Goal: Information Seeking & Learning: Learn about a topic

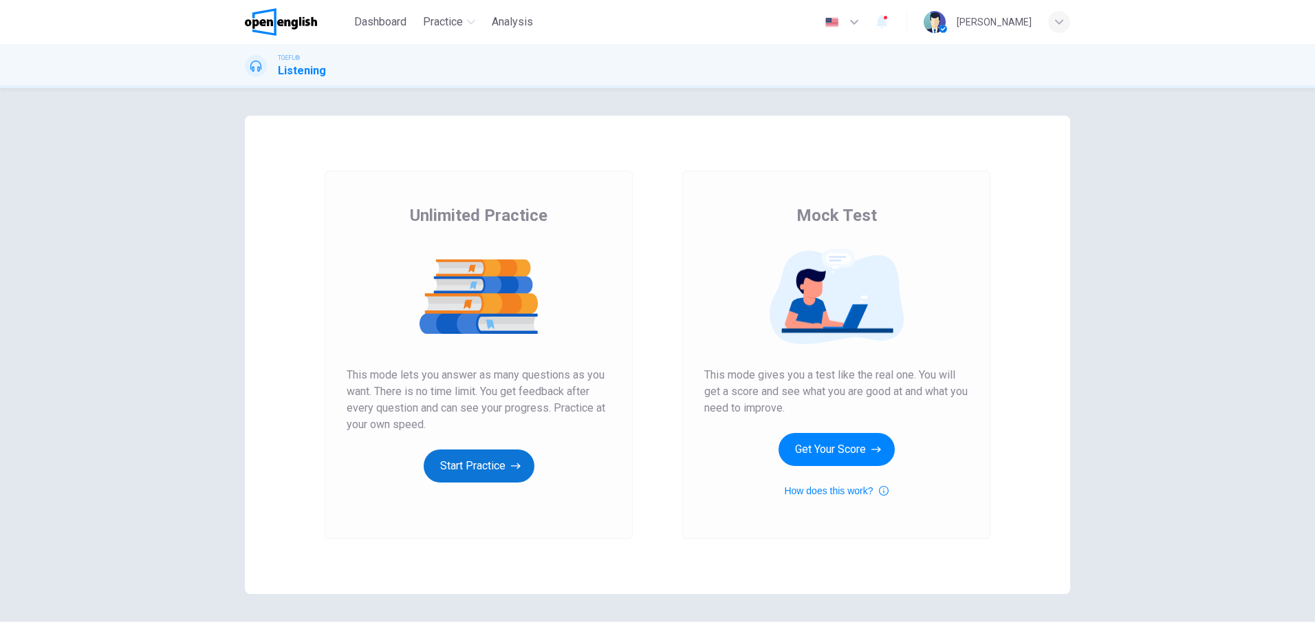
click at [466, 458] on button "Start Practice" at bounding box center [479, 465] width 111 height 33
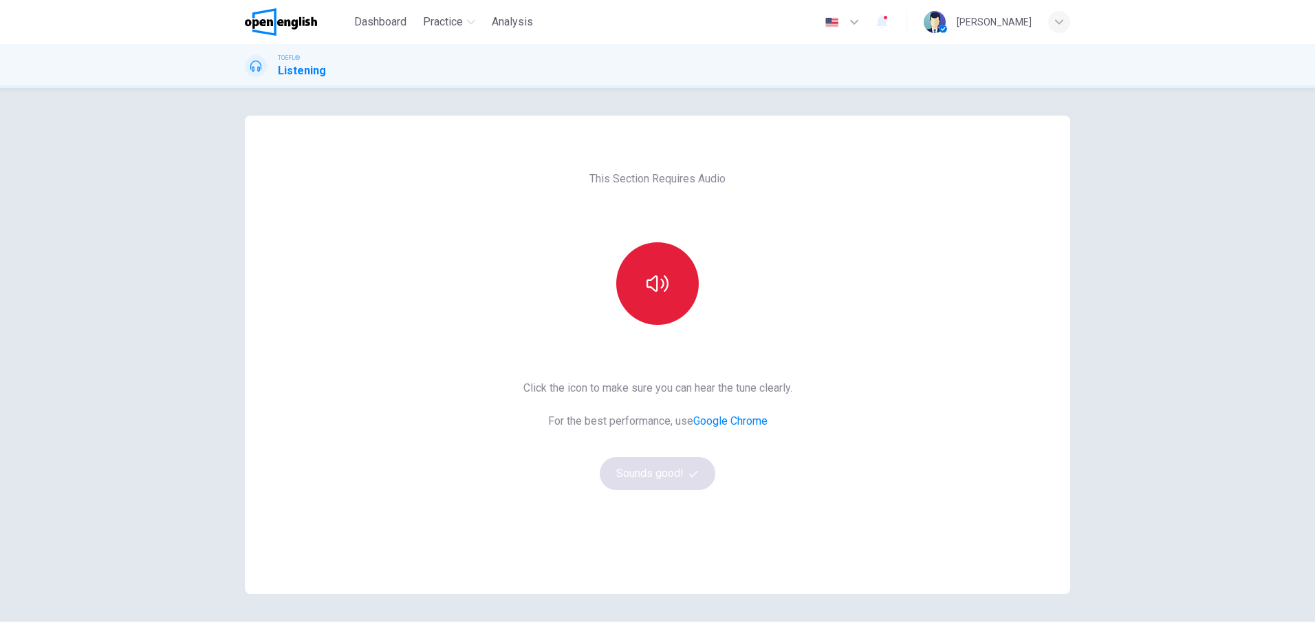
click at [635, 284] on button "button" at bounding box center [657, 283] width 83 height 83
click at [646, 474] on button "Sounds good!" at bounding box center [658, 473] width 116 height 33
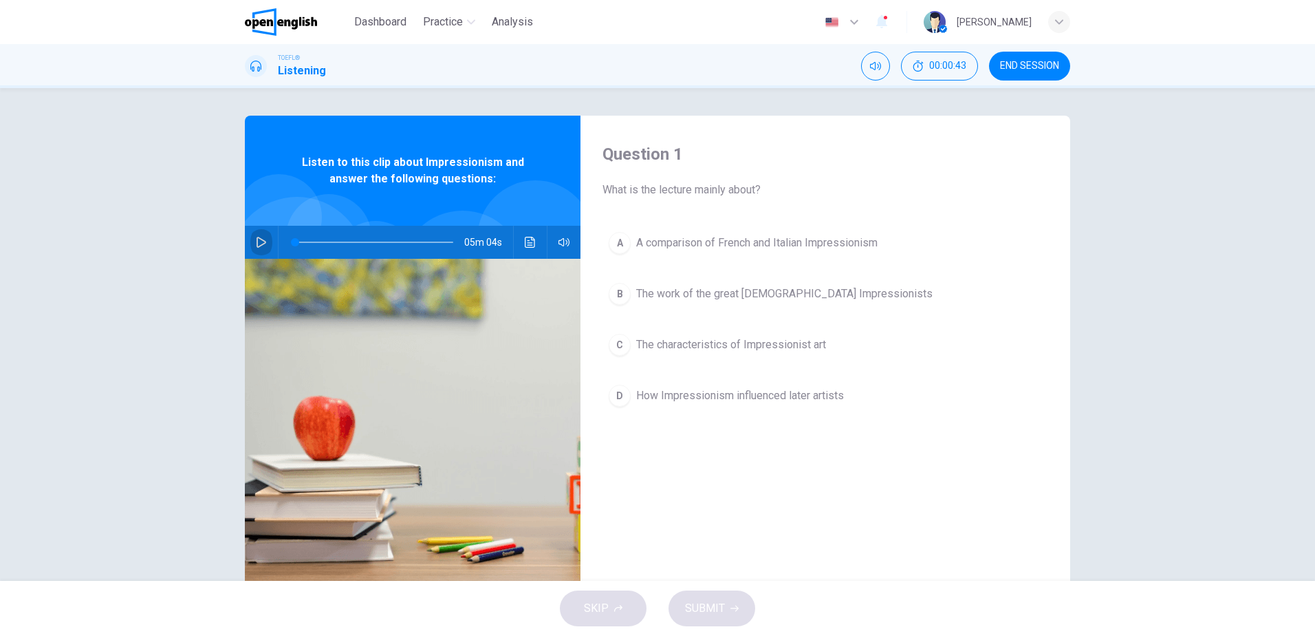
click at [259, 246] on icon "button" at bounding box center [261, 242] width 11 height 11
click at [256, 244] on icon "button" at bounding box center [261, 242] width 11 height 11
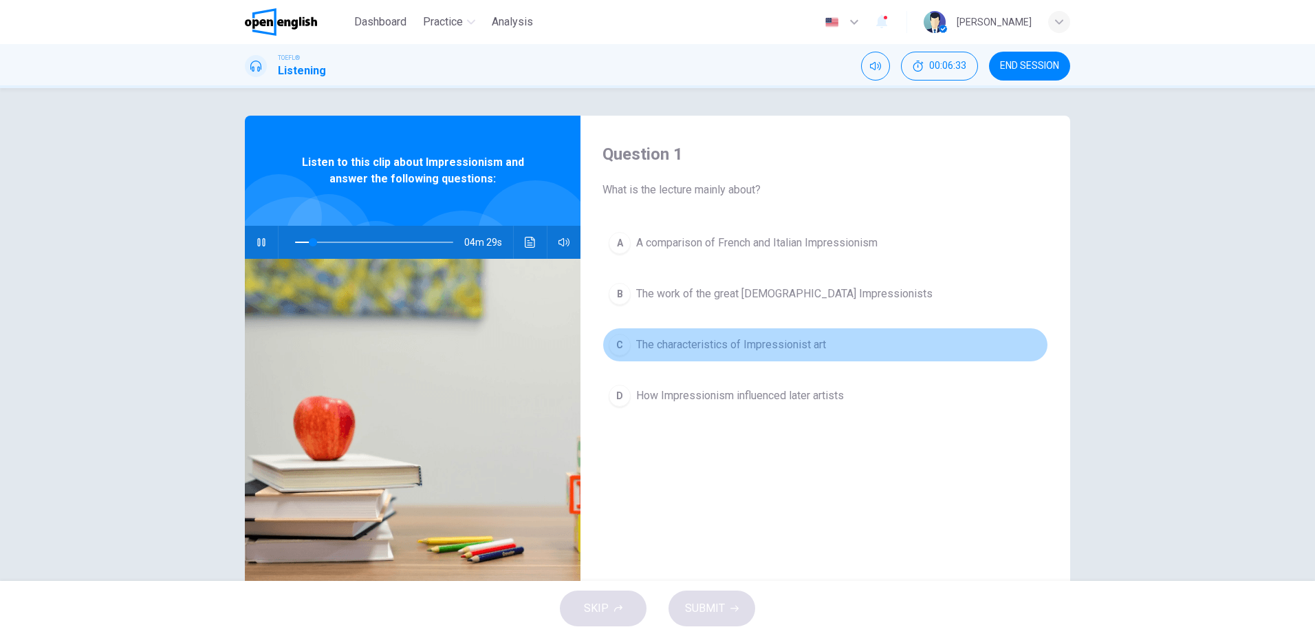
click at [706, 336] on button "C The characteristics of Impressionist art" at bounding box center [826, 344] width 446 height 34
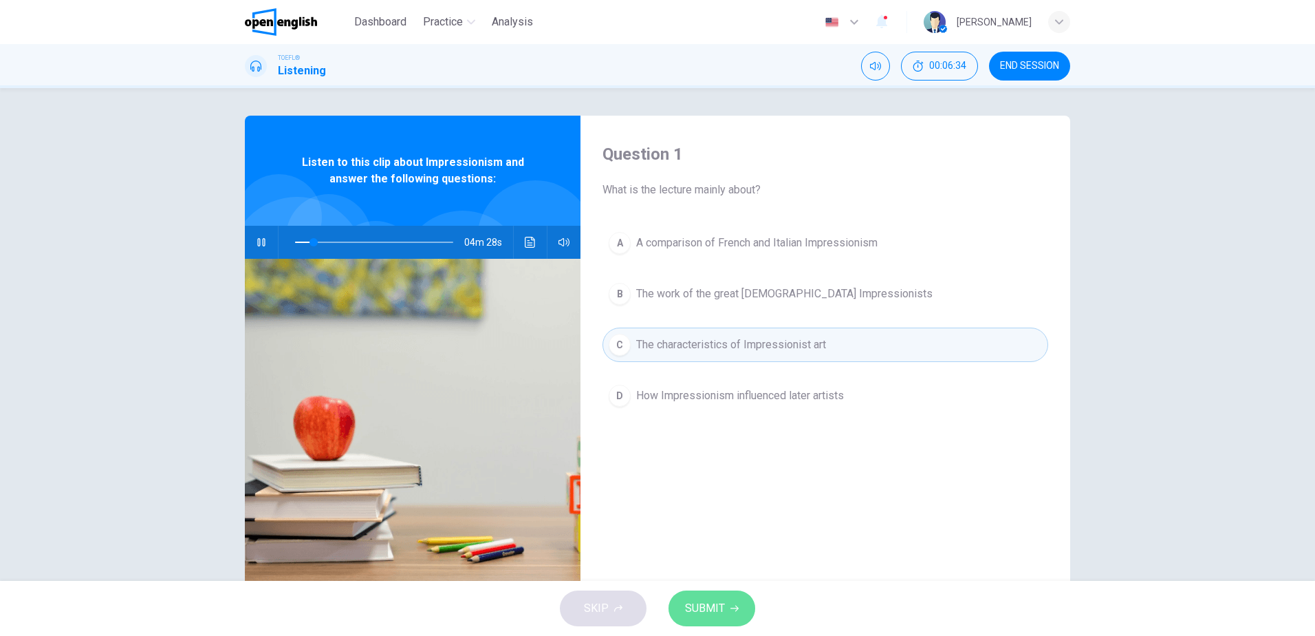
click at [715, 610] on span "SUBMIT" at bounding box center [705, 608] width 40 height 19
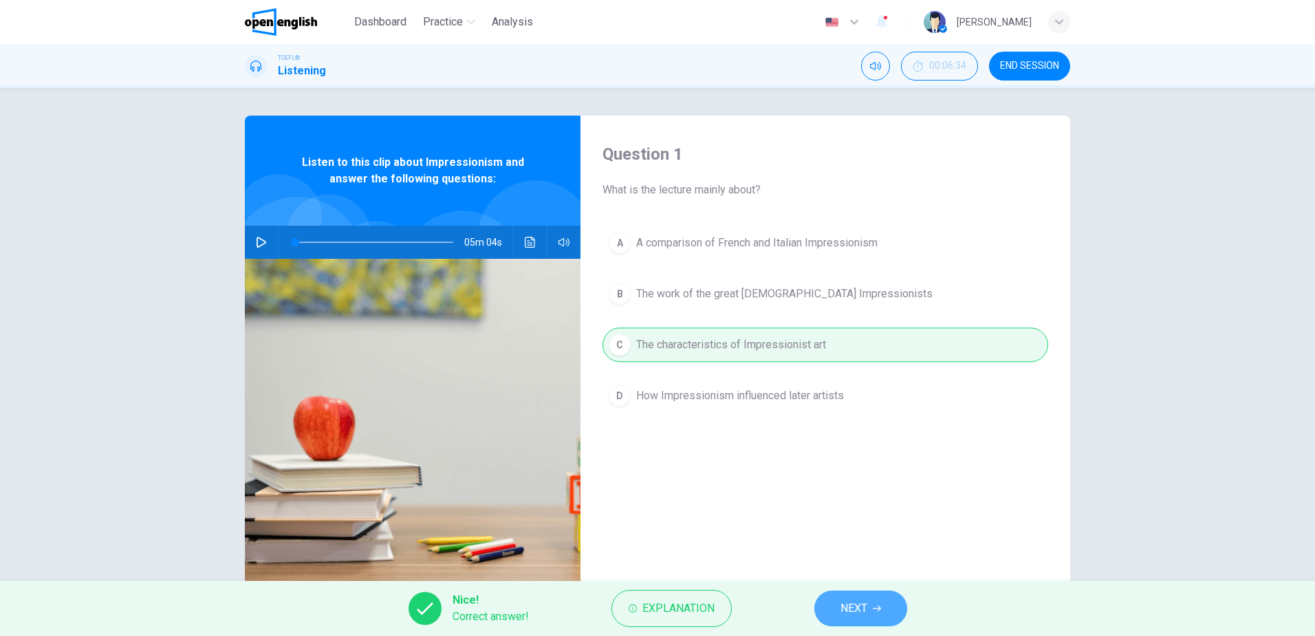
click at [867, 605] on span "NEXT" at bounding box center [854, 608] width 27 height 19
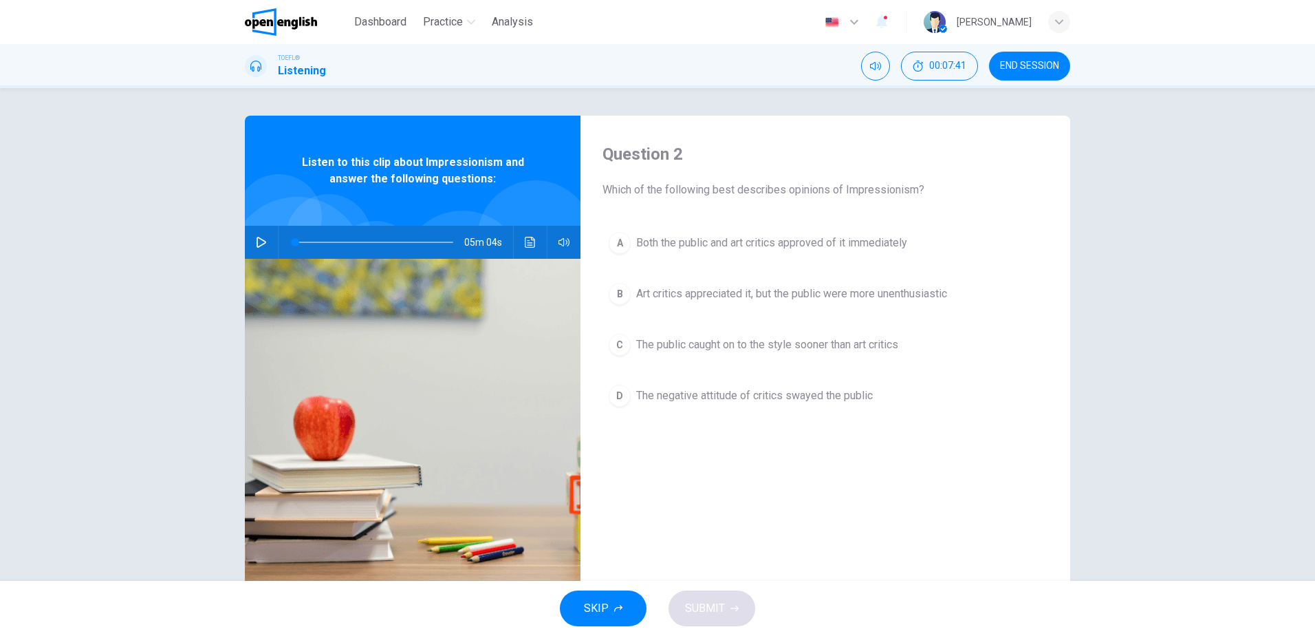
click at [261, 244] on icon "button" at bounding box center [261, 242] width 11 height 11
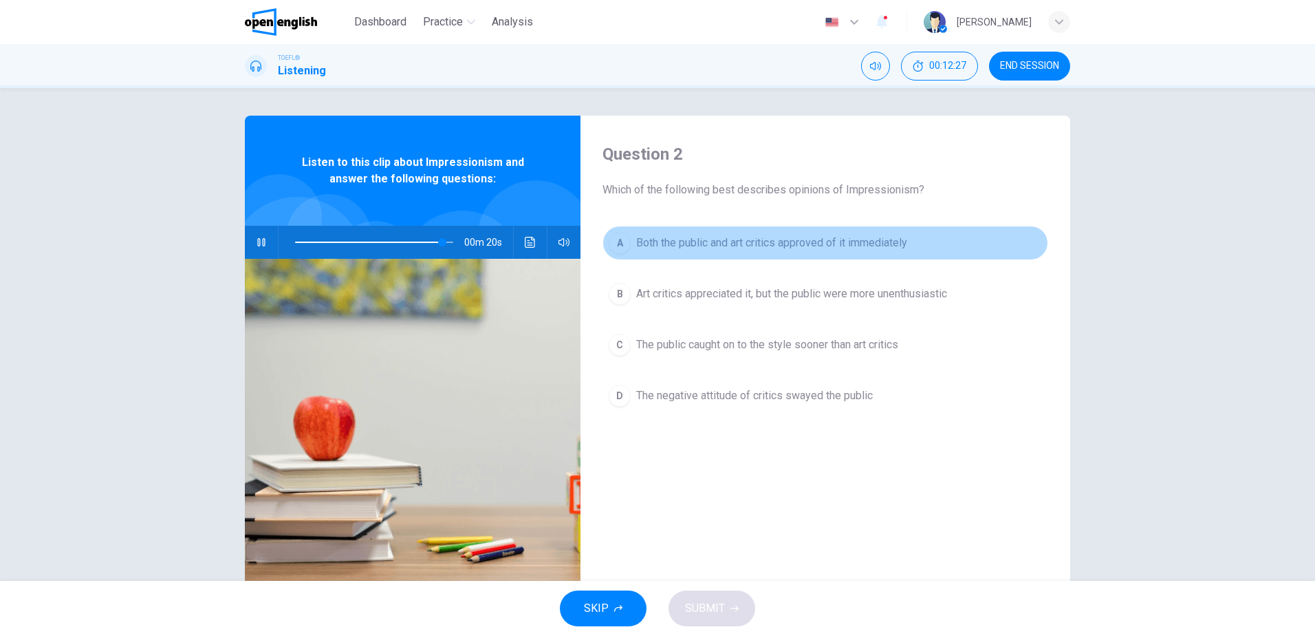
click at [742, 244] on span "Both the public and art critics approved of it immediately" at bounding box center [771, 243] width 271 height 17
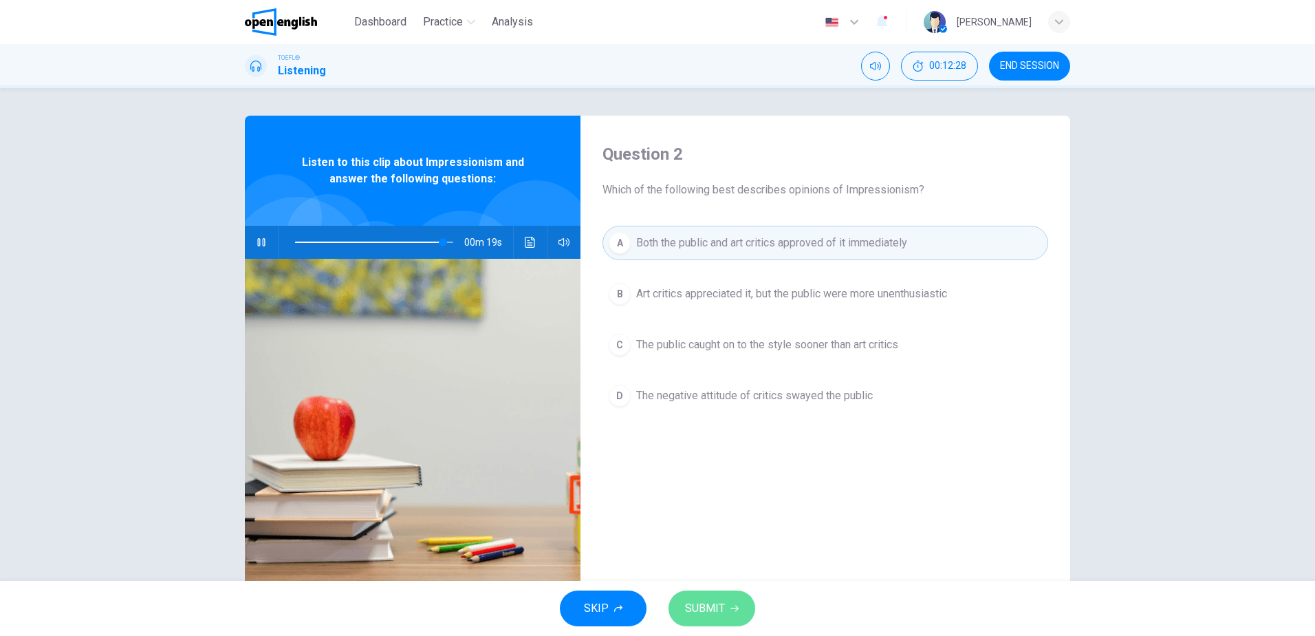
click at [735, 615] on button "SUBMIT" at bounding box center [712, 608] width 87 height 36
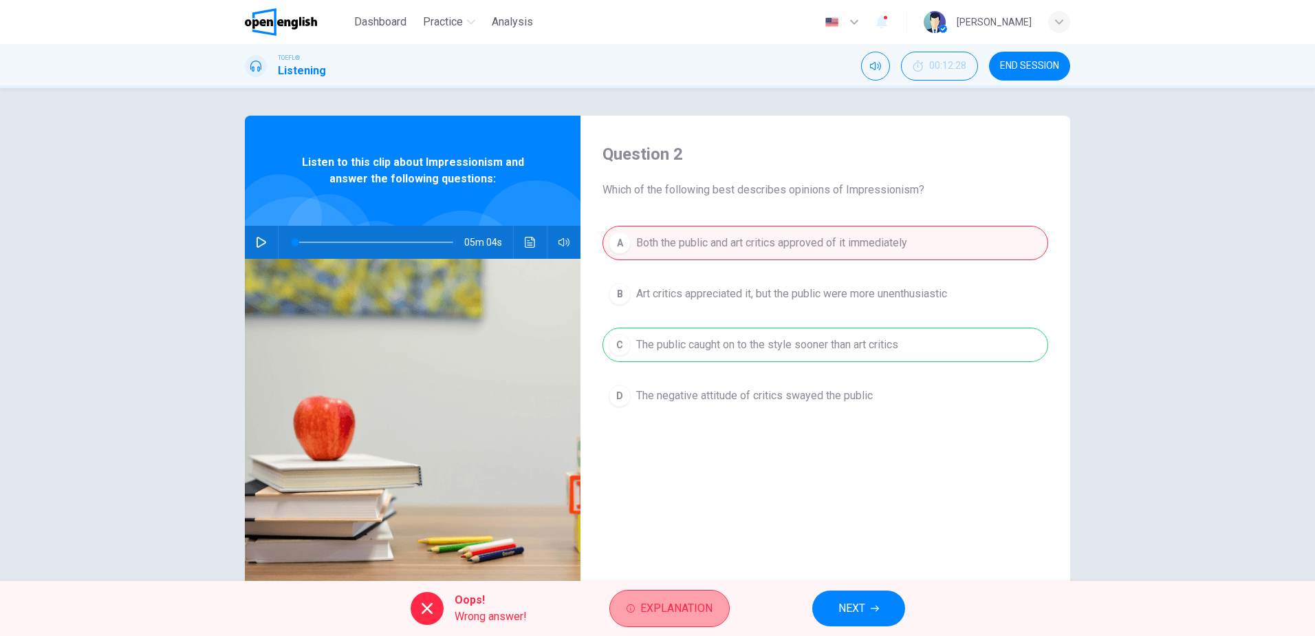
click at [692, 615] on span "Explanation" at bounding box center [676, 608] width 72 height 19
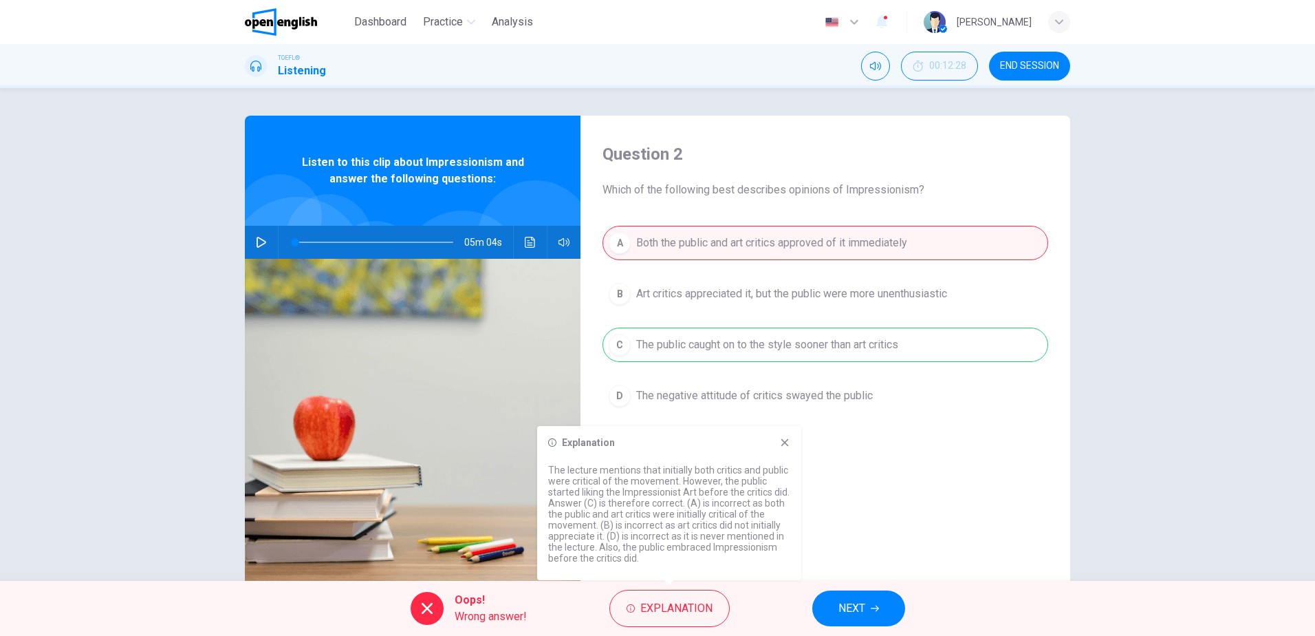
click at [788, 446] on icon at bounding box center [786, 443] width 8 height 8
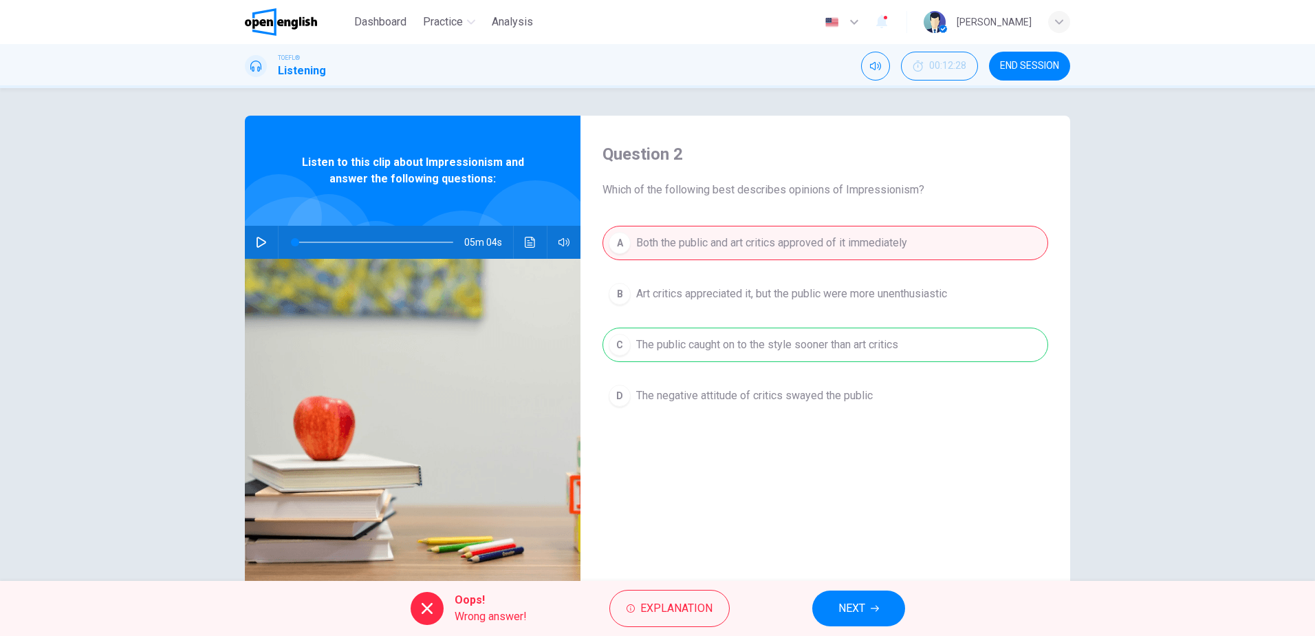
click at [851, 607] on span "NEXT" at bounding box center [852, 608] width 27 height 19
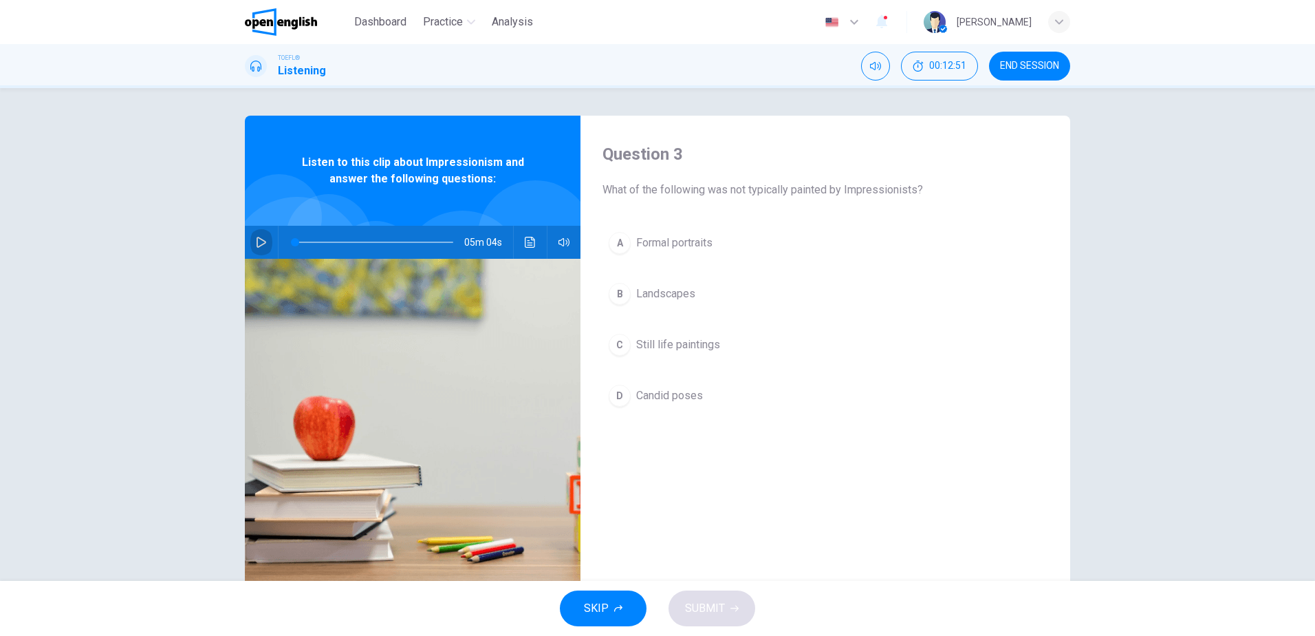
click at [261, 244] on icon "button" at bounding box center [262, 242] width 10 height 11
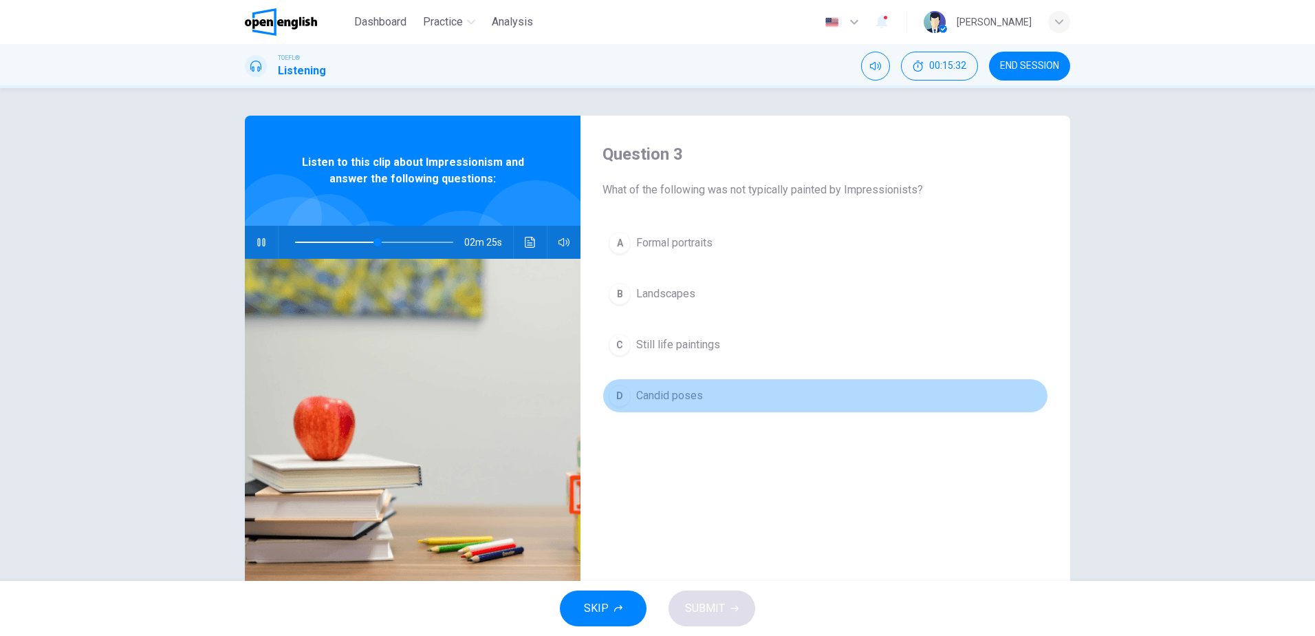
click at [672, 396] on span "Candid poses" at bounding box center [669, 395] width 67 height 17
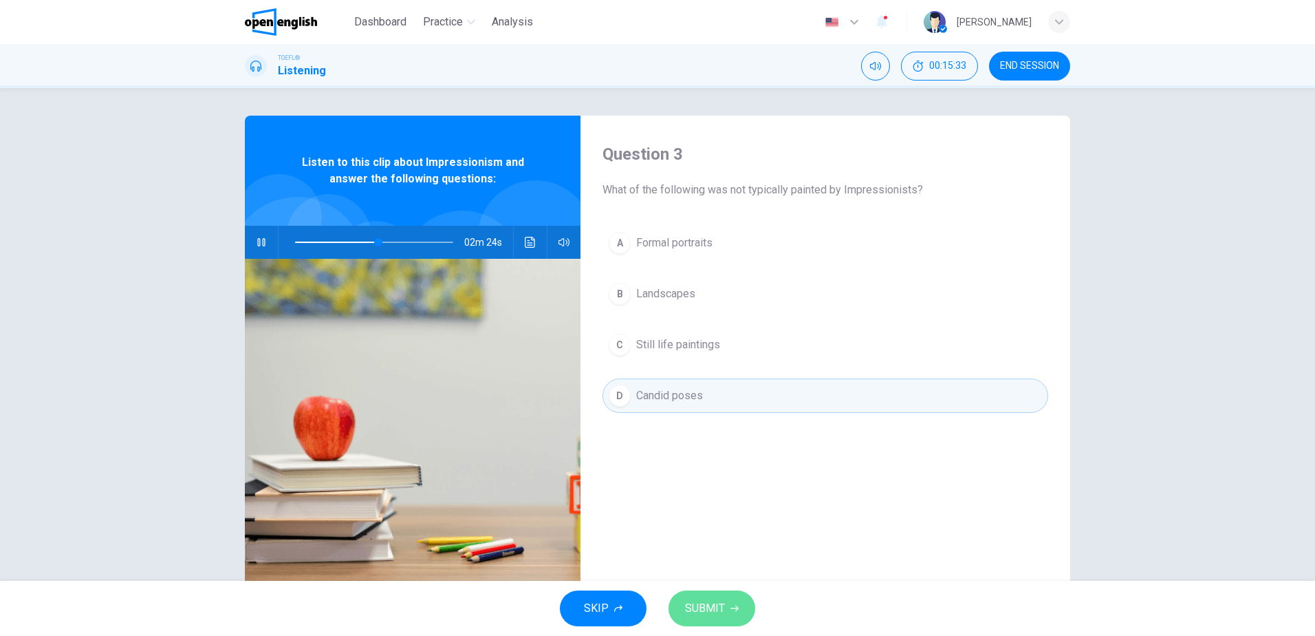
click at [722, 616] on span "SUBMIT" at bounding box center [705, 608] width 40 height 19
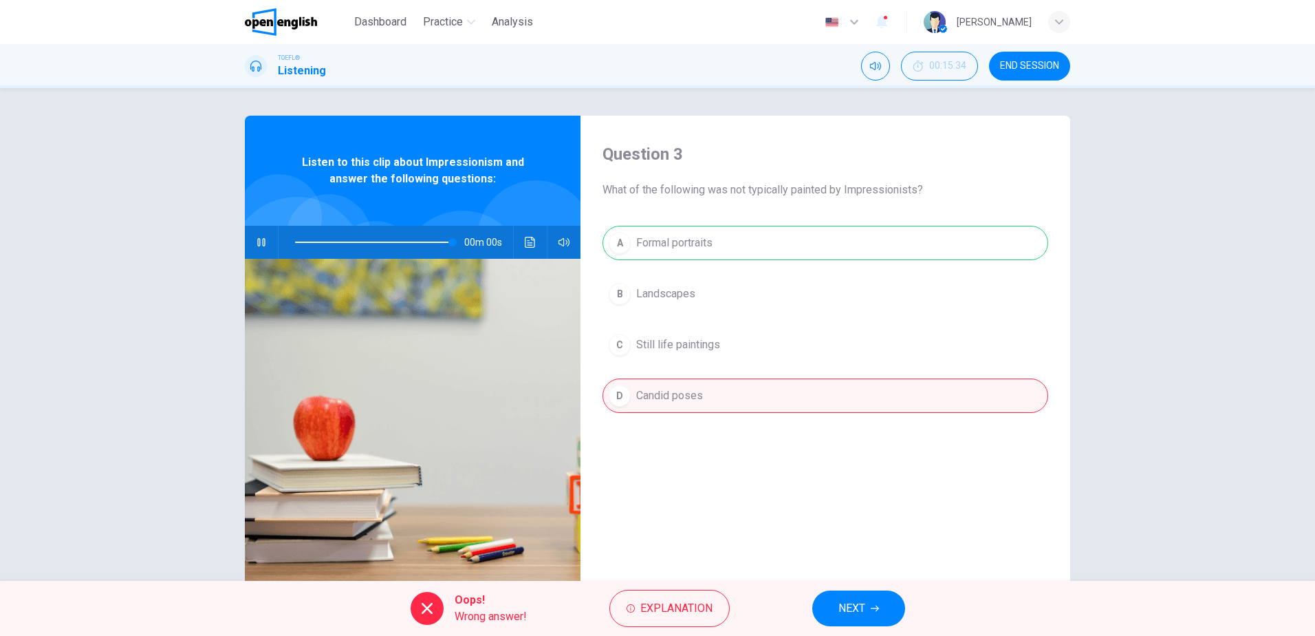
type input "*"
click at [674, 601] on span "Explanation" at bounding box center [676, 608] width 72 height 19
click at [790, 519] on icon at bounding box center [784, 519] width 11 height 11
click at [861, 607] on span "NEXT" at bounding box center [852, 608] width 27 height 19
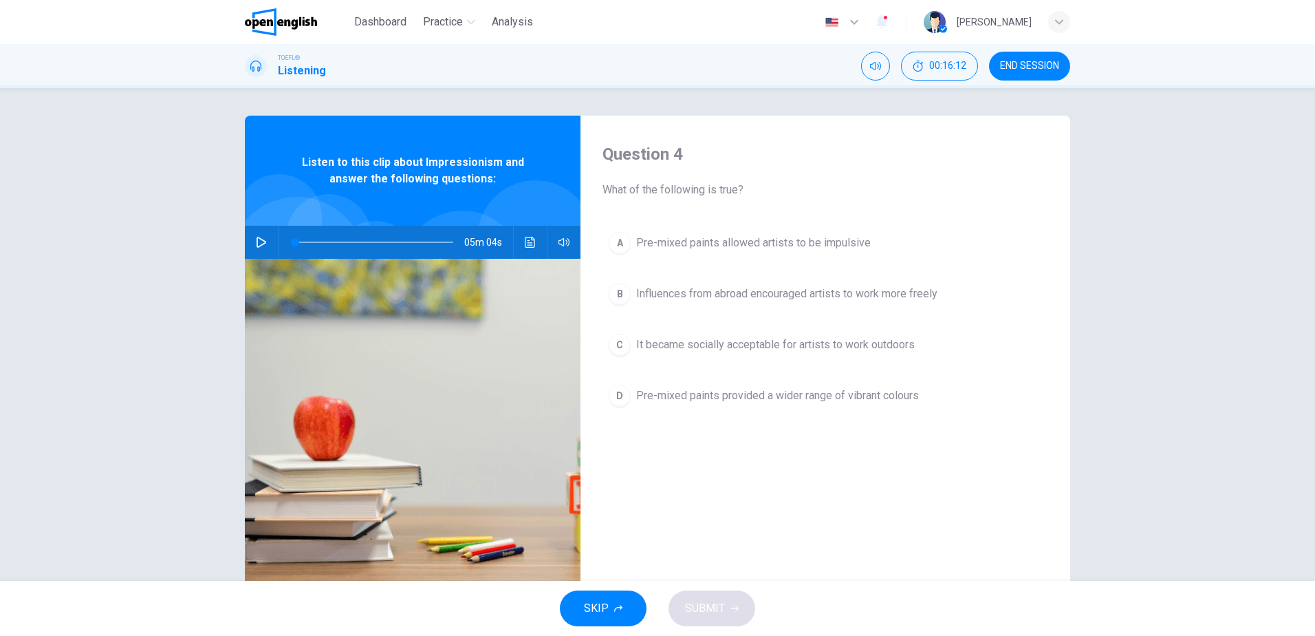
click at [839, 395] on span "Pre-mixed paints provided a wider range of vibrant colours" at bounding box center [777, 395] width 283 height 17
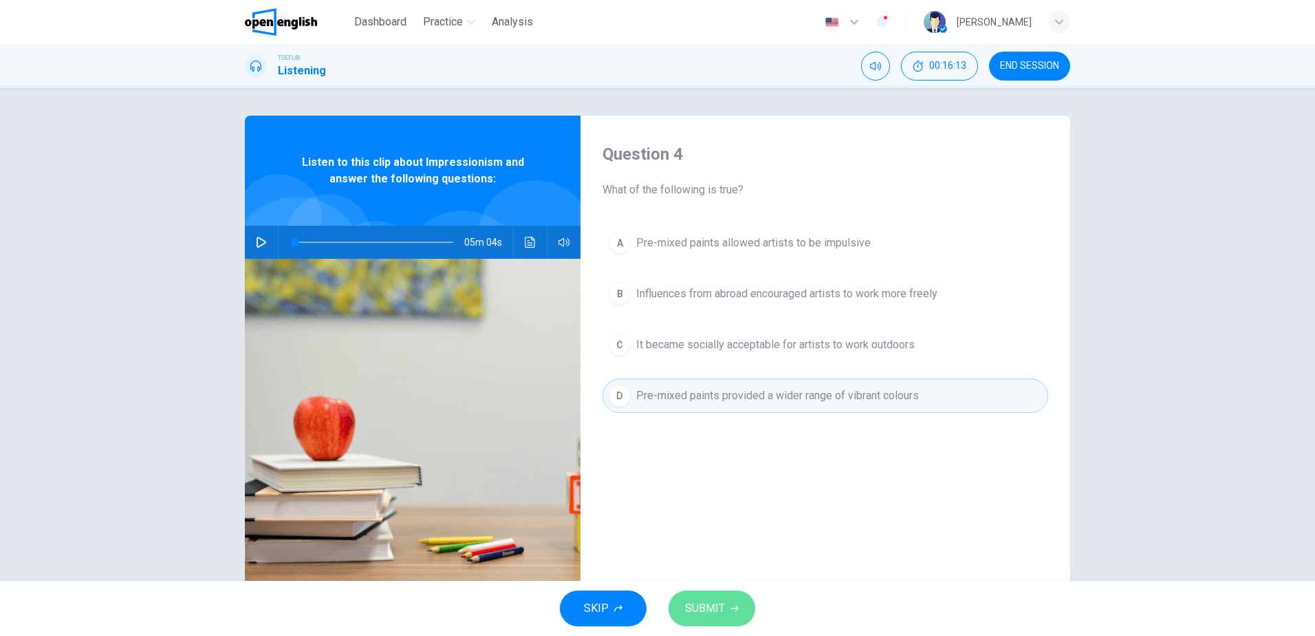
click at [719, 609] on span "SUBMIT" at bounding box center [705, 608] width 40 height 19
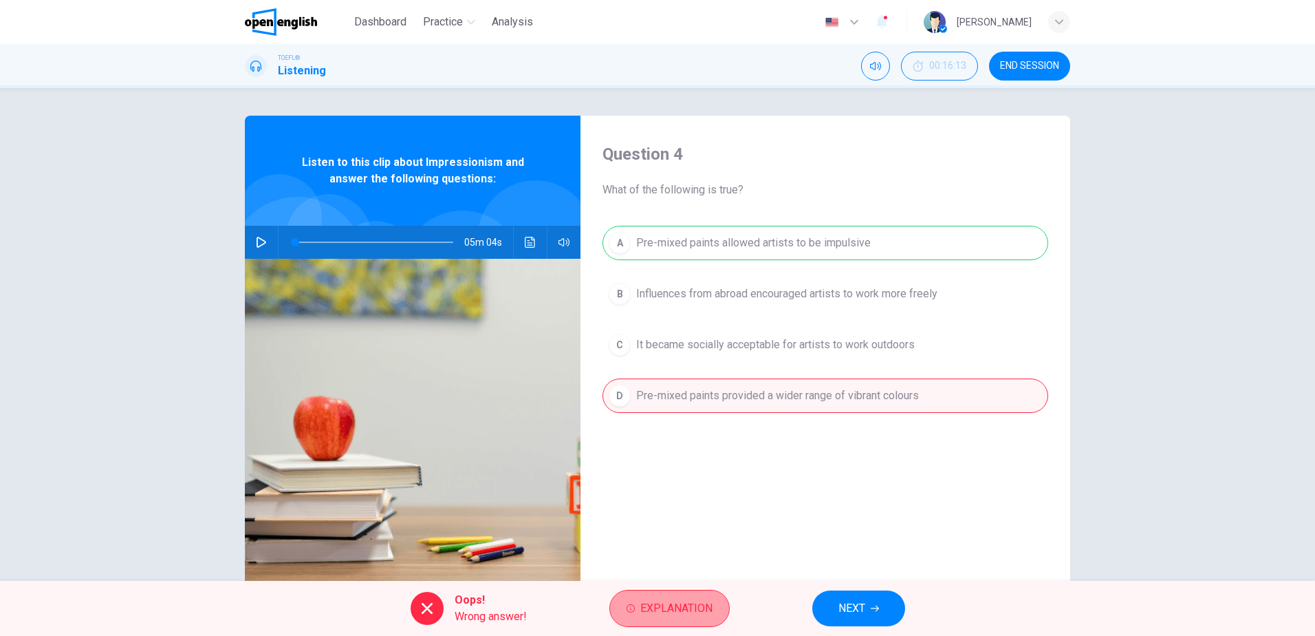
click at [666, 605] on span "Explanation" at bounding box center [676, 608] width 72 height 19
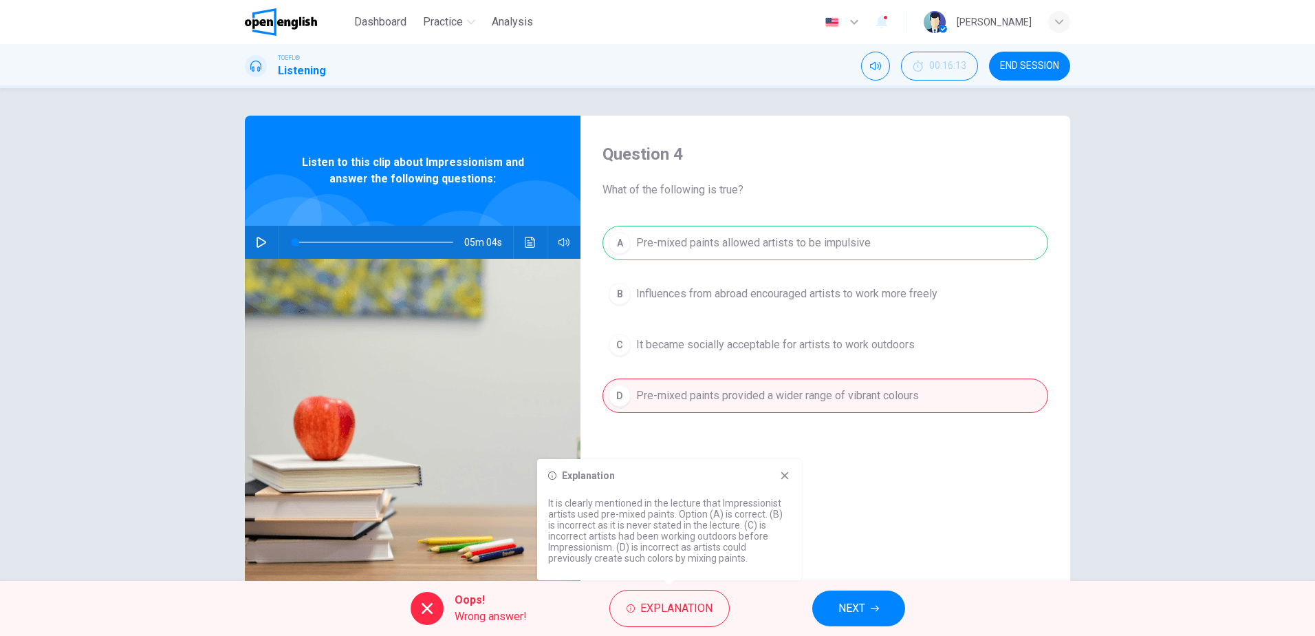
click at [784, 469] on div "Explanation It is clearly mentioned in the lecture that Impressionist artists u…" at bounding box center [669, 519] width 264 height 121
click at [784, 472] on icon at bounding box center [784, 475] width 11 height 11
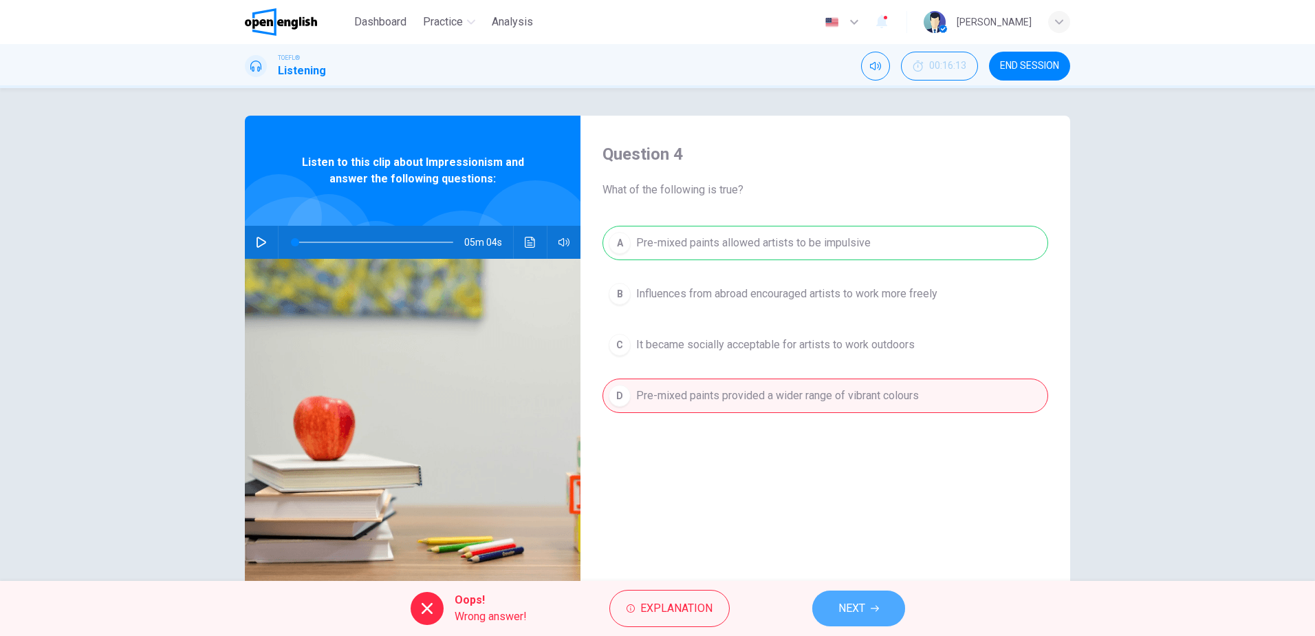
click at [853, 605] on span "NEXT" at bounding box center [852, 608] width 27 height 19
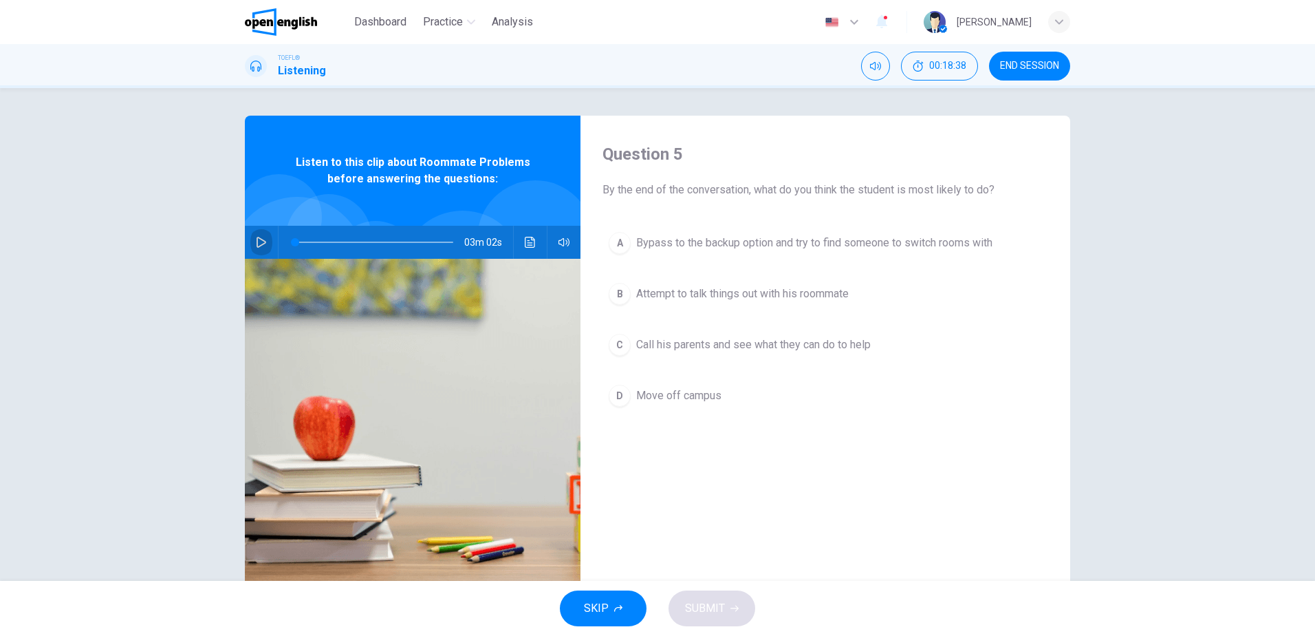
click at [258, 247] on icon "button" at bounding box center [261, 242] width 11 height 11
click at [871, 239] on span "Bypass to the backup option and try to find someone to switch rooms with" at bounding box center [814, 243] width 356 height 17
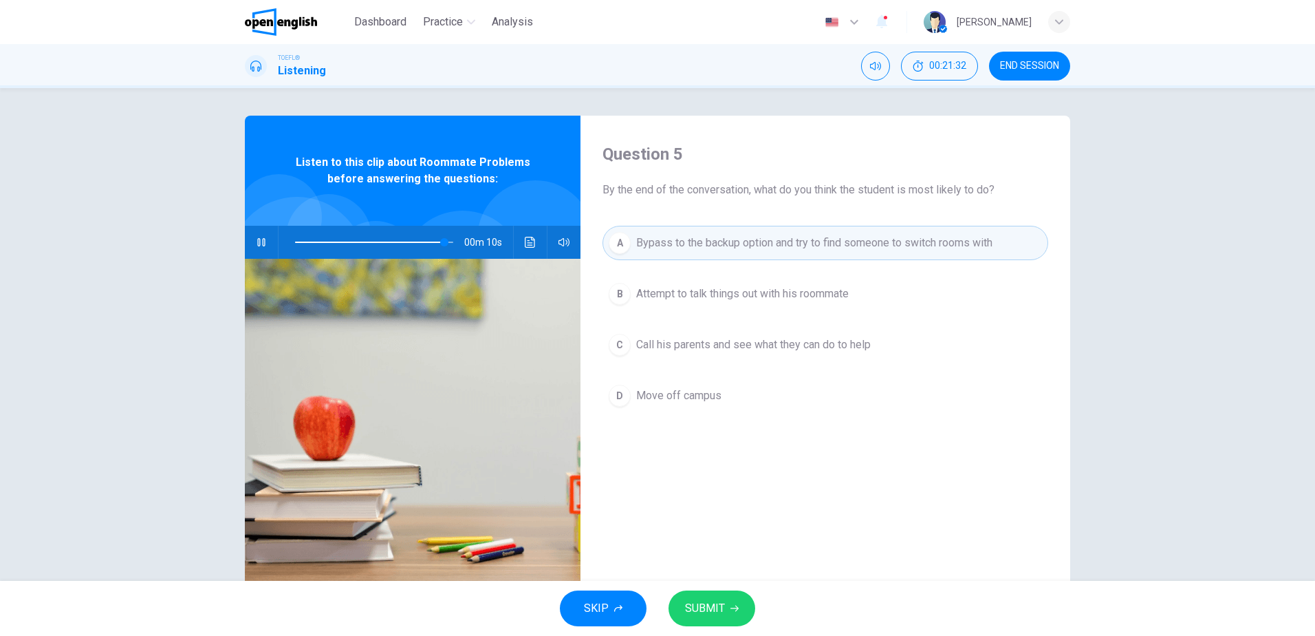
click at [709, 607] on span "SUBMIT" at bounding box center [705, 608] width 40 height 19
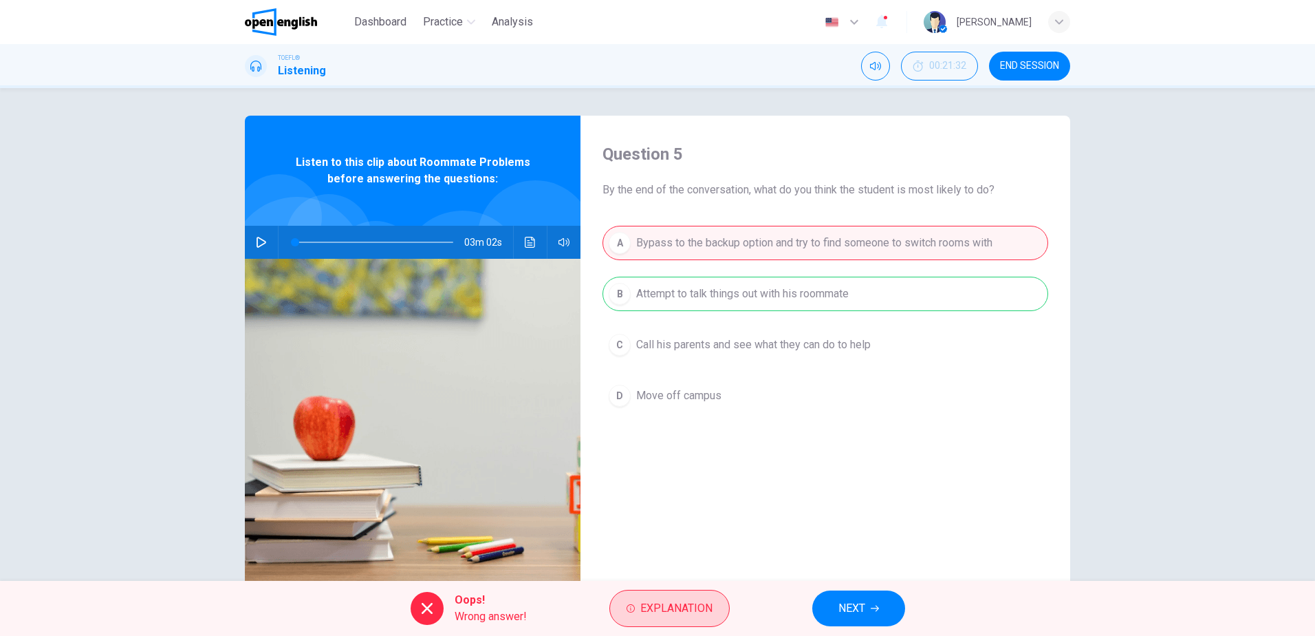
click at [664, 612] on span "Explanation" at bounding box center [676, 608] width 72 height 19
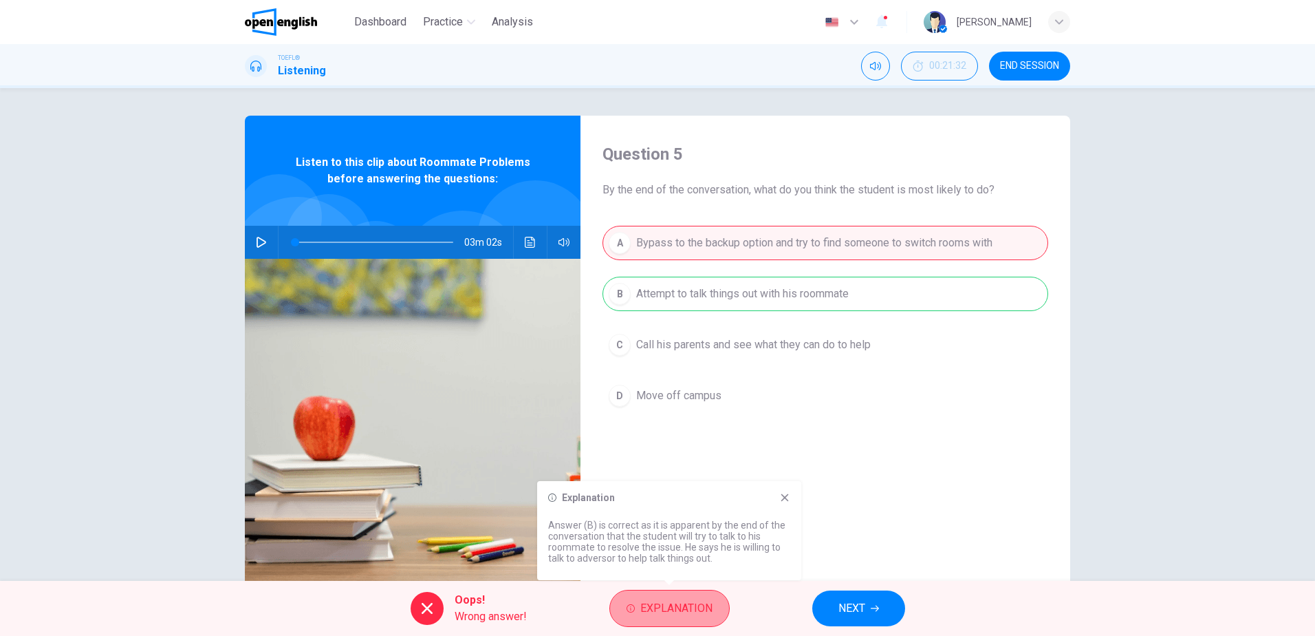
click at [664, 612] on span "Explanation" at bounding box center [676, 608] width 72 height 19
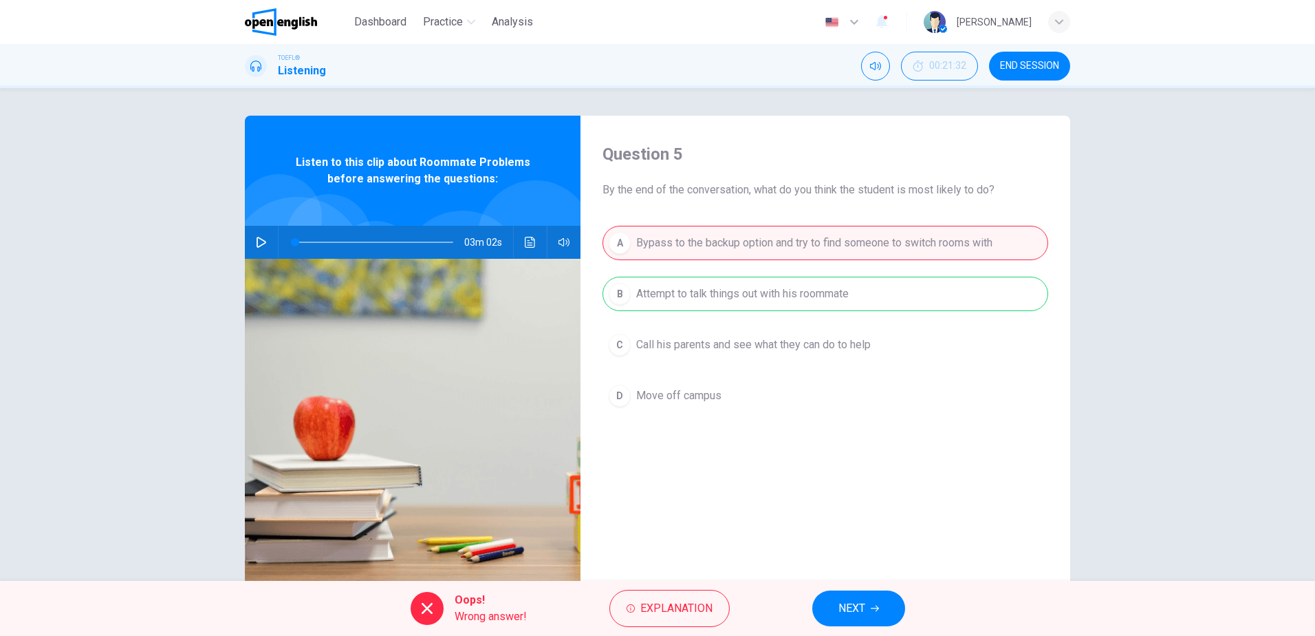
click at [251, 239] on button "button" at bounding box center [261, 242] width 22 height 33
click at [852, 607] on span "NEXT" at bounding box center [852, 608] width 27 height 19
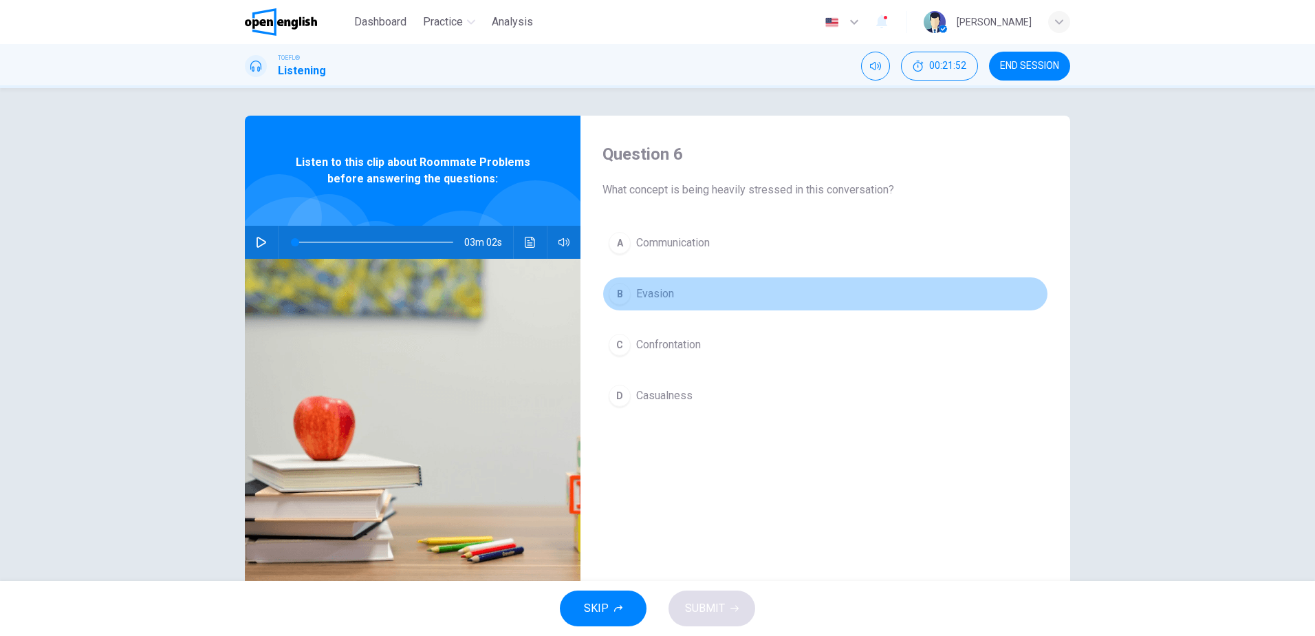
click at [671, 297] on button "B Evasion" at bounding box center [826, 294] width 446 height 34
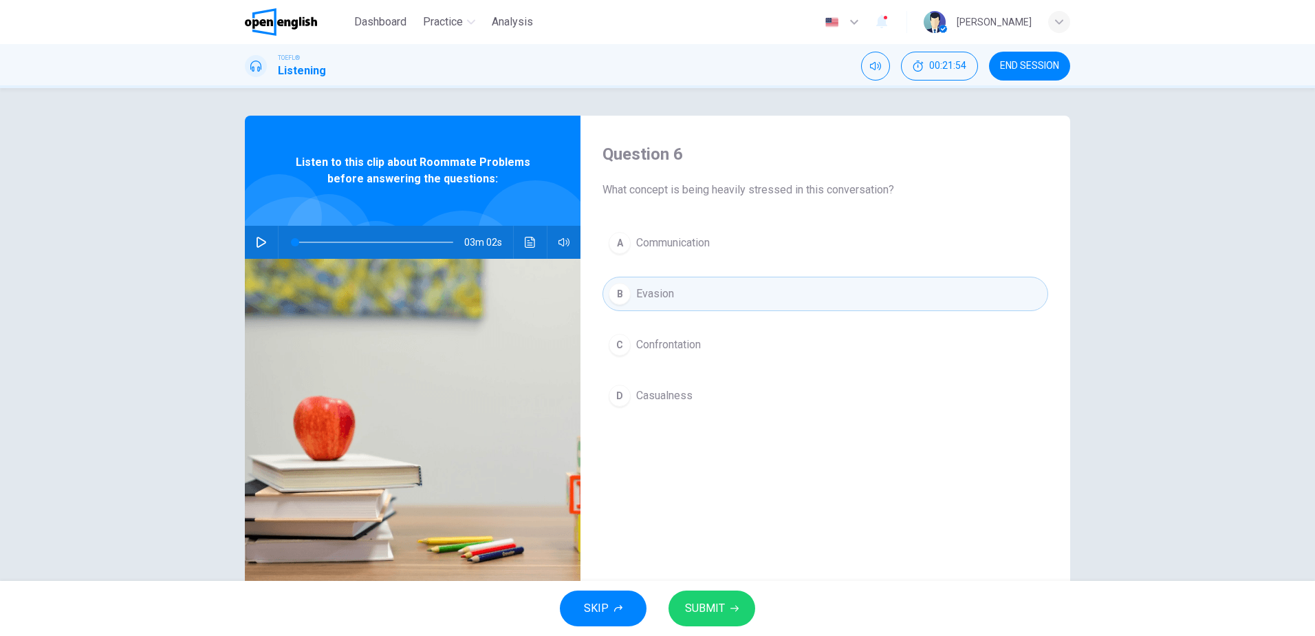
click at [730, 614] on button "SUBMIT" at bounding box center [712, 608] width 87 height 36
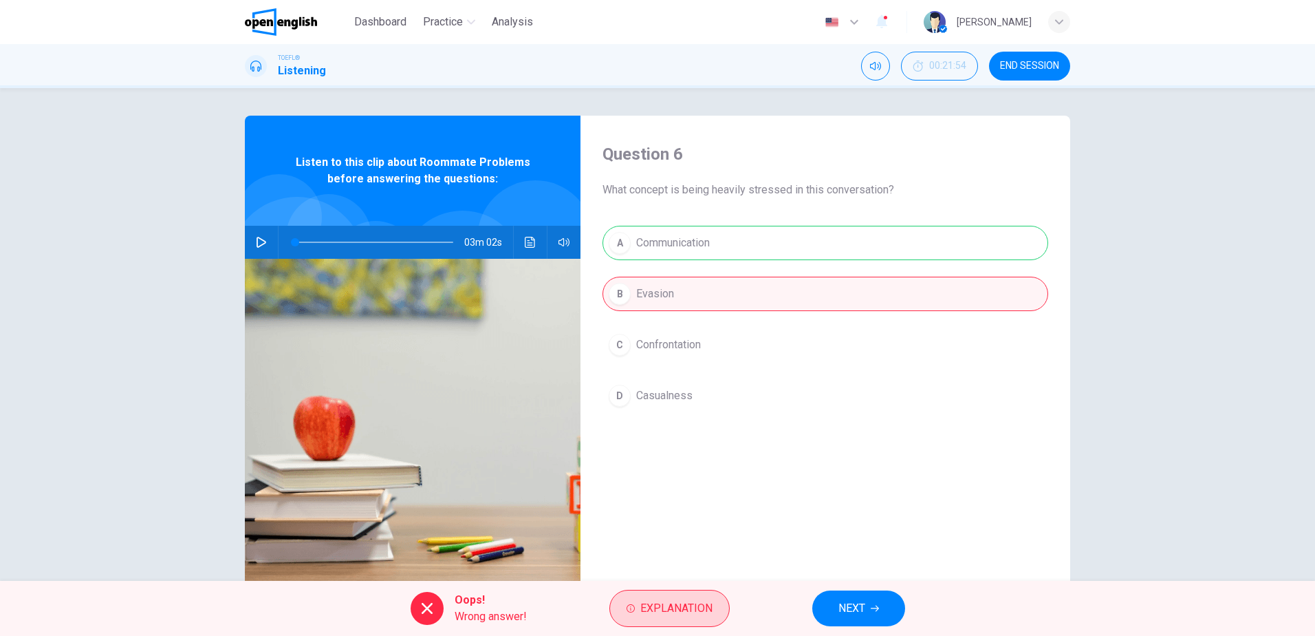
click at [704, 605] on span "Explanation" at bounding box center [676, 608] width 72 height 19
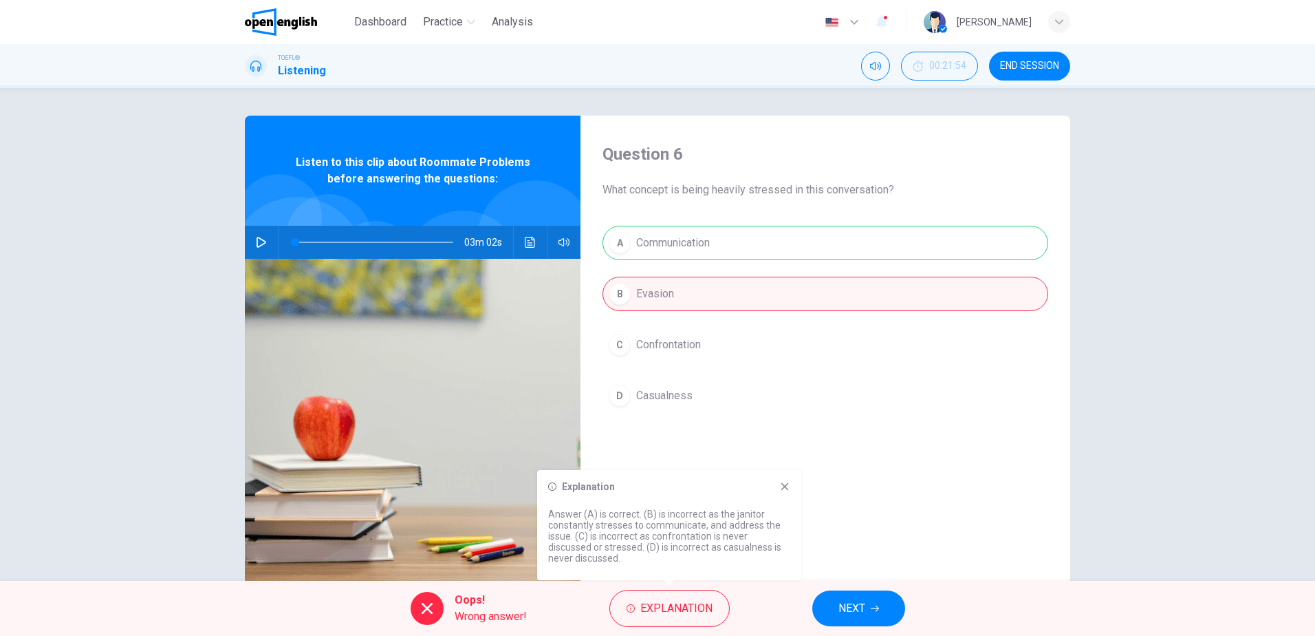
click at [785, 486] on icon at bounding box center [786, 487] width 8 height 8
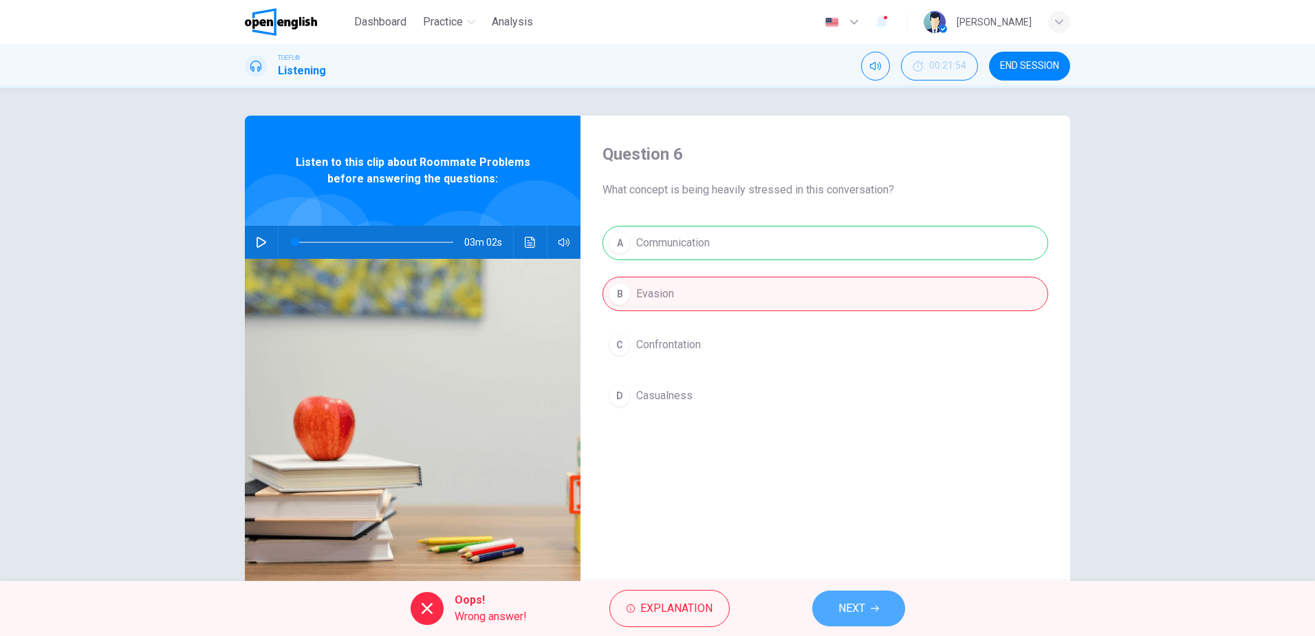
click at [881, 613] on button "NEXT" at bounding box center [858, 608] width 93 height 36
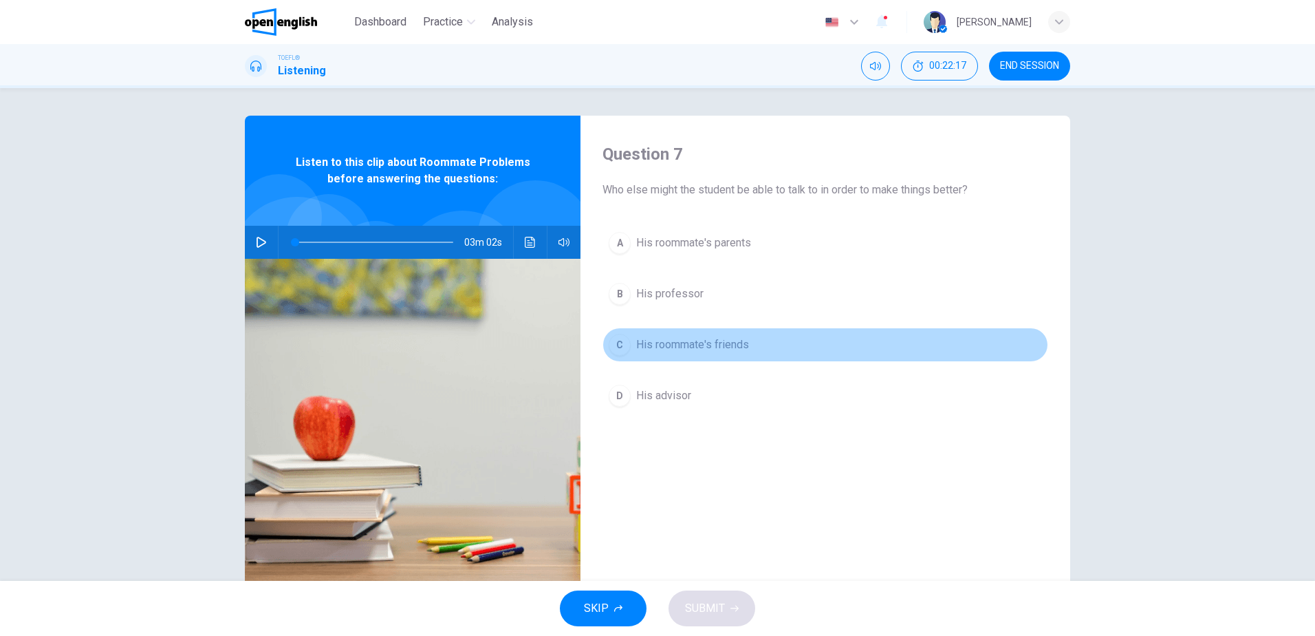
click at [697, 358] on button "C His roommate's friends" at bounding box center [826, 344] width 446 height 34
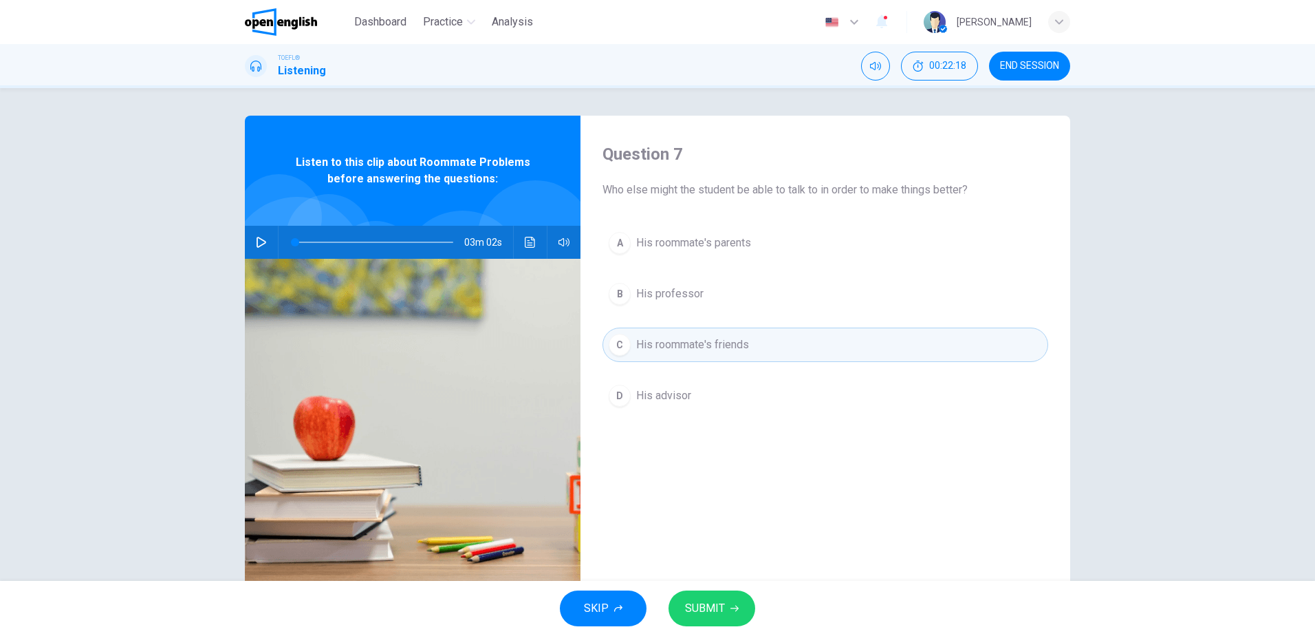
click at [714, 617] on span "SUBMIT" at bounding box center [705, 608] width 40 height 19
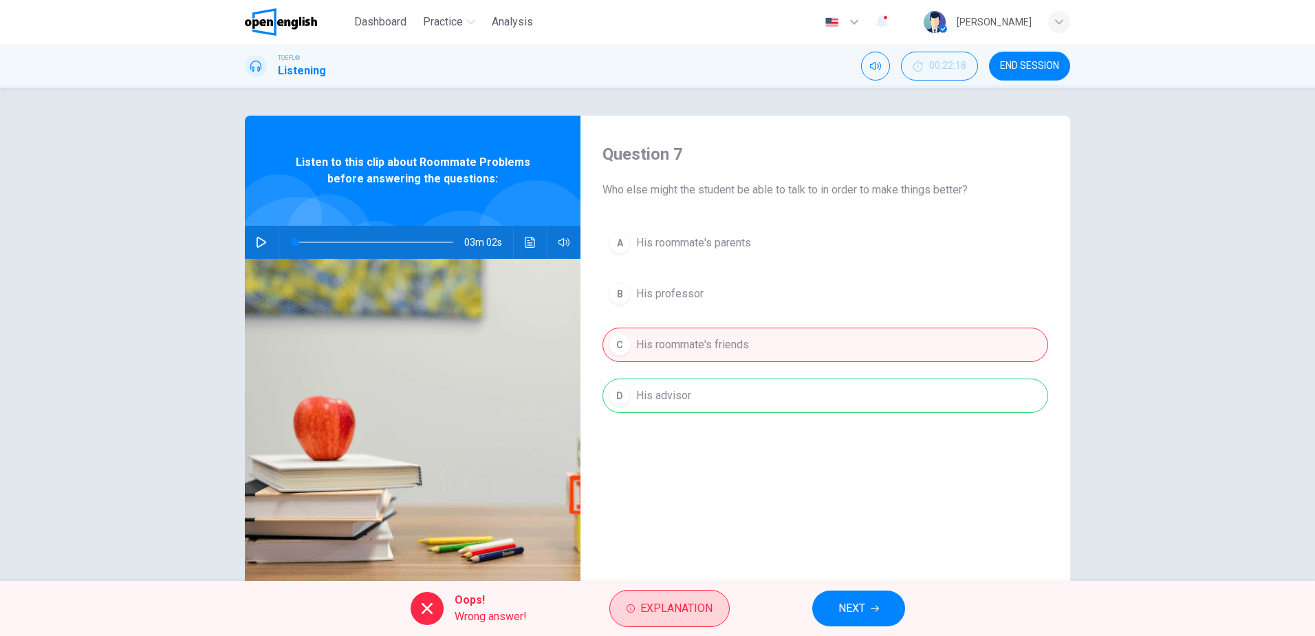
click at [674, 616] on span "Explanation" at bounding box center [676, 608] width 72 height 19
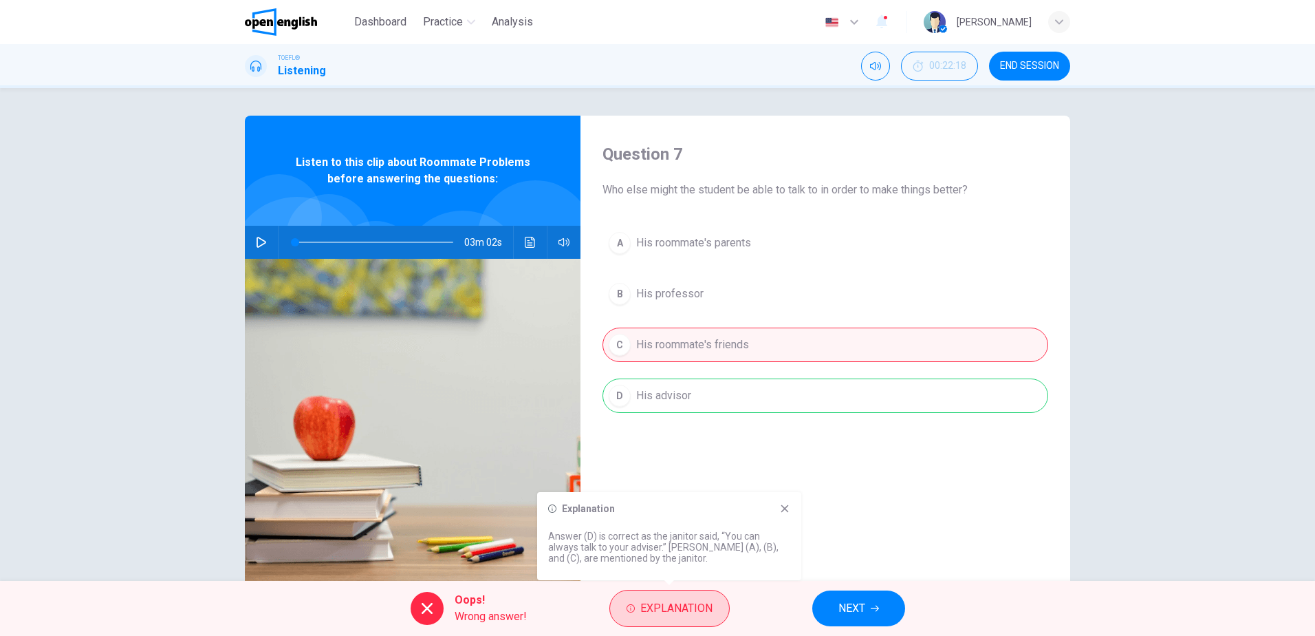
click at [674, 616] on span "Explanation" at bounding box center [676, 608] width 72 height 19
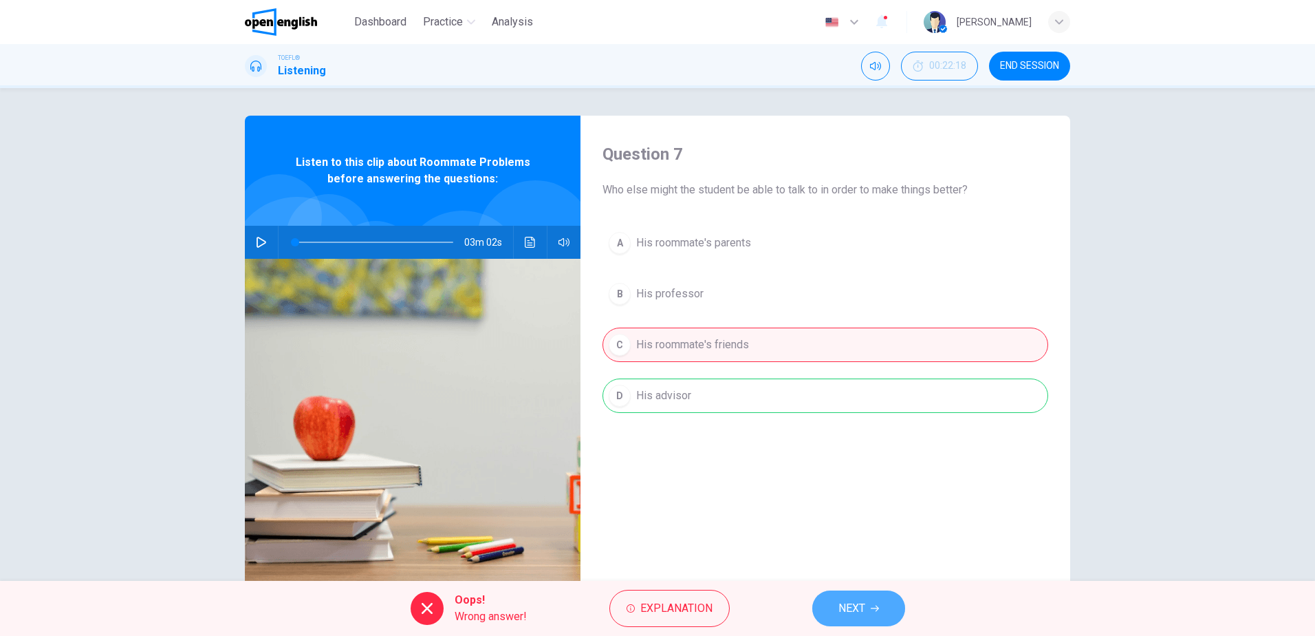
click at [856, 610] on span "NEXT" at bounding box center [852, 608] width 27 height 19
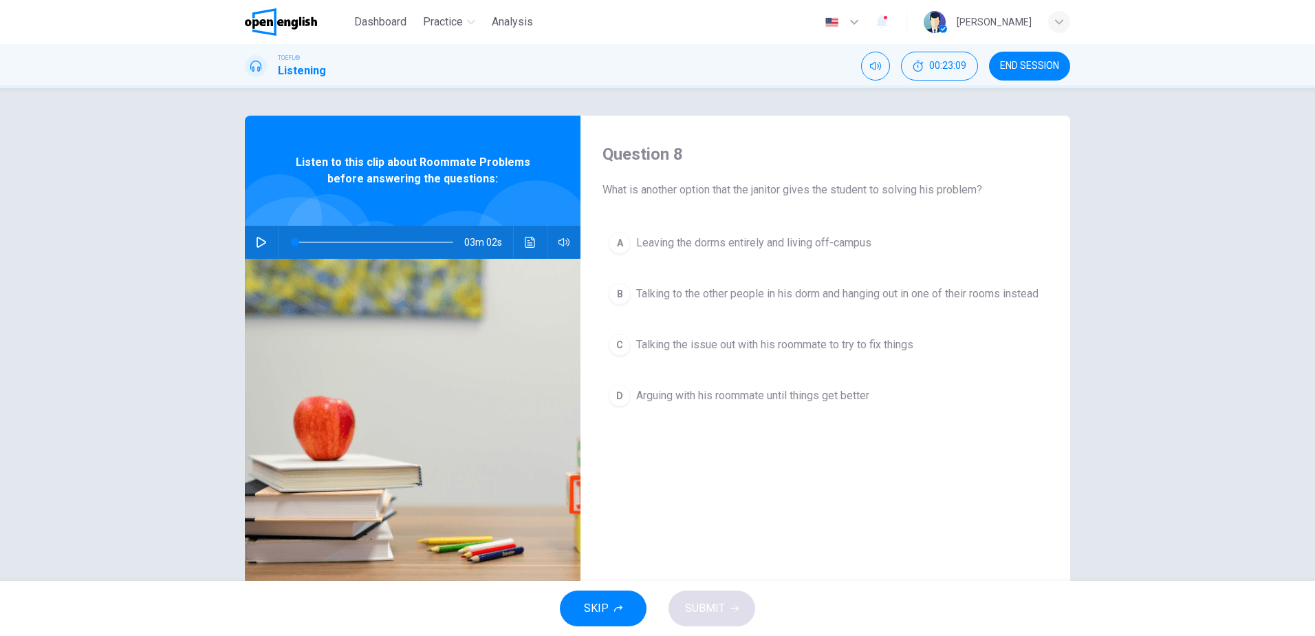
click at [260, 244] on icon "button" at bounding box center [262, 242] width 10 height 11
click at [781, 351] on span "Talking the issue out with his roommate to try to fix things" at bounding box center [774, 344] width 277 height 17
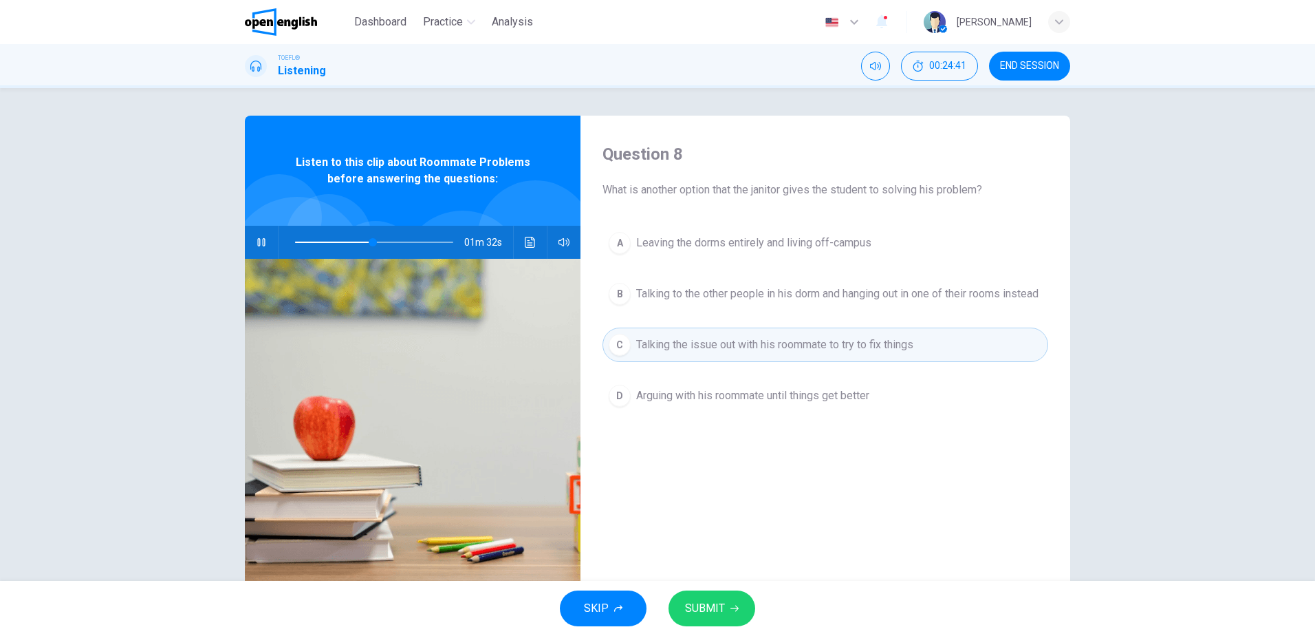
click at [719, 608] on span "SUBMIT" at bounding box center [705, 608] width 40 height 19
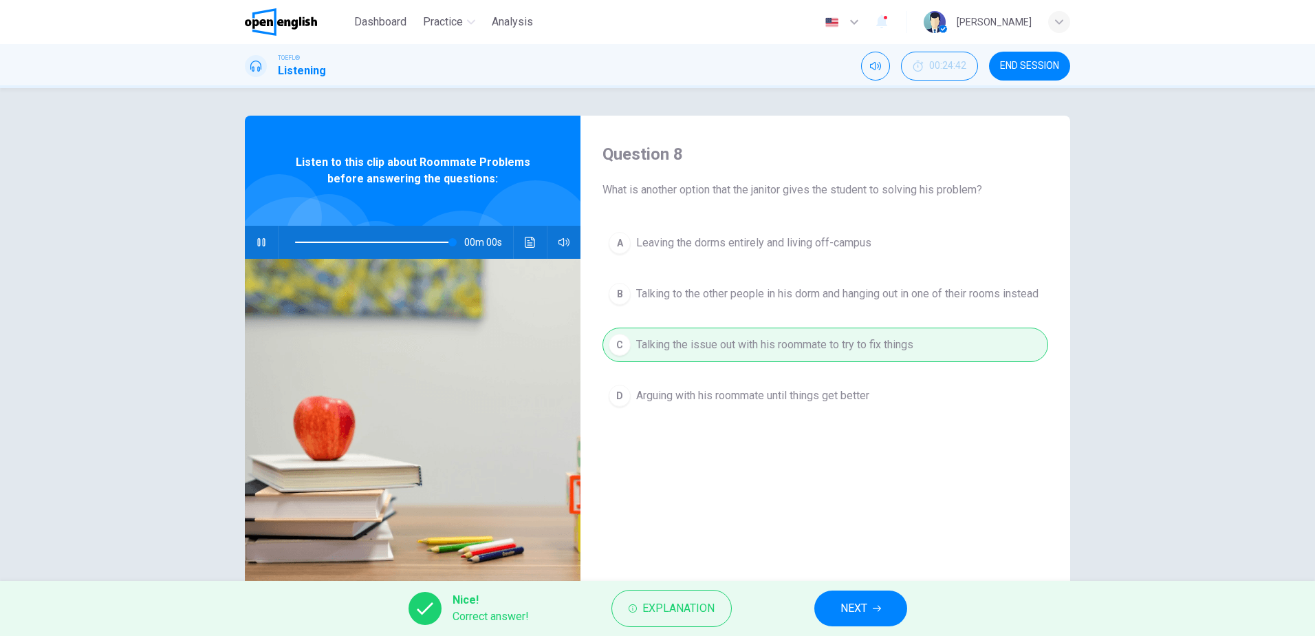
type input "*"
click at [870, 608] on button "NEXT" at bounding box center [861, 608] width 93 height 36
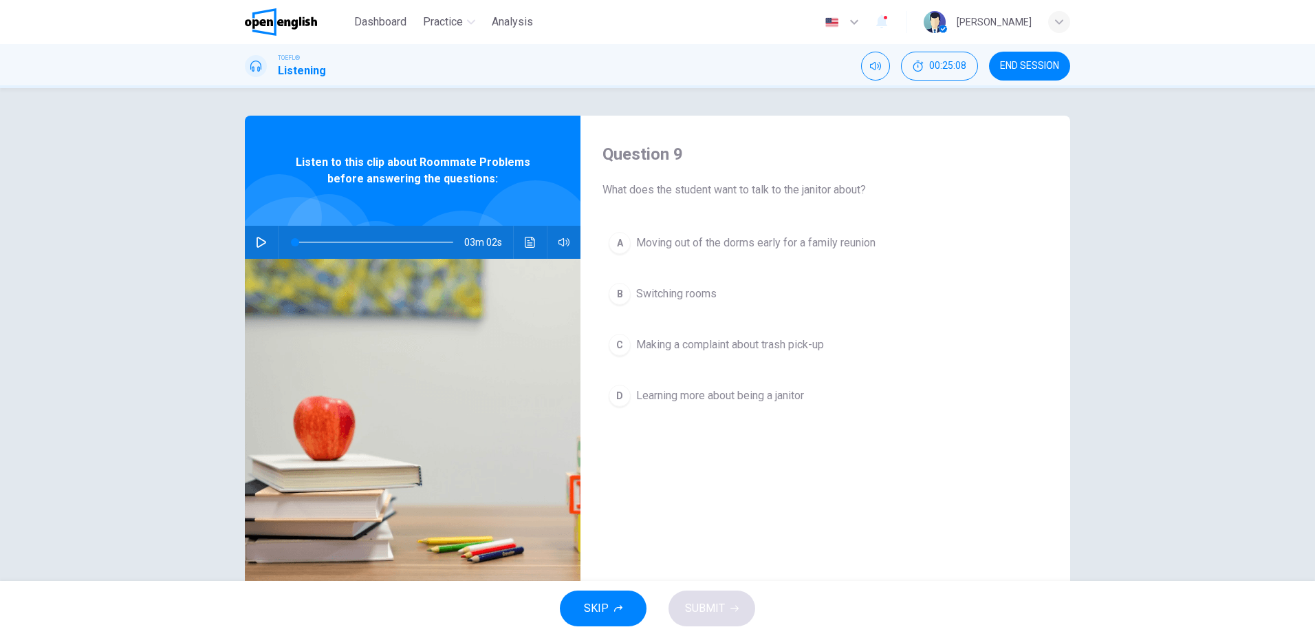
click at [689, 288] on span "Switching rooms" at bounding box center [676, 294] width 80 height 17
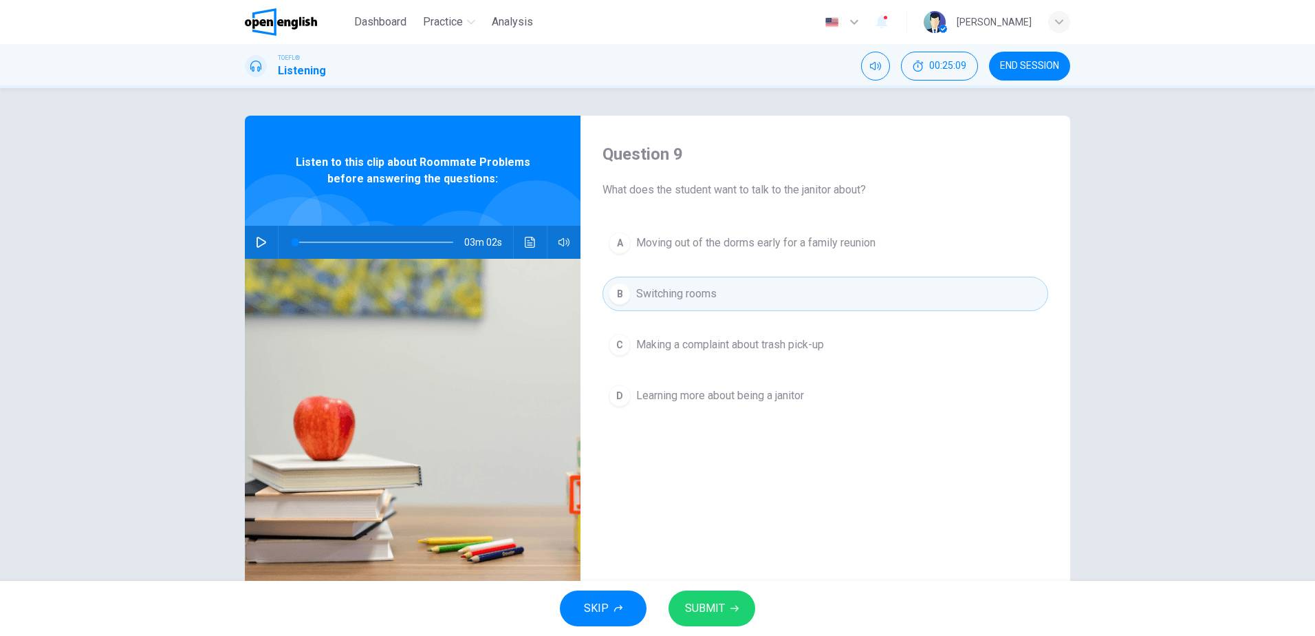
click at [721, 603] on span "SUBMIT" at bounding box center [705, 608] width 40 height 19
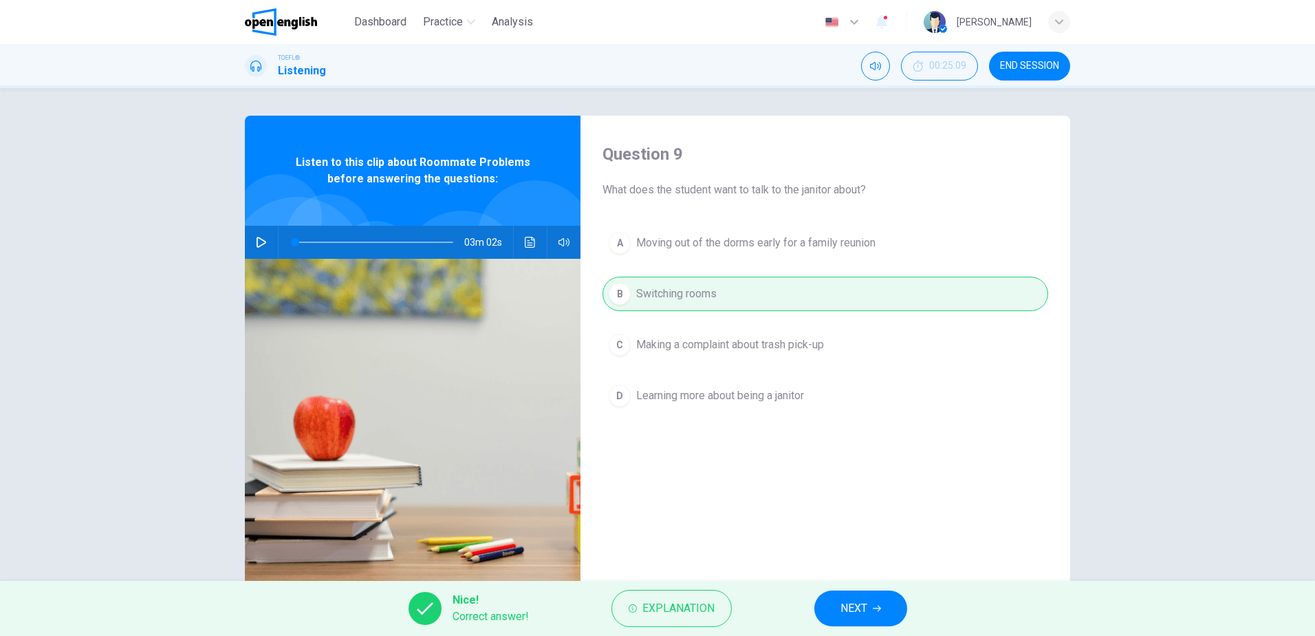
click at [854, 607] on span "NEXT" at bounding box center [854, 608] width 27 height 19
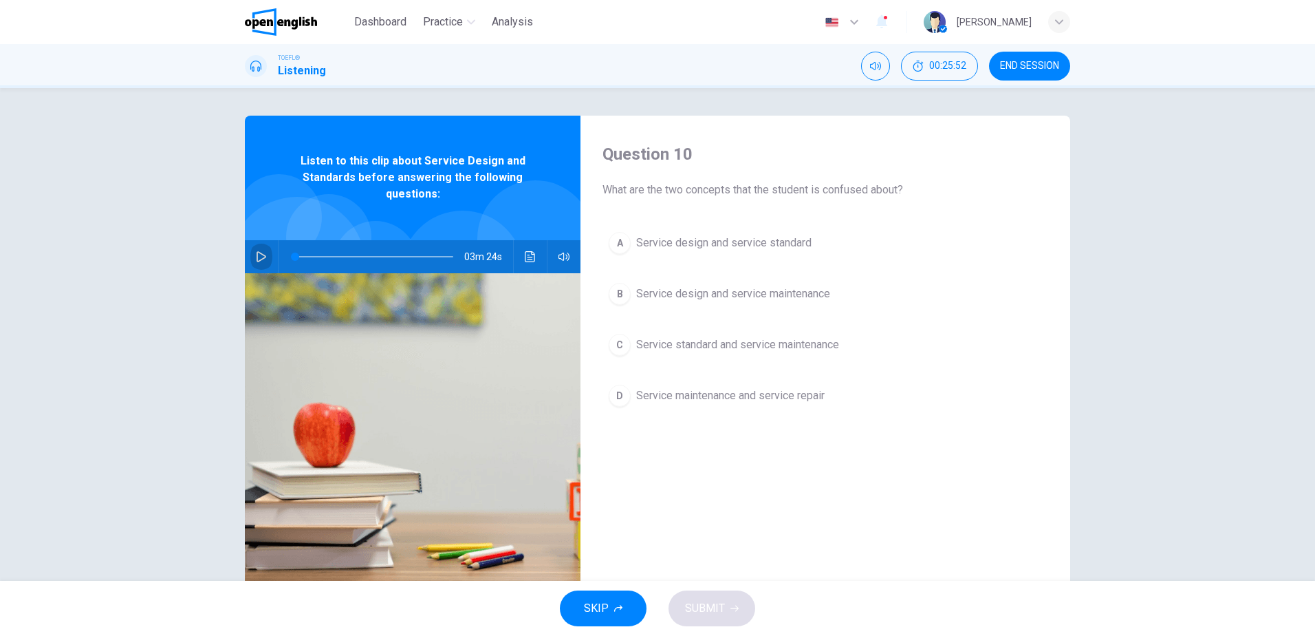
click at [256, 257] on icon "button" at bounding box center [261, 256] width 11 height 11
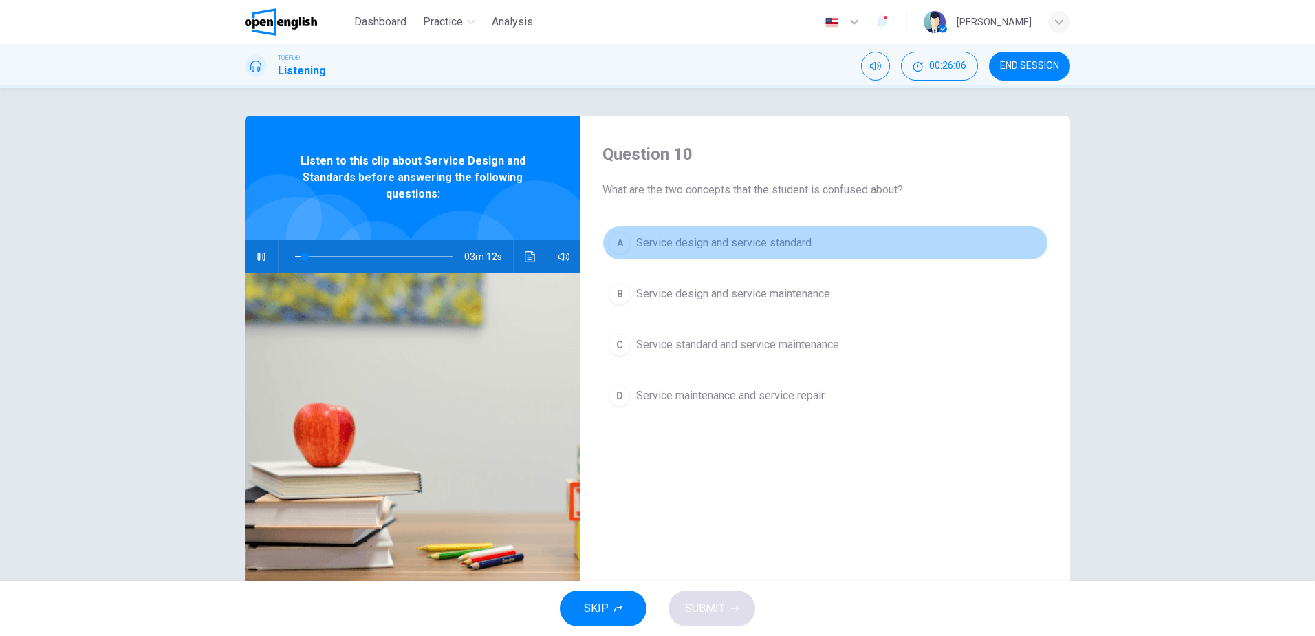
click at [768, 239] on span "Service design and service standard" at bounding box center [723, 243] width 175 height 17
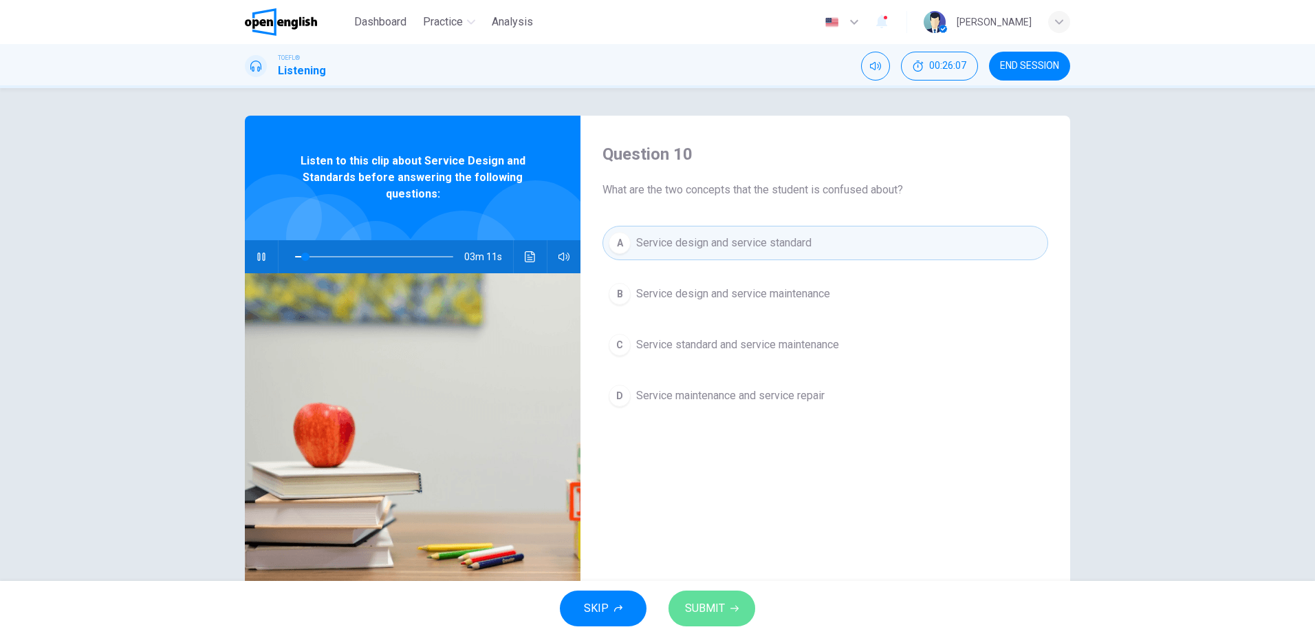
click at [709, 610] on span "SUBMIT" at bounding box center [705, 608] width 40 height 19
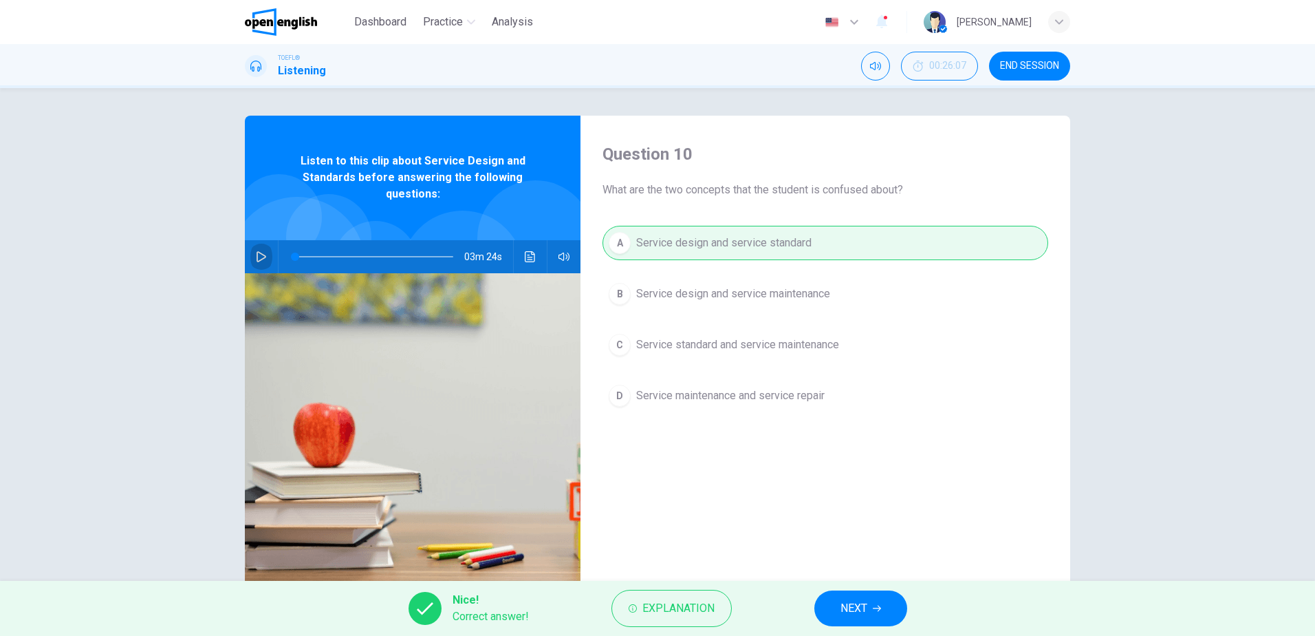
click at [252, 259] on button "button" at bounding box center [261, 256] width 22 height 33
click at [862, 603] on span "NEXT" at bounding box center [854, 608] width 27 height 19
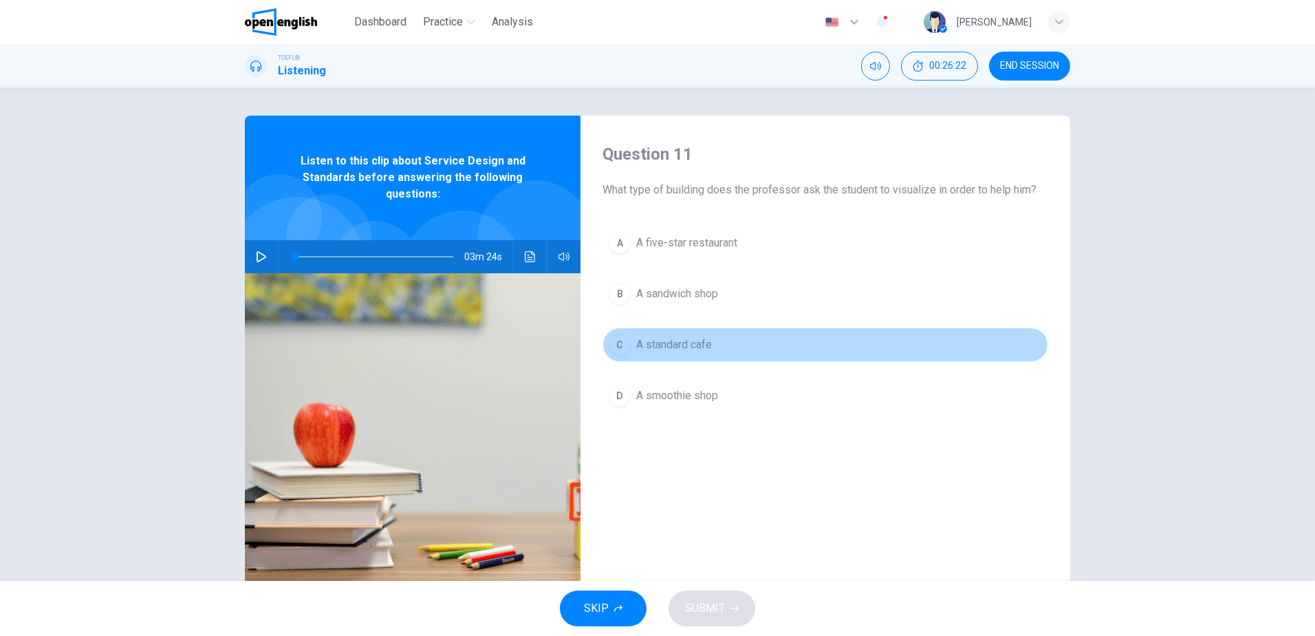
click at [685, 348] on span "A standard cafe" at bounding box center [674, 344] width 76 height 17
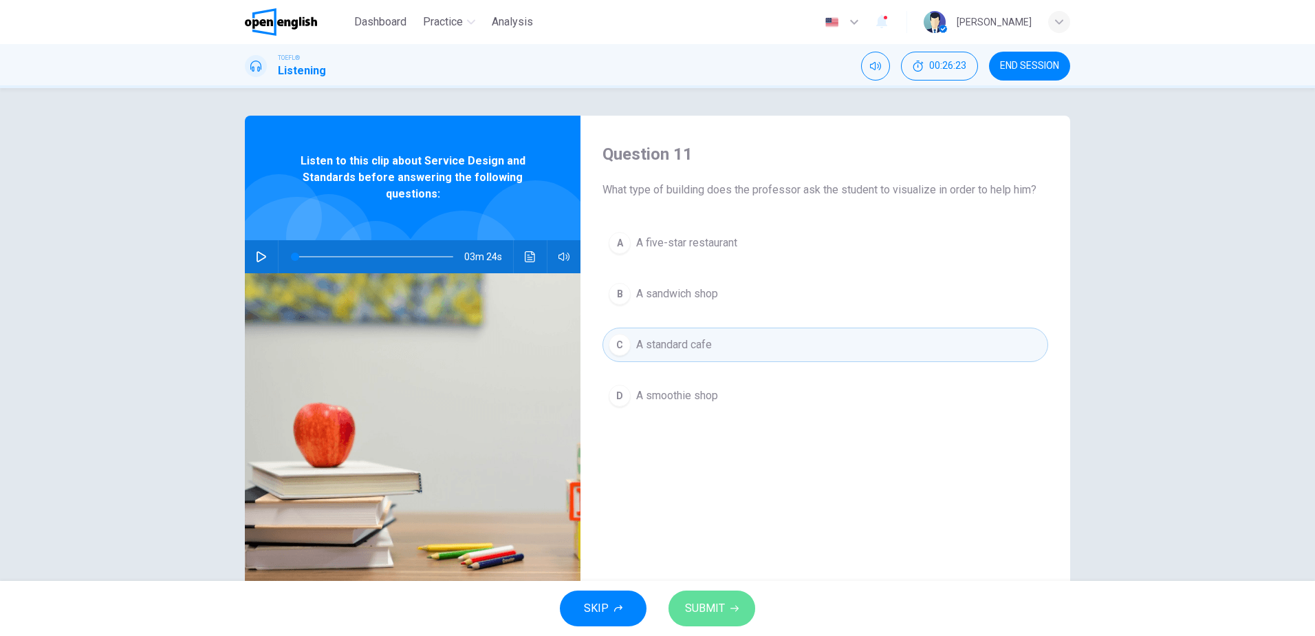
click at [711, 599] on span "SUBMIT" at bounding box center [705, 608] width 40 height 19
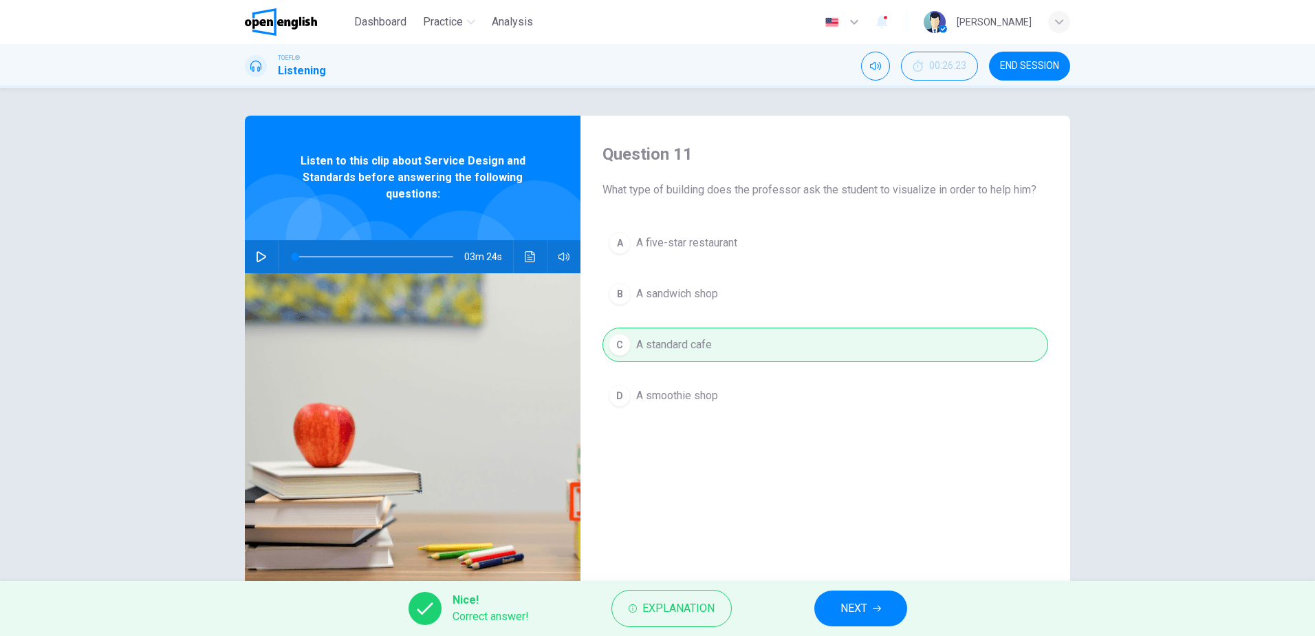
click at [866, 605] on span "NEXT" at bounding box center [854, 608] width 27 height 19
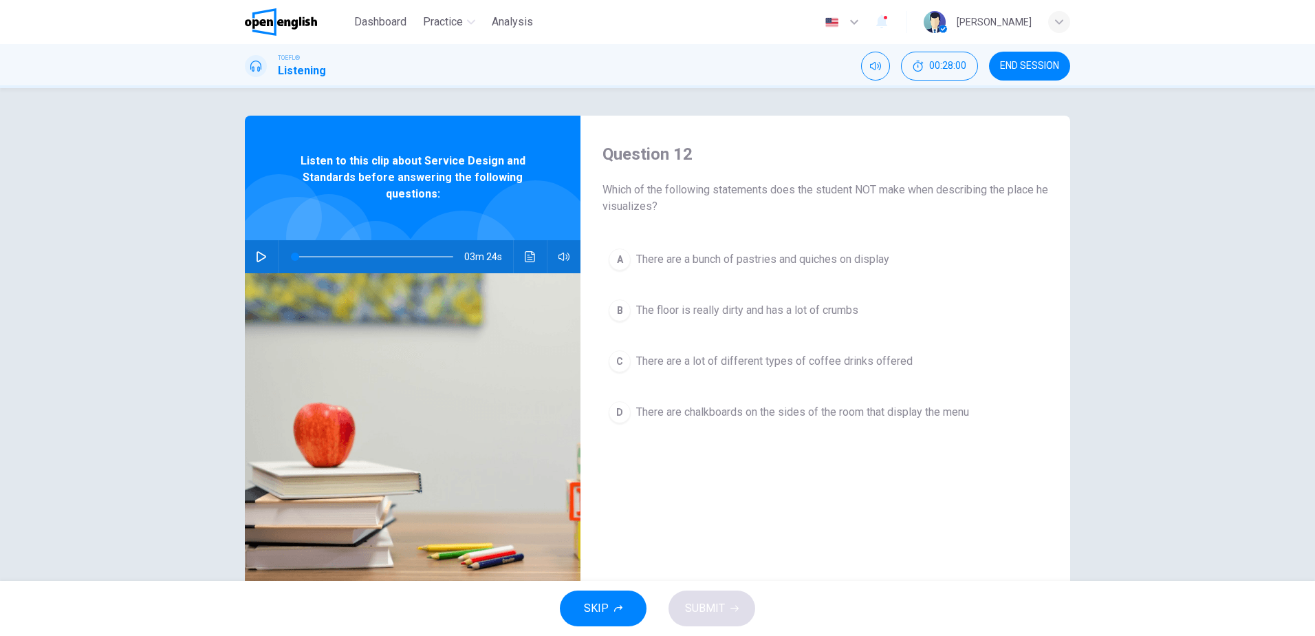
click at [257, 255] on icon "button" at bounding box center [261, 256] width 11 height 11
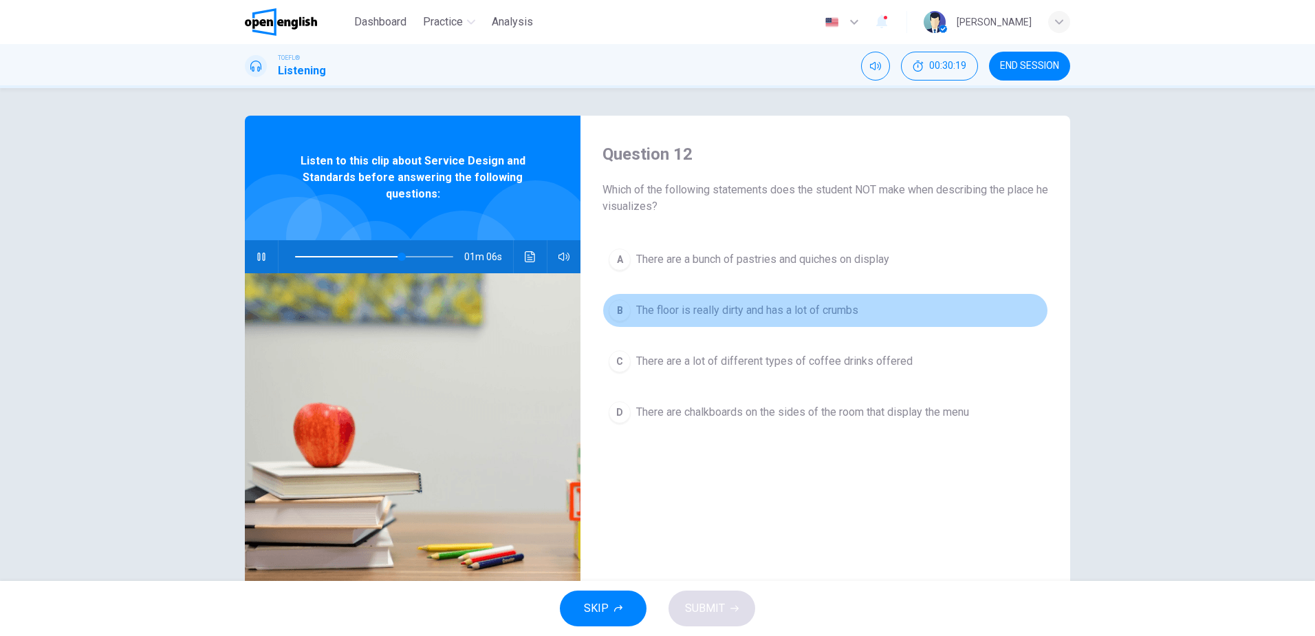
click at [817, 313] on span "The floor is really dirty and has a lot of crumbs" at bounding box center [747, 310] width 222 height 17
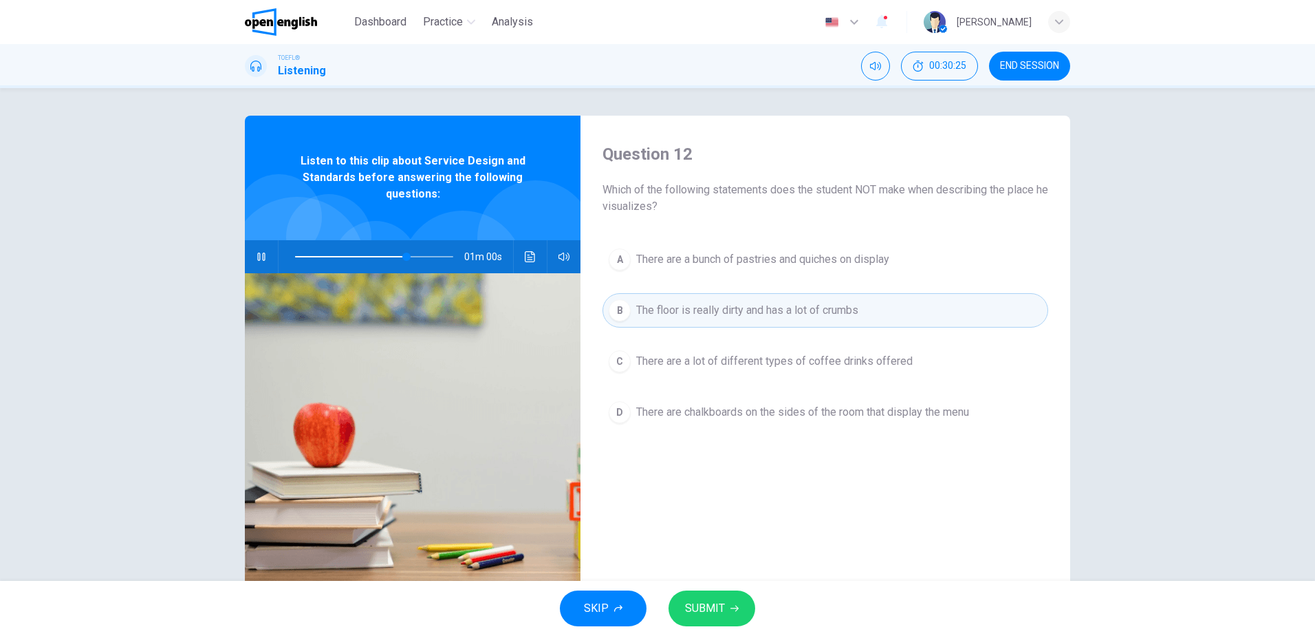
click at [724, 611] on button "SUBMIT" at bounding box center [712, 608] width 87 height 36
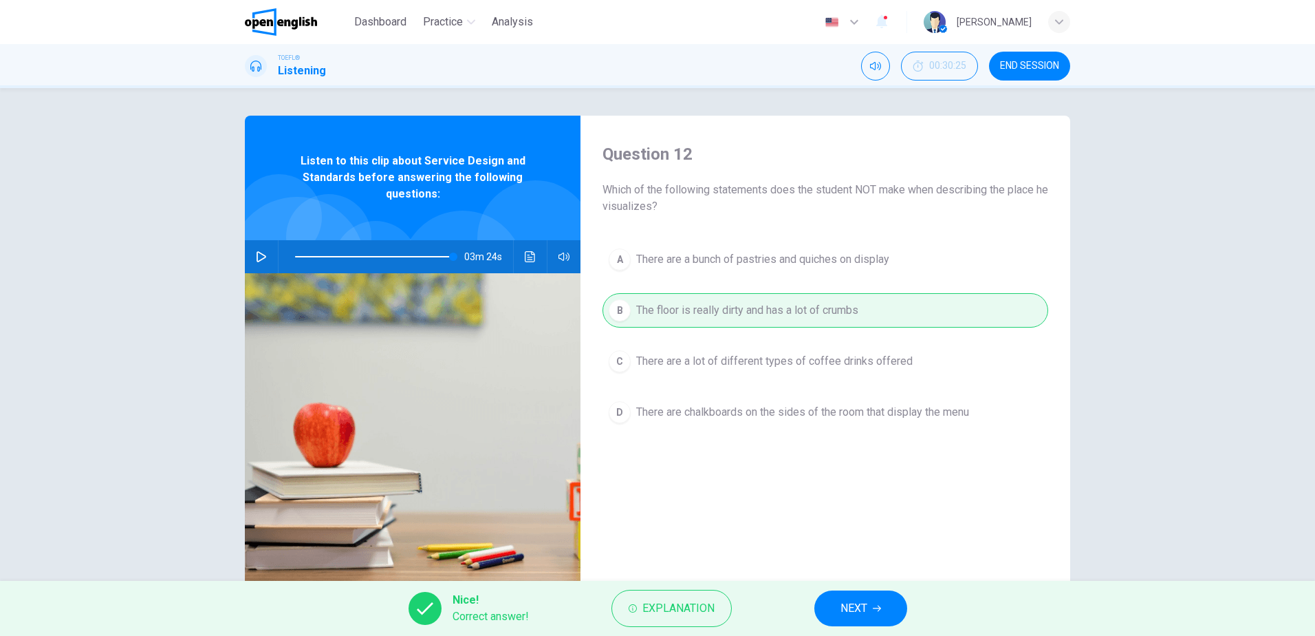
type input "*"
click at [851, 603] on span "NEXT" at bounding box center [854, 608] width 27 height 19
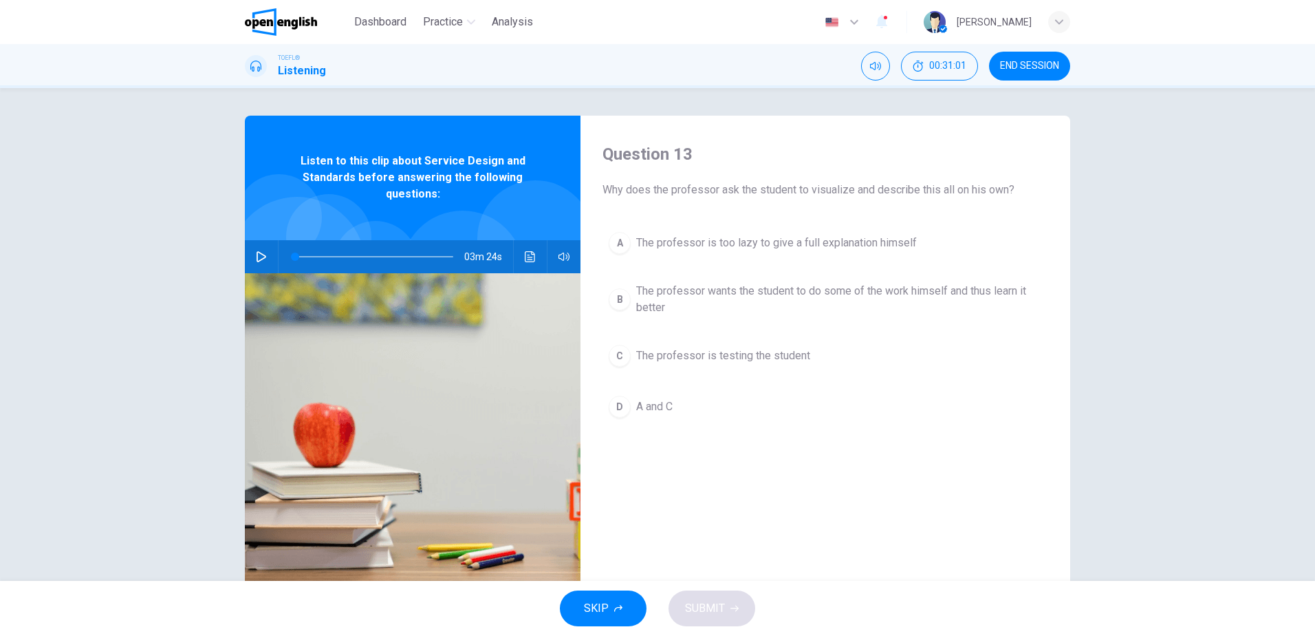
click at [706, 352] on span "The professor is testing the student" at bounding box center [723, 355] width 174 height 17
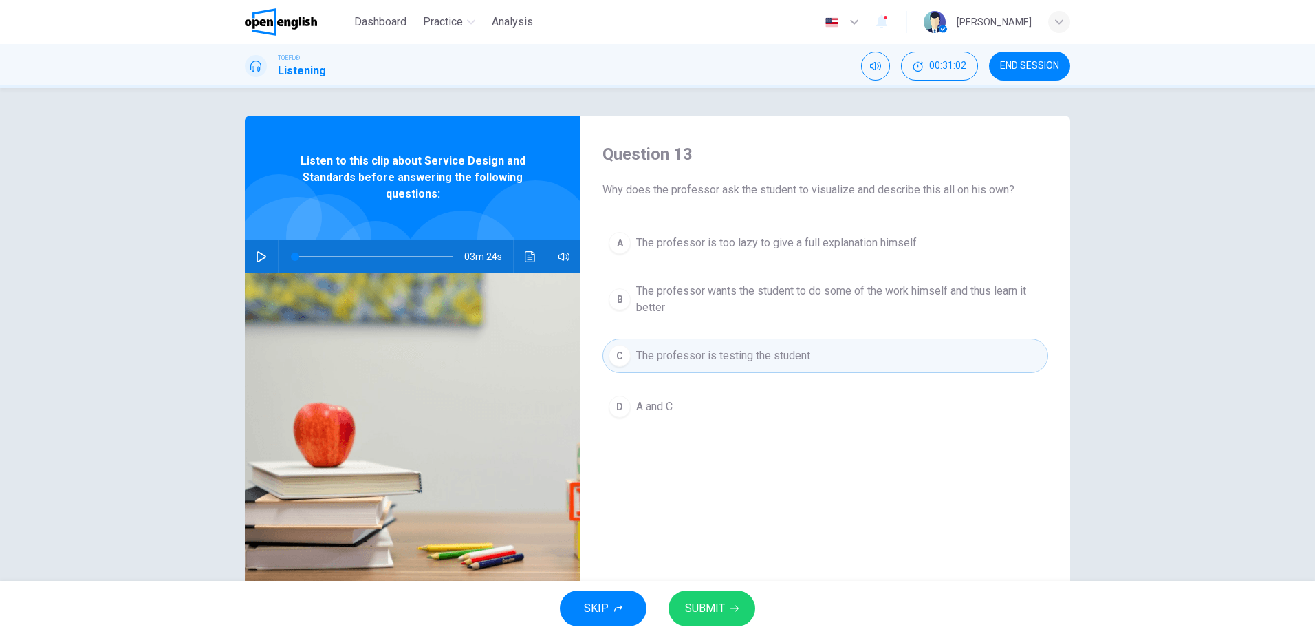
click at [711, 612] on span "SUBMIT" at bounding box center [705, 608] width 40 height 19
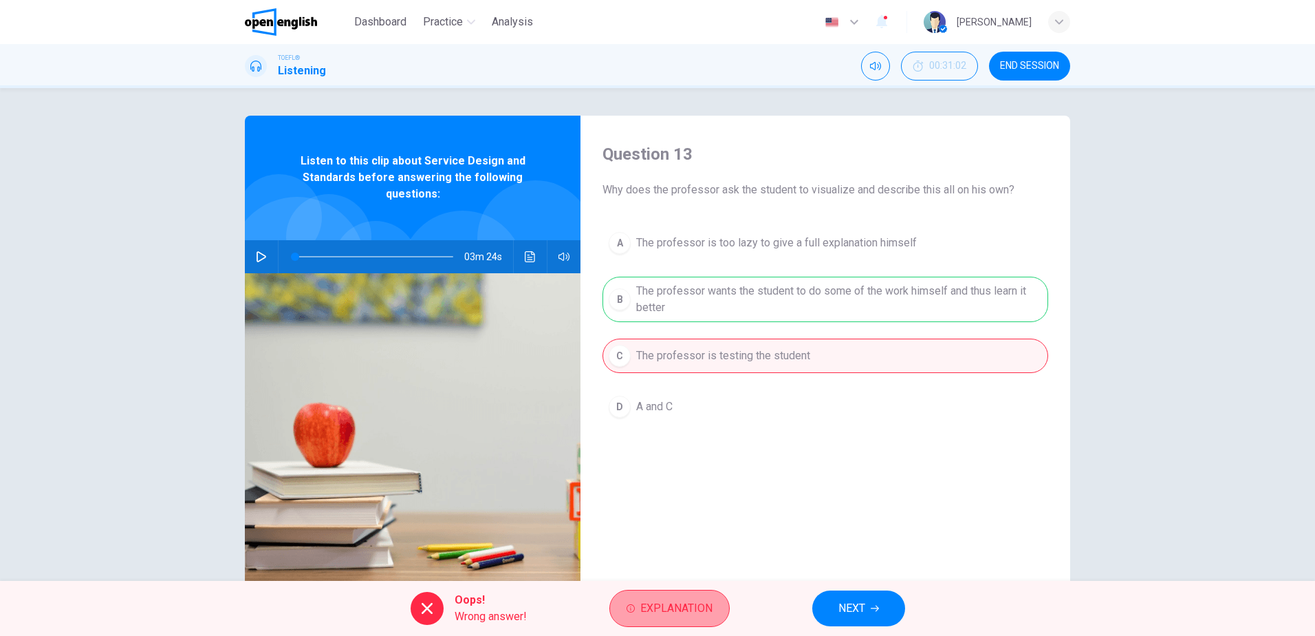
click at [676, 605] on span "Explanation" at bounding box center [676, 608] width 72 height 19
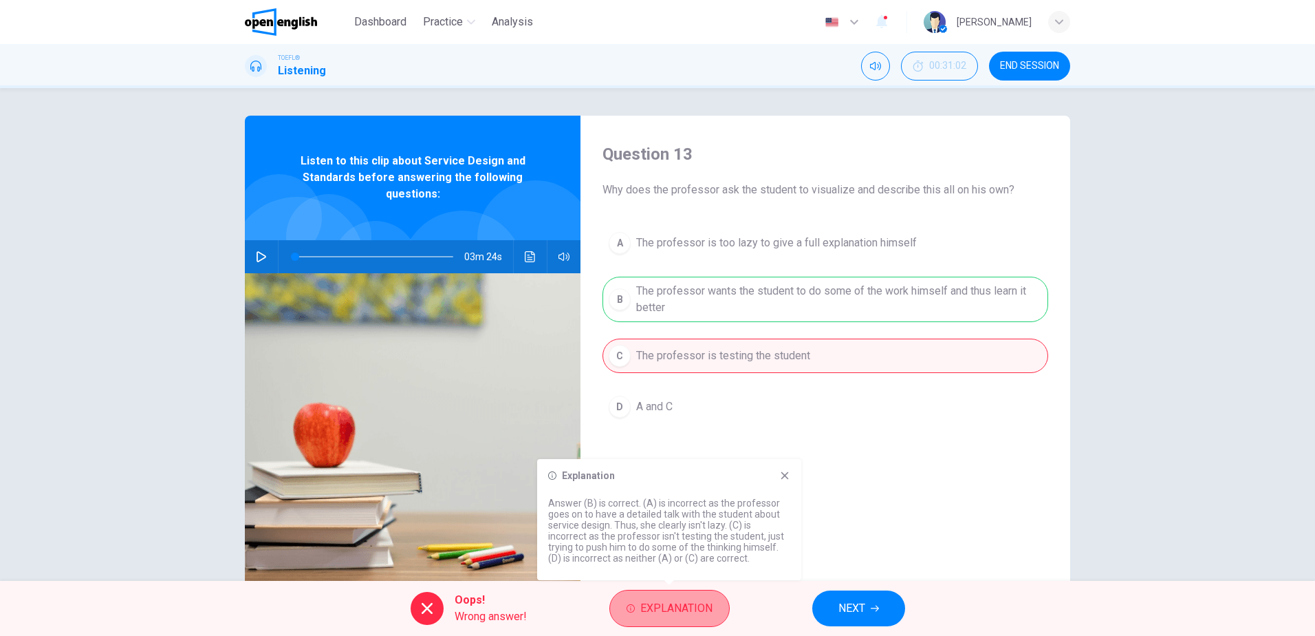
click at [676, 605] on span "Explanation" at bounding box center [676, 608] width 72 height 19
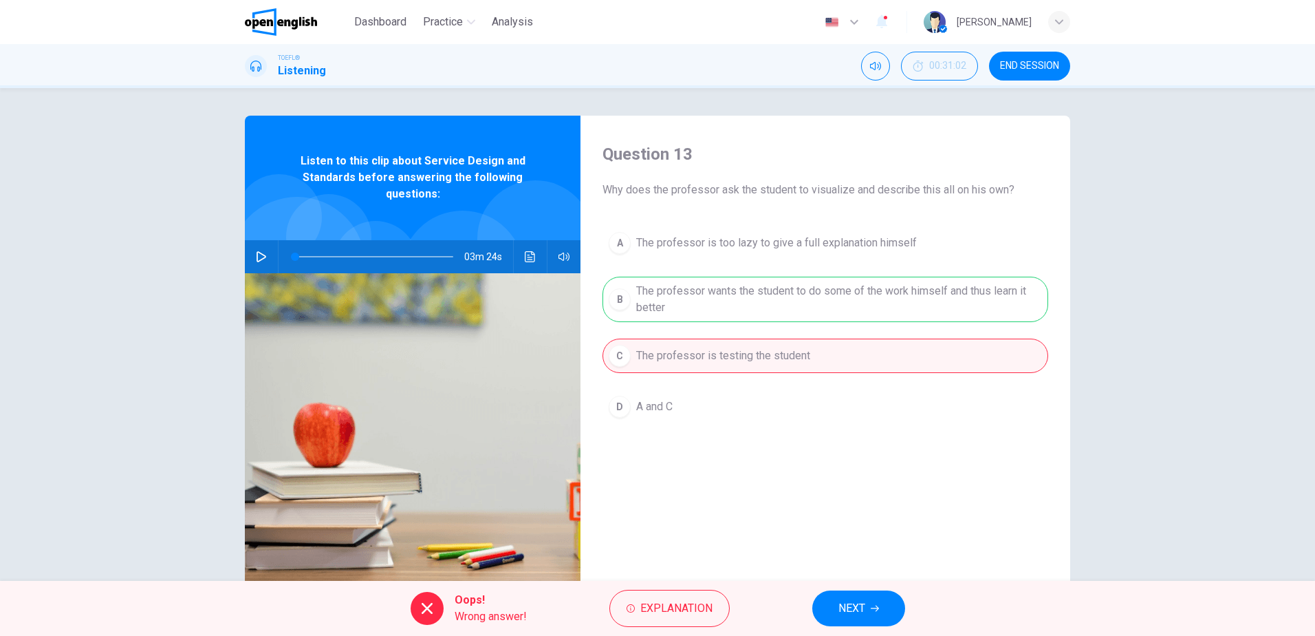
click at [861, 616] on span "NEXT" at bounding box center [852, 608] width 27 height 19
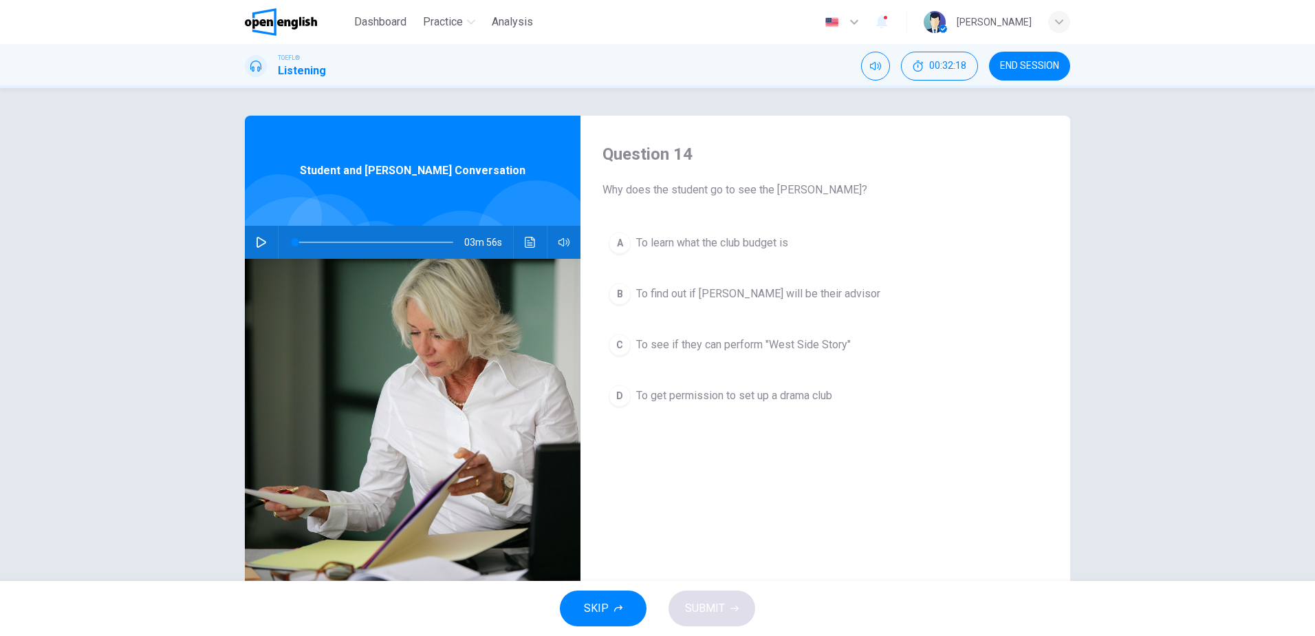
click at [261, 244] on icon "button" at bounding box center [261, 242] width 11 height 11
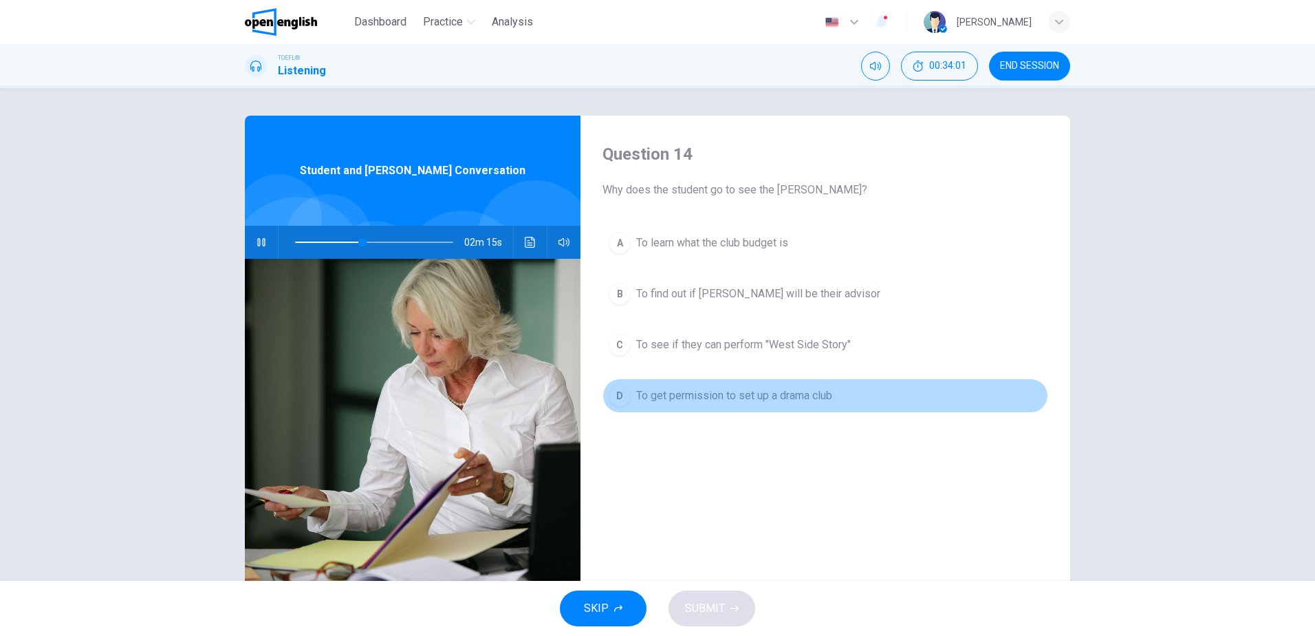
click at [735, 395] on span "To get permission to set up a drama club" at bounding box center [734, 395] width 196 height 17
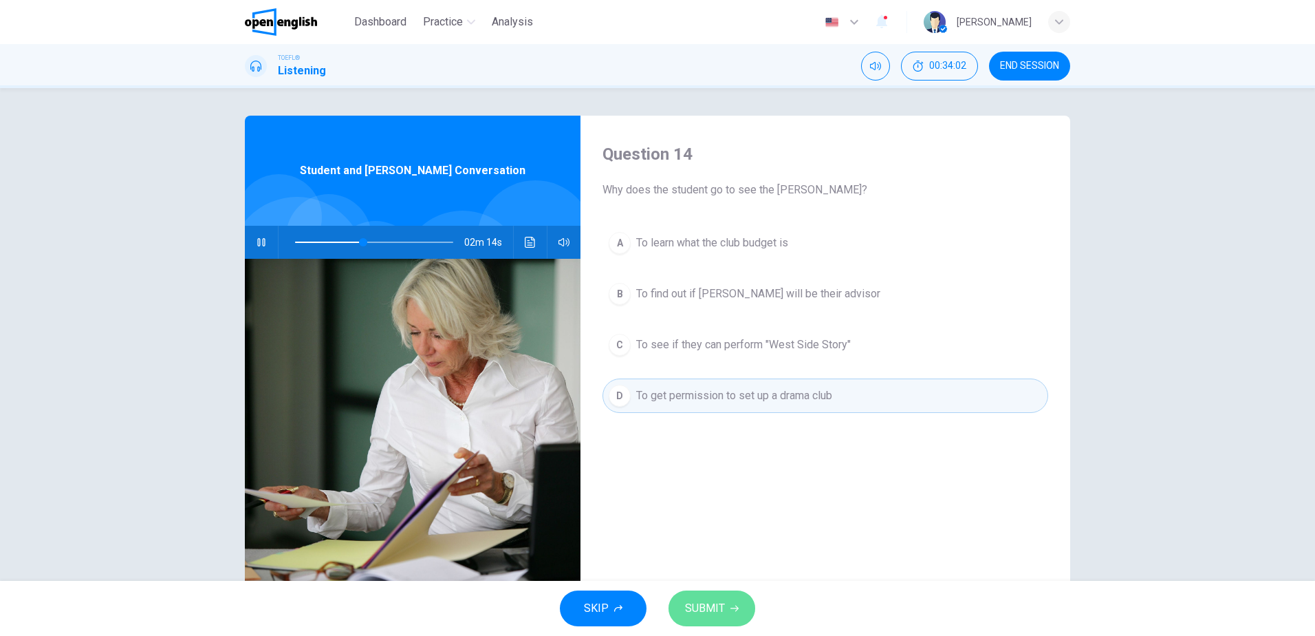
click at [711, 610] on span "SUBMIT" at bounding box center [705, 608] width 40 height 19
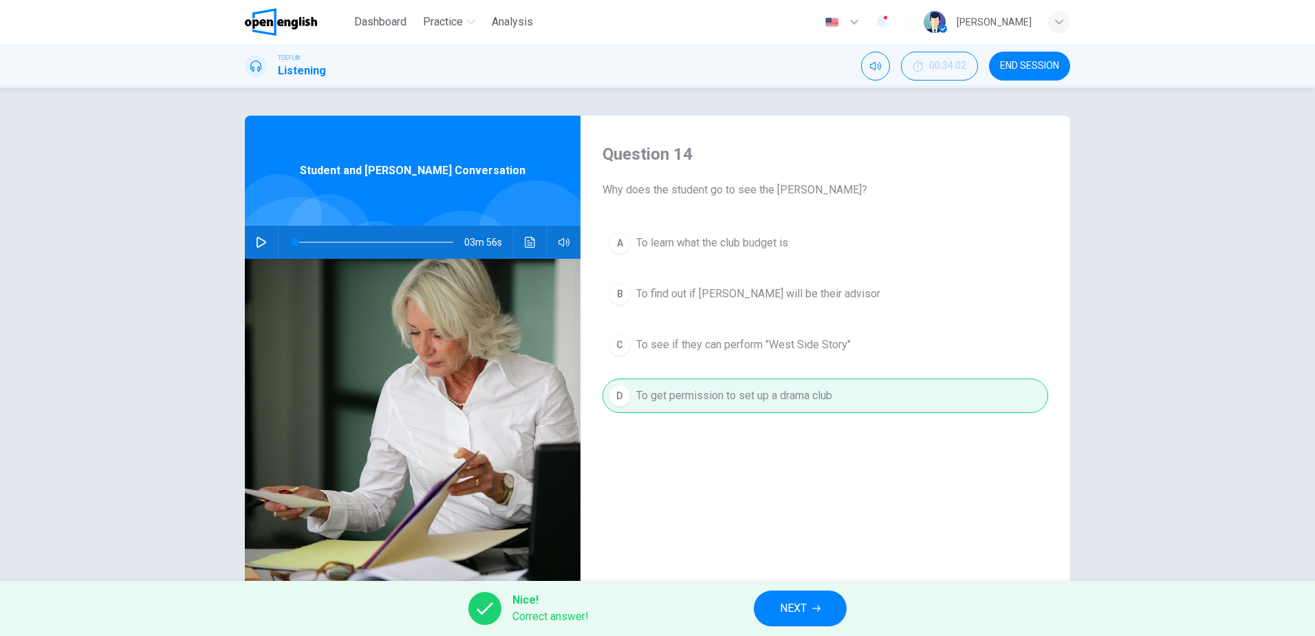
click at [259, 241] on icon "button" at bounding box center [261, 242] width 11 height 11
click at [784, 596] on button "NEXT" at bounding box center [800, 608] width 93 height 36
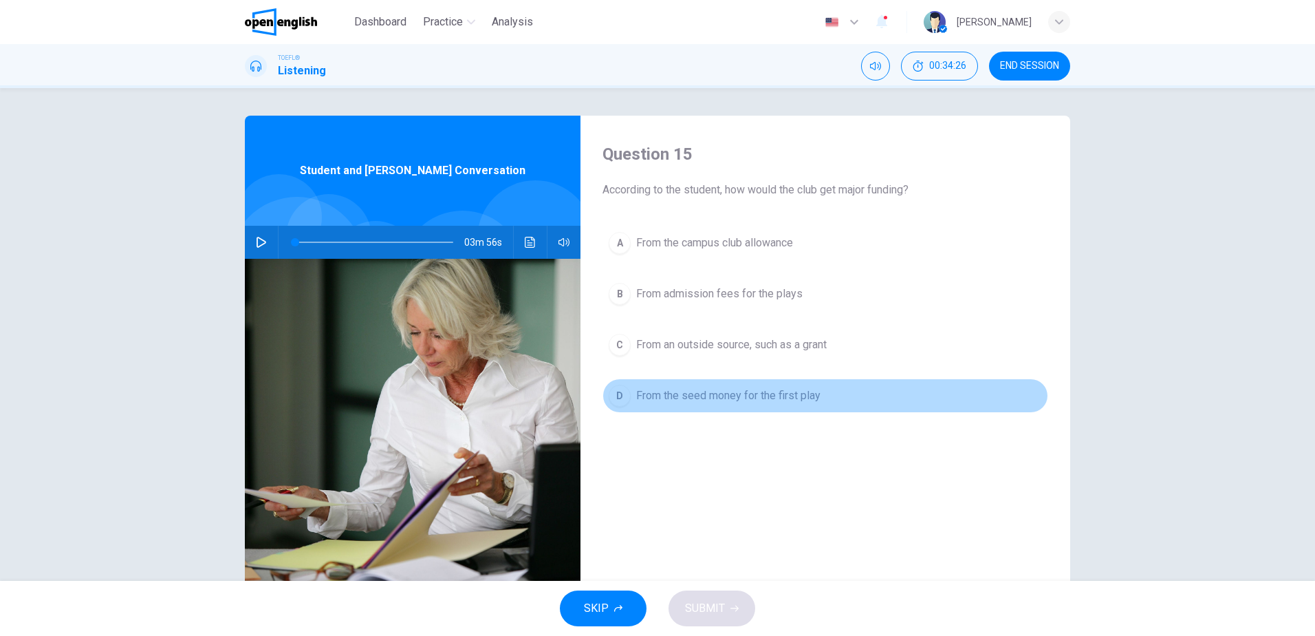
click at [744, 389] on span "From the seed money for the first play" at bounding box center [728, 395] width 184 height 17
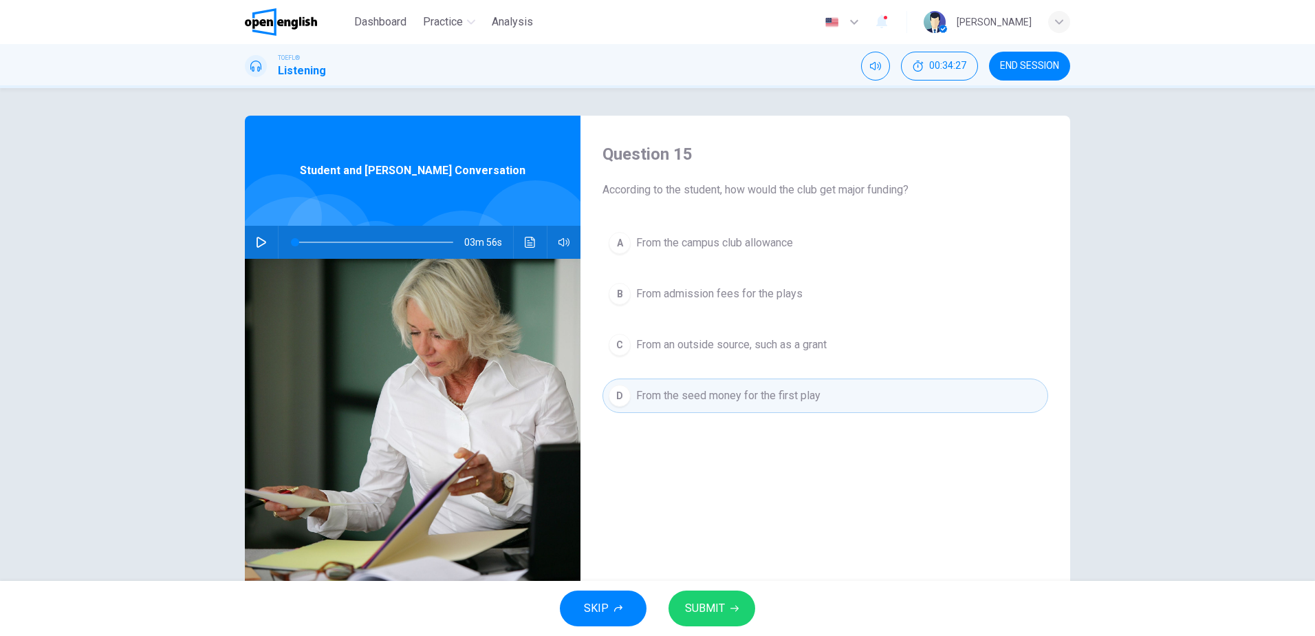
click at [714, 615] on span "SUBMIT" at bounding box center [705, 608] width 40 height 19
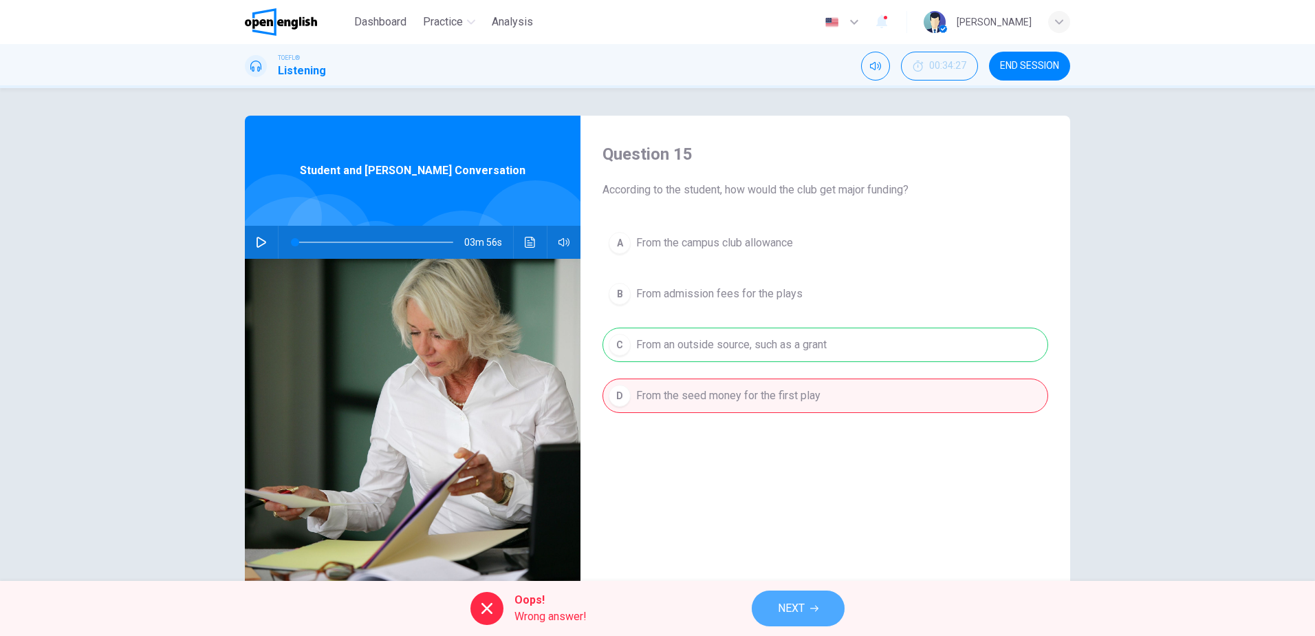
click at [809, 610] on button "NEXT" at bounding box center [798, 608] width 93 height 36
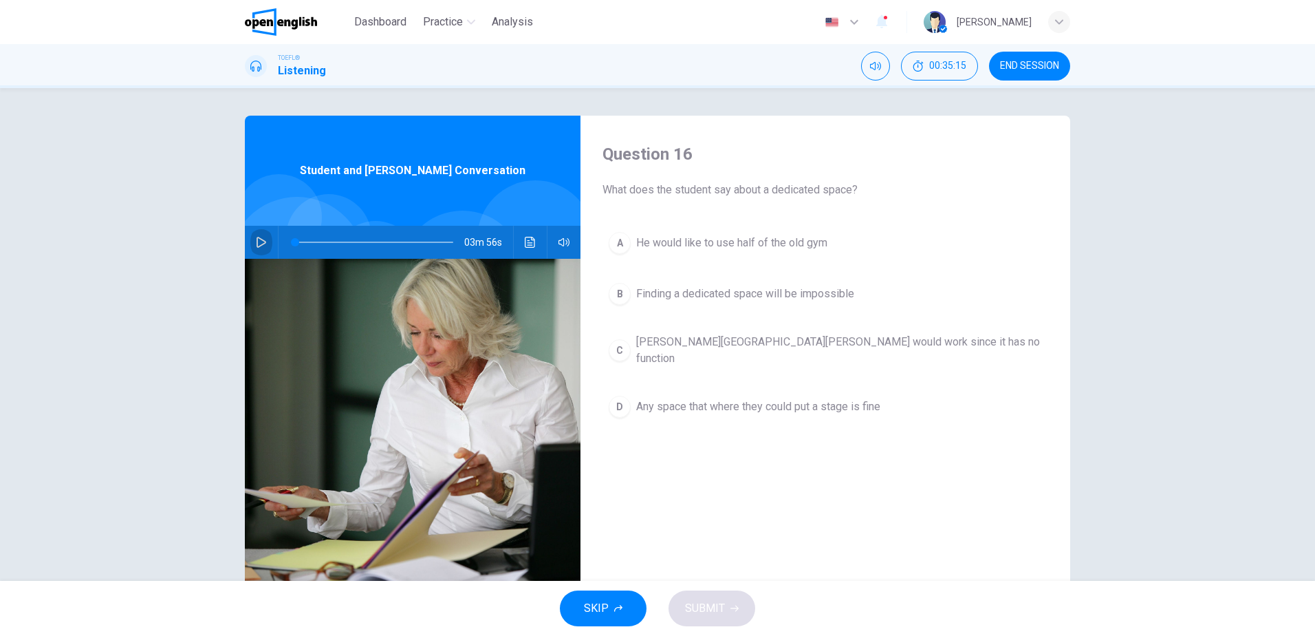
click at [250, 249] on button "button" at bounding box center [261, 242] width 22 height 33
click at [768, 295] on span "Finding a dedicated space will be impossible" at bounding box center [745, 294] width 218 height 17
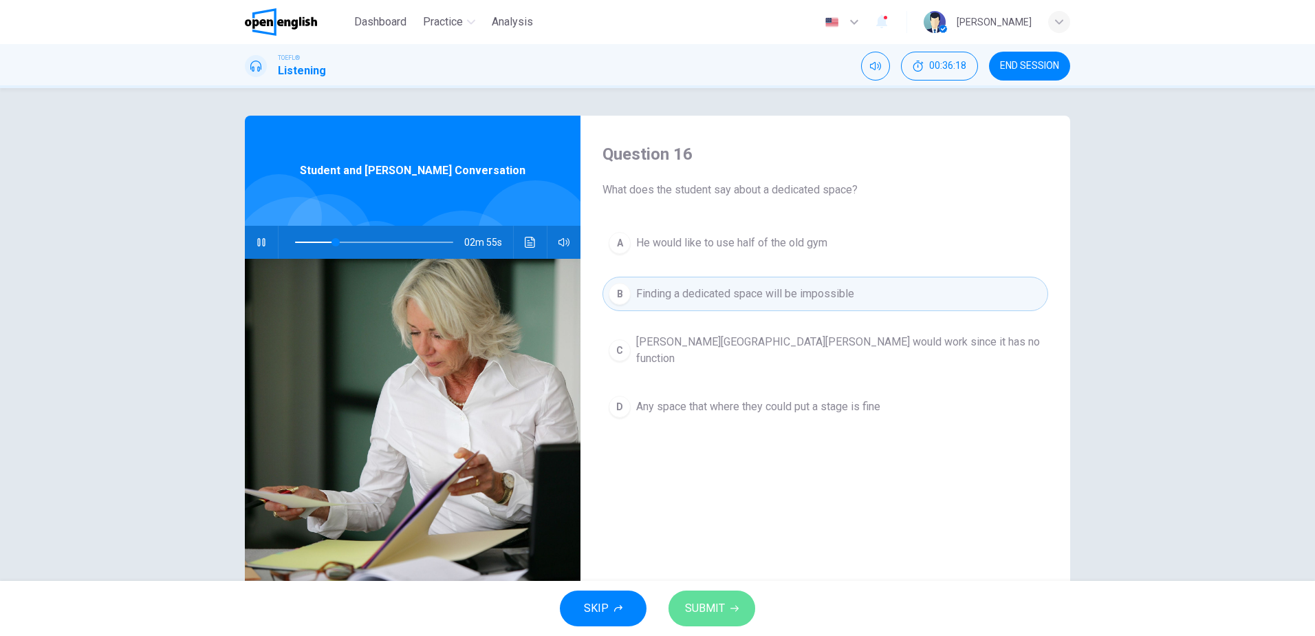
click at [731, 610] on icon "button" at bounding box center [735, 608] width 8 height 8
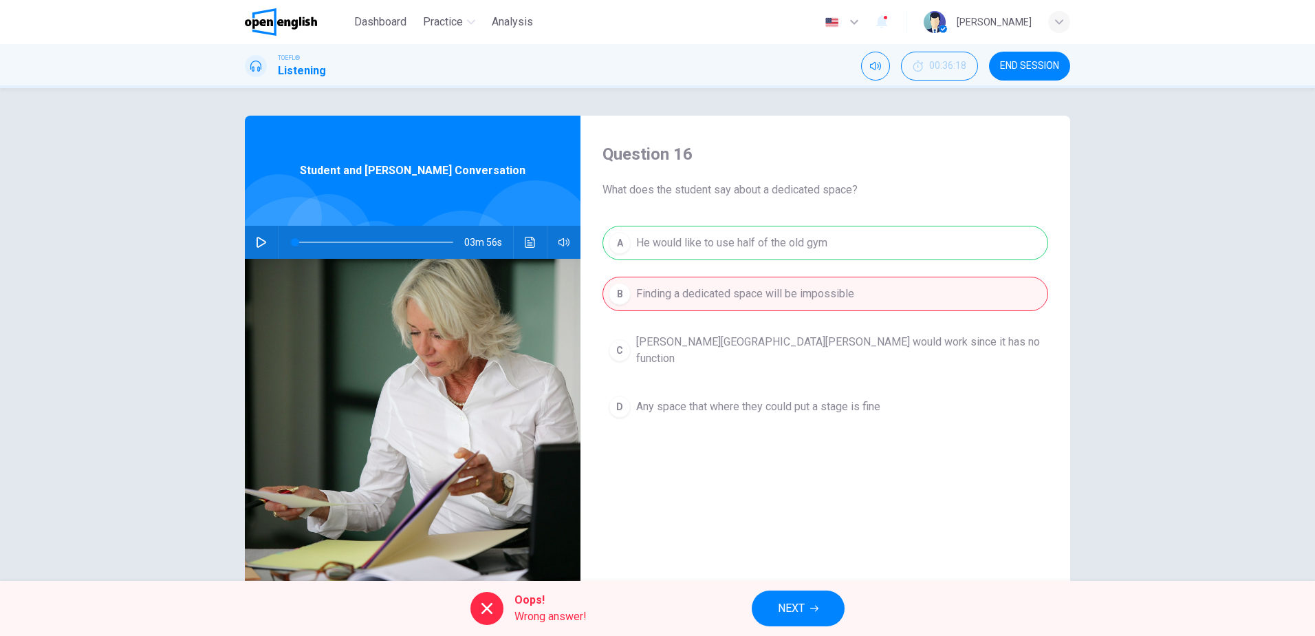
click at [788, 610] on span "NEXT" at bounding box center [791, 608] width 27 height 19
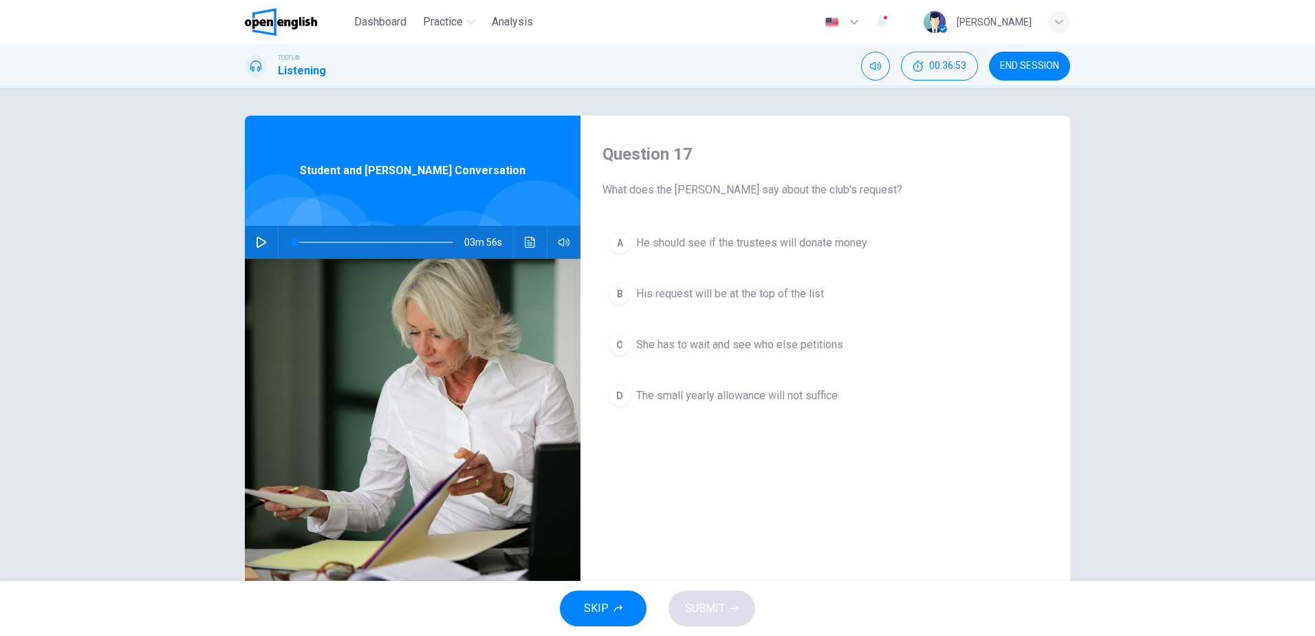
click at [262, 248] on button "button" at bounding box center [261, 242] width 22 height 33
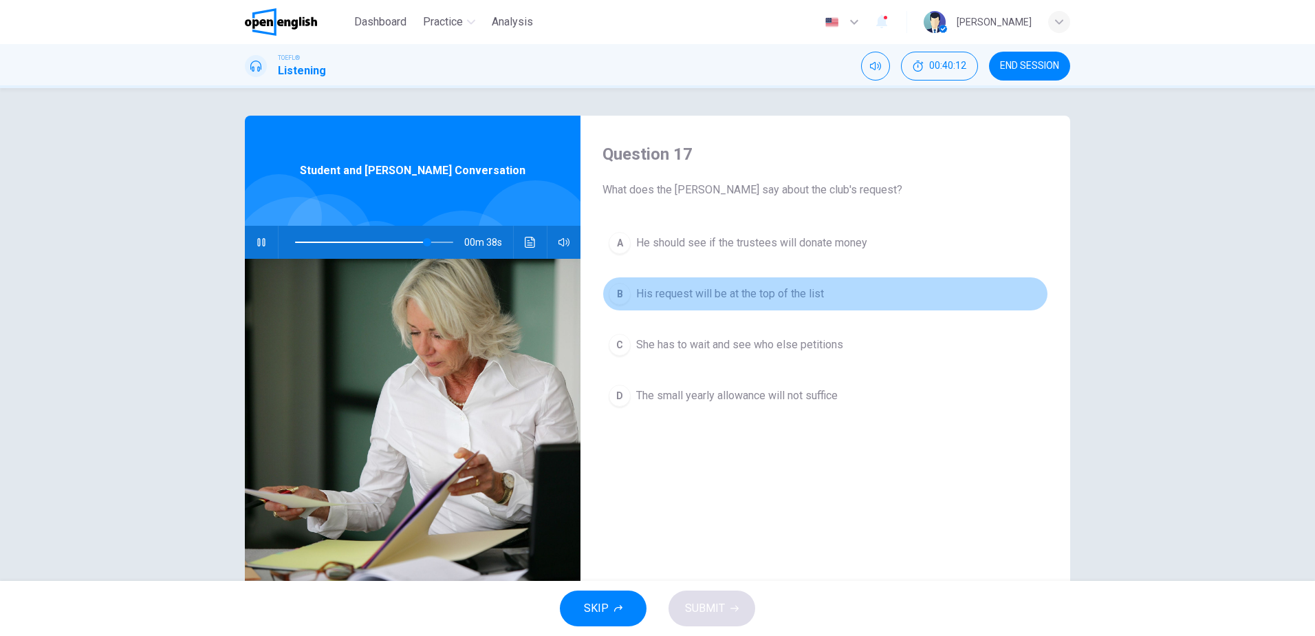
click at [764, 291] on span "His request will be at the top of the list" at bounding box center [730, 294] width 188 height 17
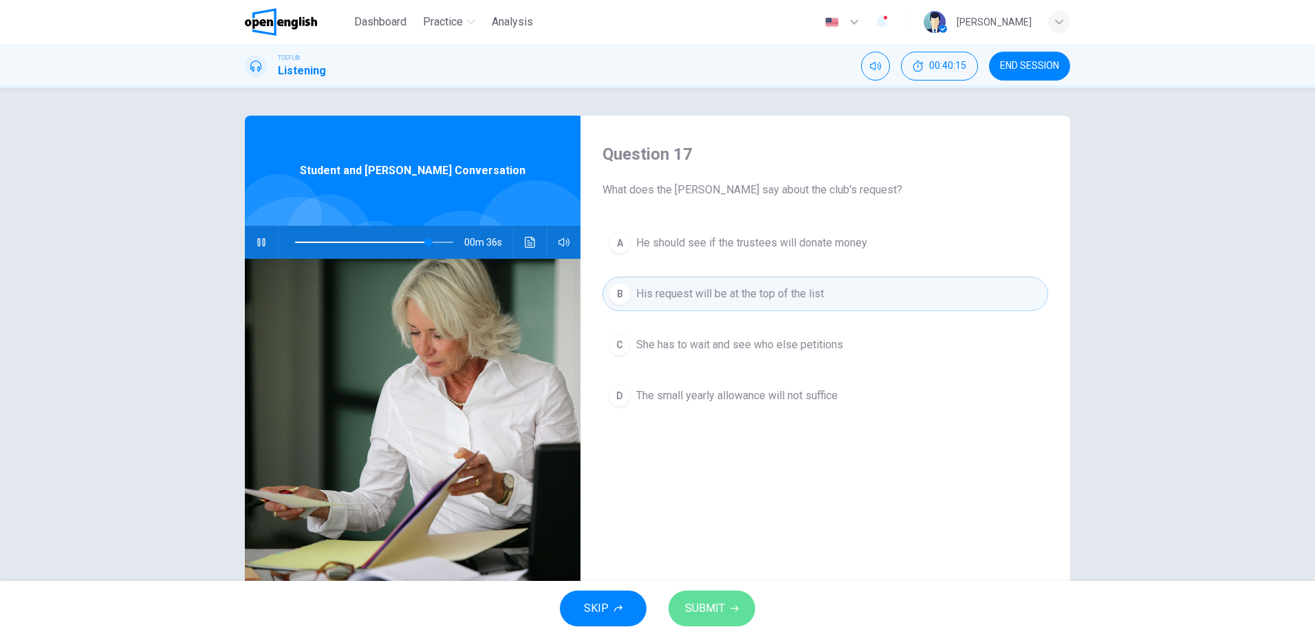
click at [713, 612] on span "SUBMIT" at bounding box center [705, 608] width 40 height 19
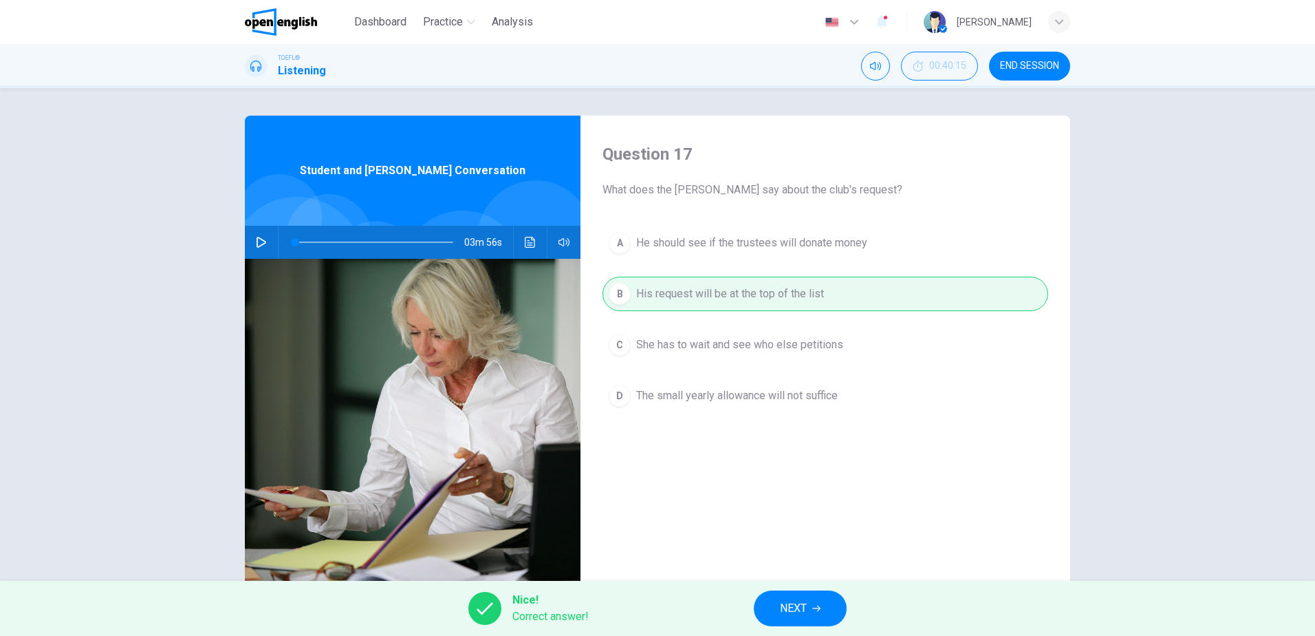
click at [801, 599] on span "NEXT" at bounding box center [793, 608] width 27 height 19
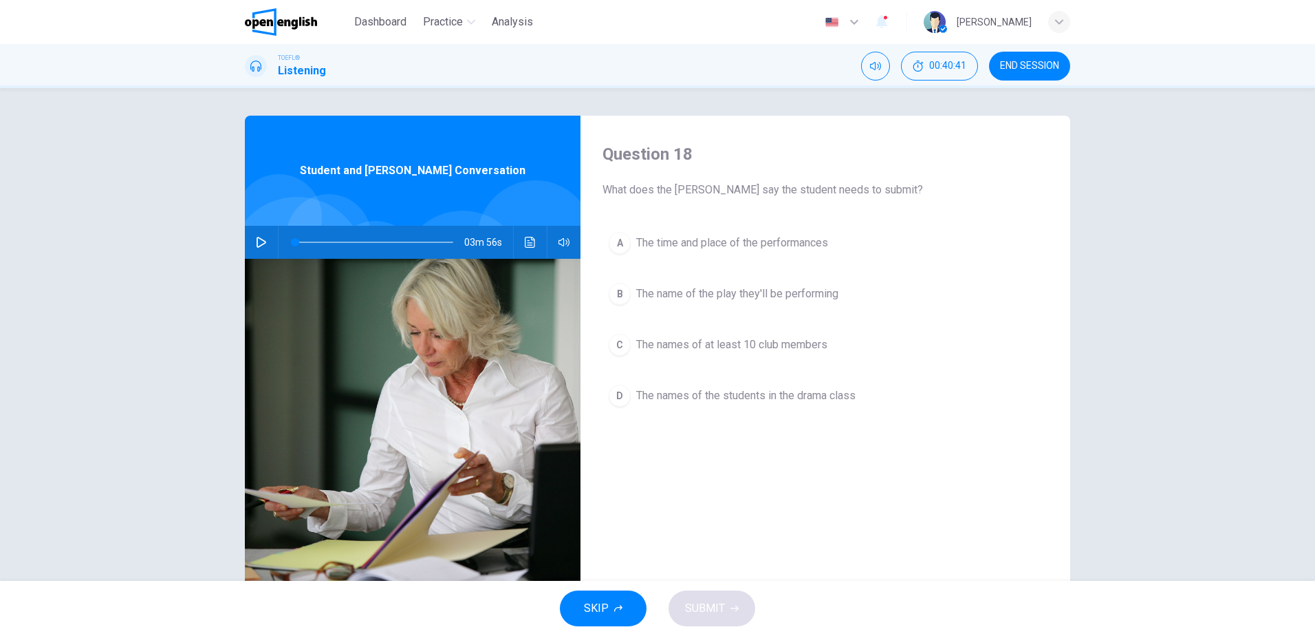
click at [258, 234] on button "button" at bounding box center [261, 242] width 22 height 33
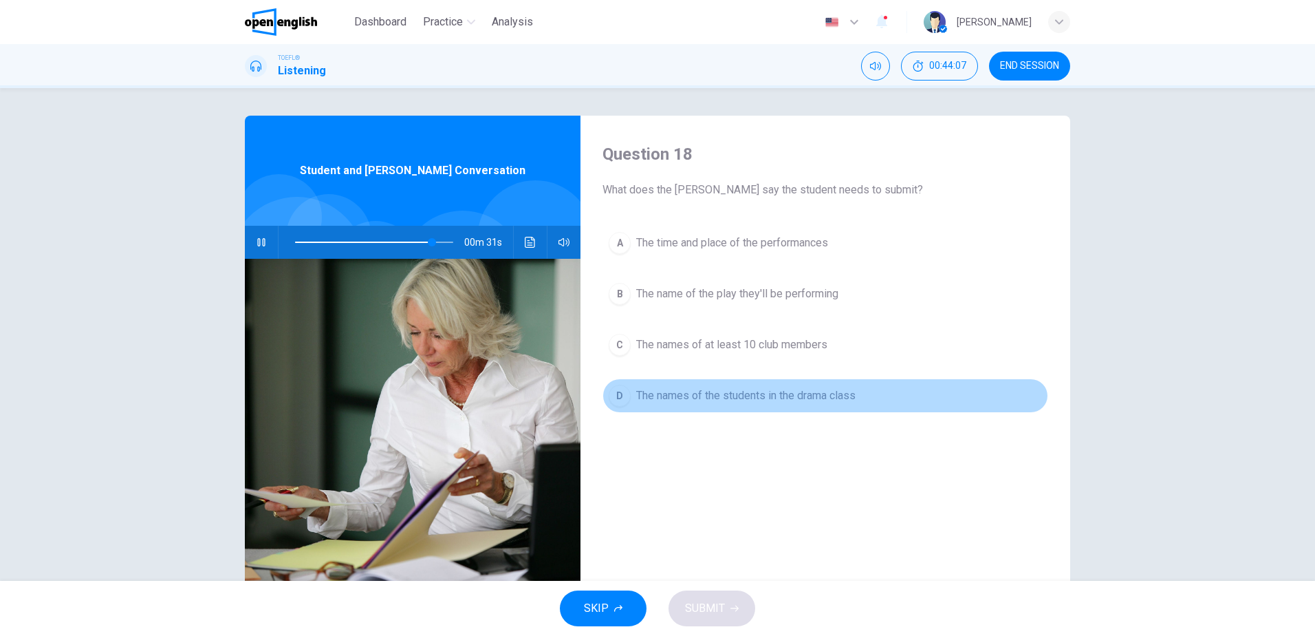
click at [817, 402] on span "The names of the students in the drama class" at bounding box center [745, 395] width 219 height 17
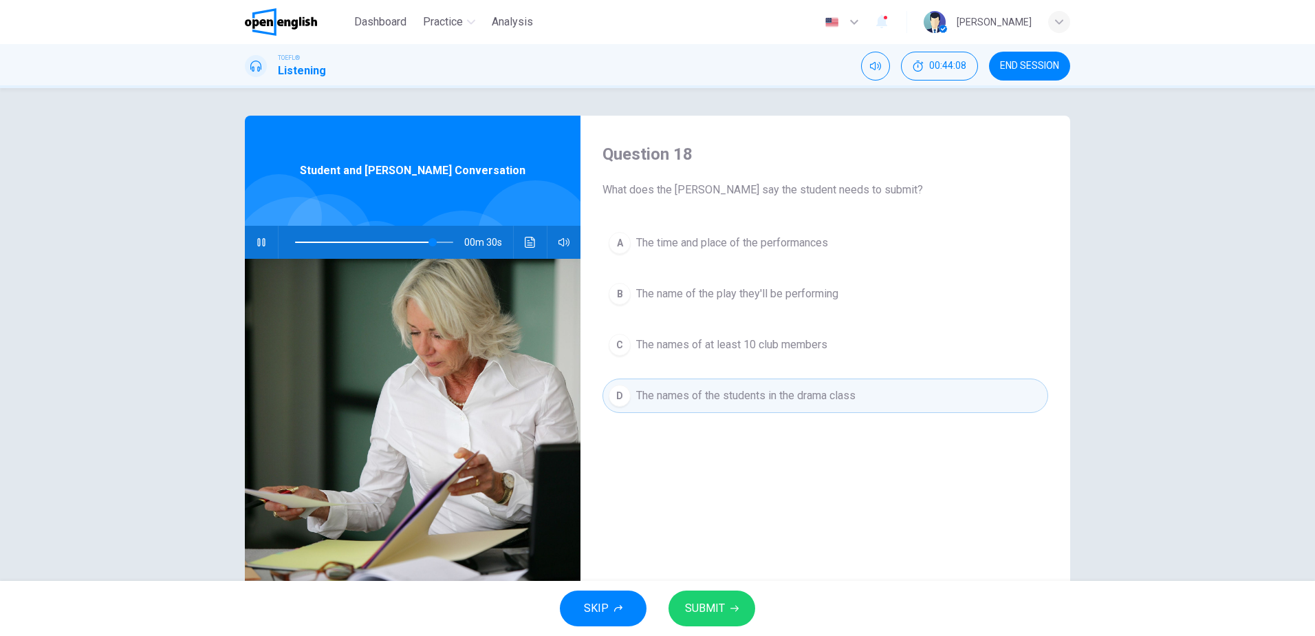
click at [712, 609] on span "SUBMIT" at bounding box center [705, 608] width 40 height 19
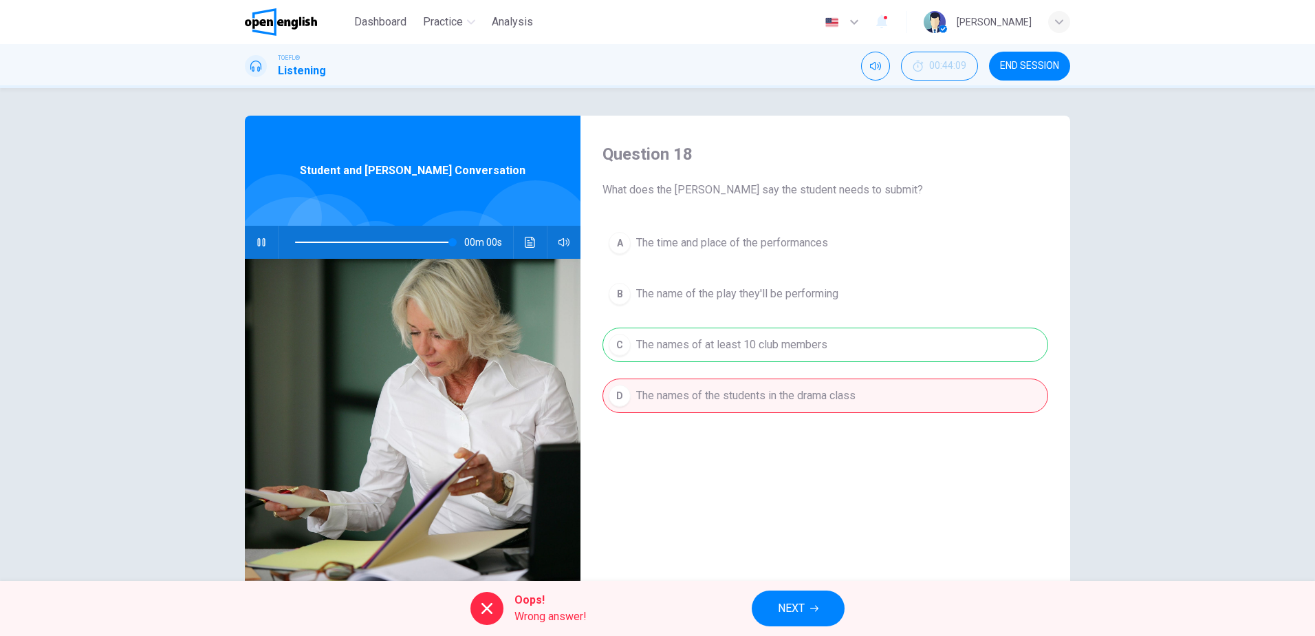
type input "*"
click at [788, 599] on span "NEXT" at bounding box center [791, 608] width 27 height 19
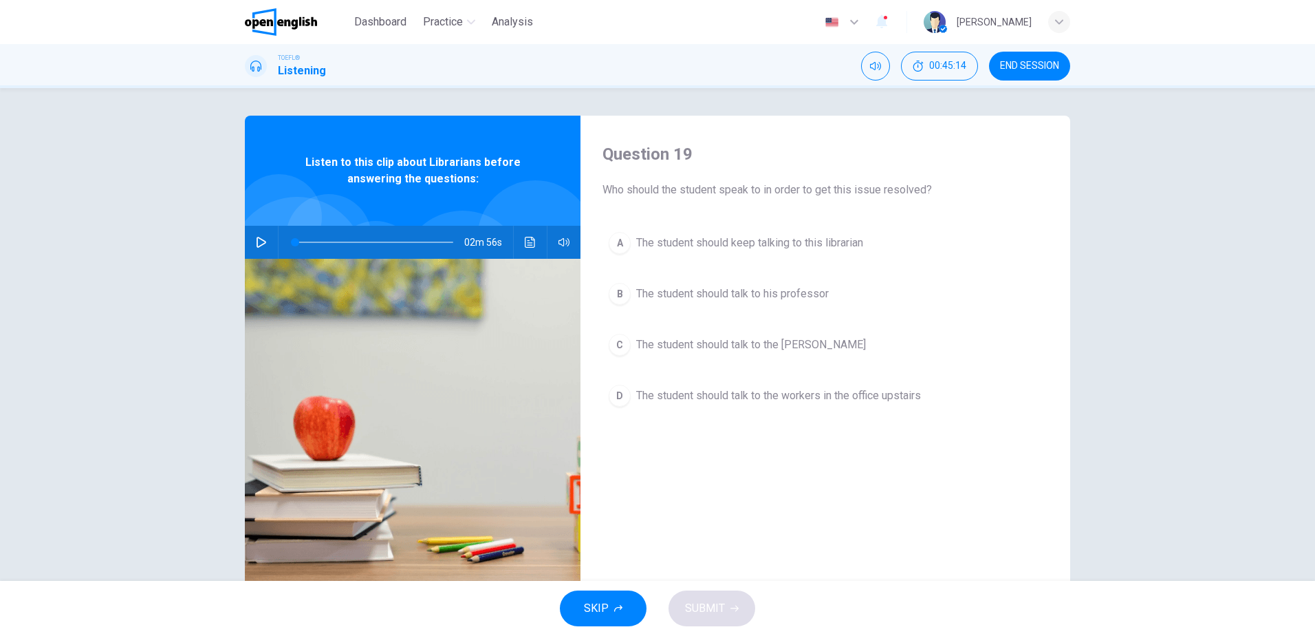
click at [256, 243] on icon "button" at bounding box center [261, 242] width 11 height 11
click at [256, 241] on icon "button" at bounding box center [261, 242] width 11 height 11
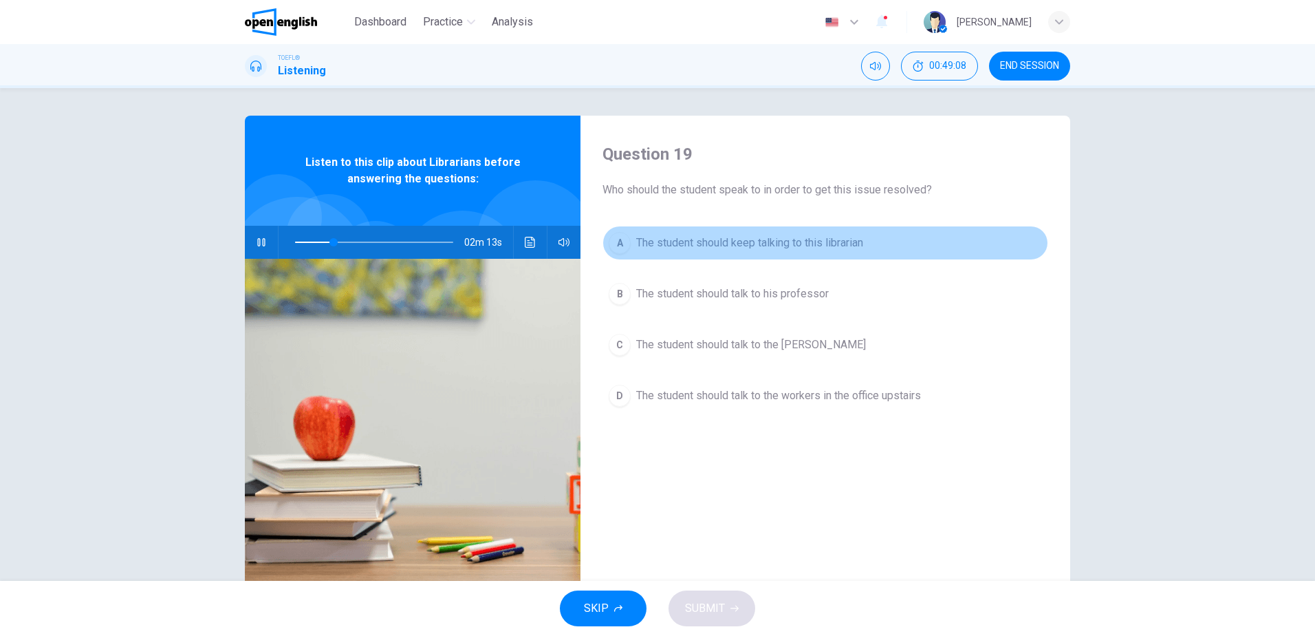
click at [721, 237] on span "The student should keep talking to this librarian" at bounding box center [749, 243] width 227 height 17
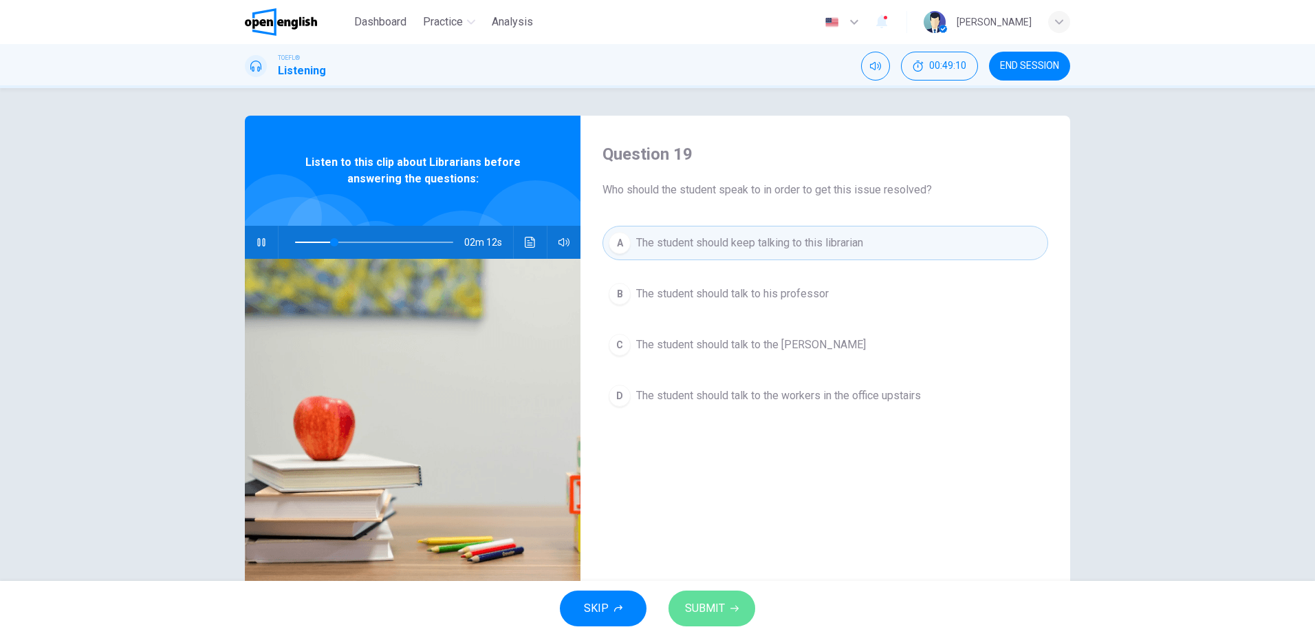
click at [701, 623] on button "SUBMIT" at bounding box center [712, 608] width 87 height 36
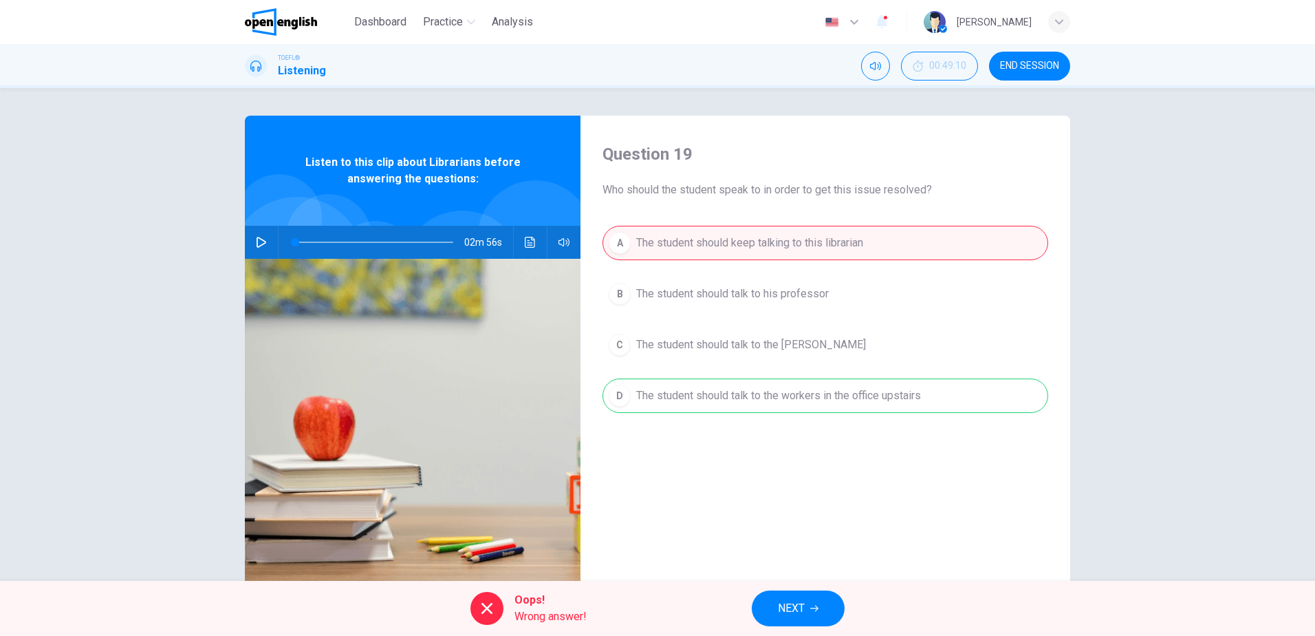
click at [786, 609] on span "NEXT" at bounding box center [791, 608] width 27 height 19
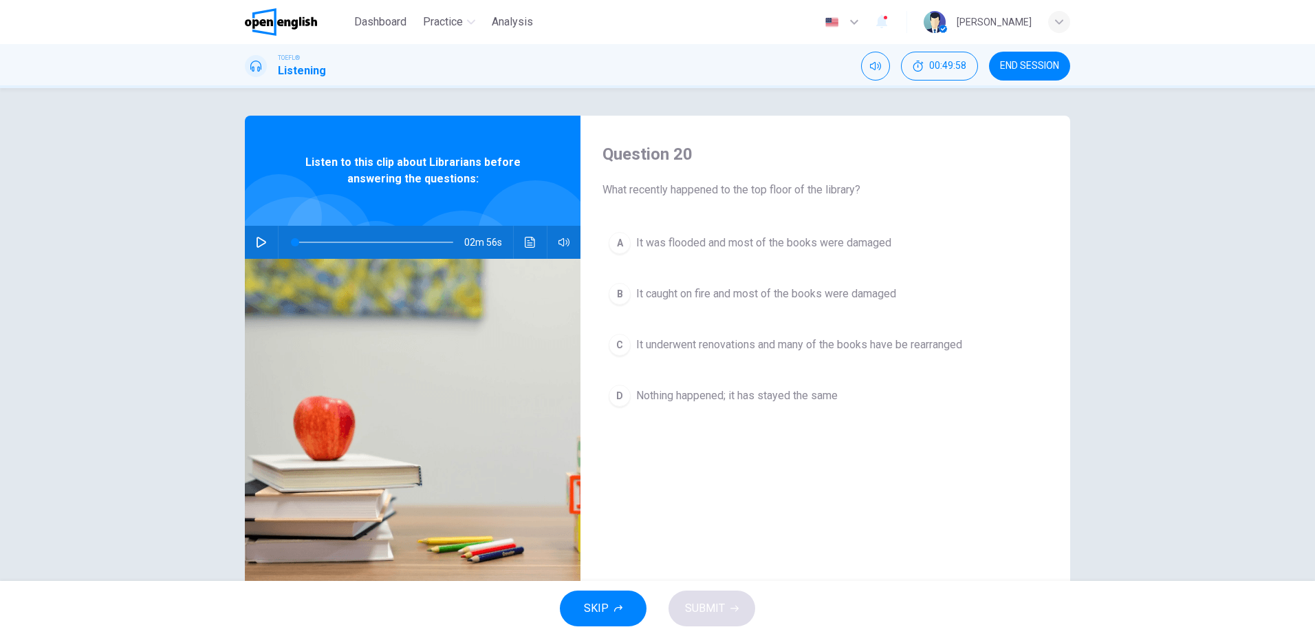
click at [259, 241] on icon "button" at bounding box center [261, 242] width 11 height 11
type input "*"
click at [775, 388] on span "Nothing happened; it has stayed the same" at bounding box center [737, 395] width 202 height 17
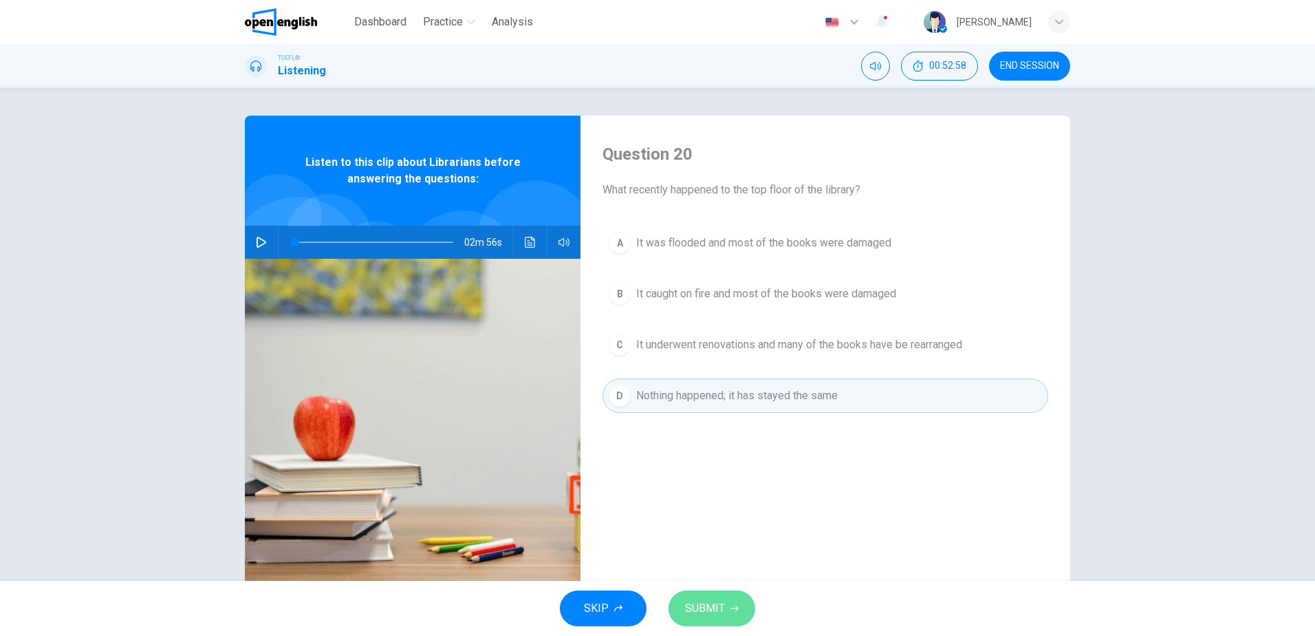
click at [708, 605] on span "SUBMIT" at bounding box center [705, 608] width 40 height 19
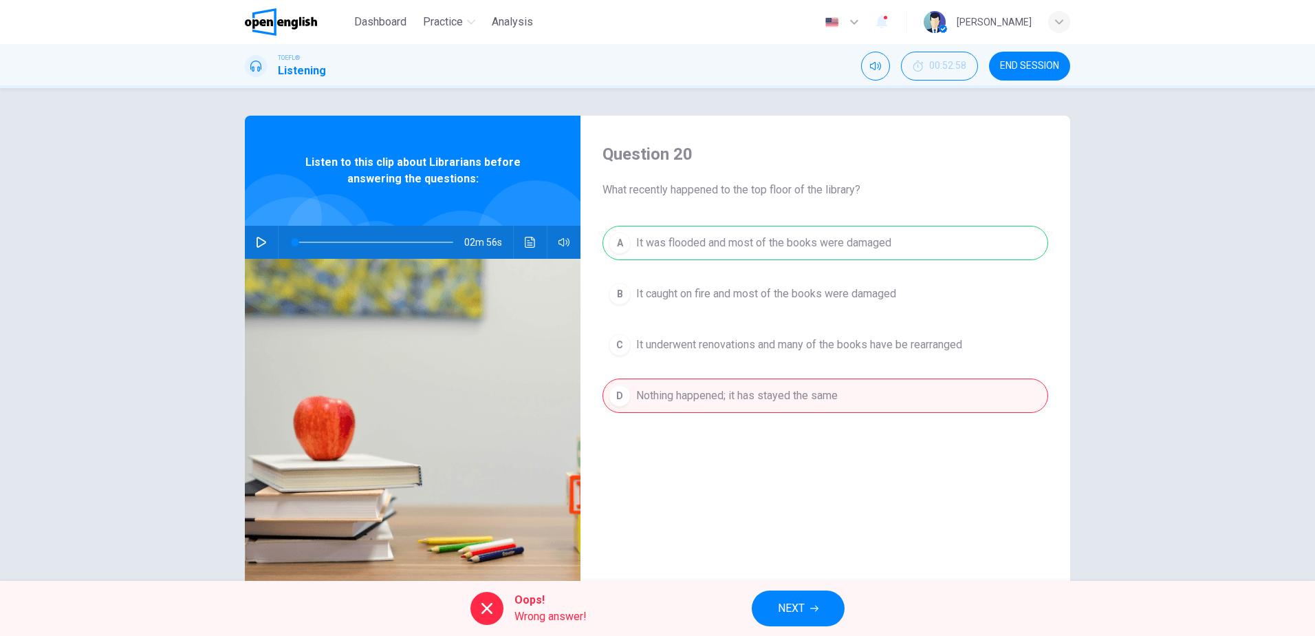
drag, startPoint x: 1015, startPoint y: 61, endPoint x: 717, endPoint y: 44, distance: 299.0
click at [1015, 61] on span "END SESSION" at bounding box center [1029, 66] width 59 height 11
